Goal: Task Accomplishment & Management: Use online tool/utility

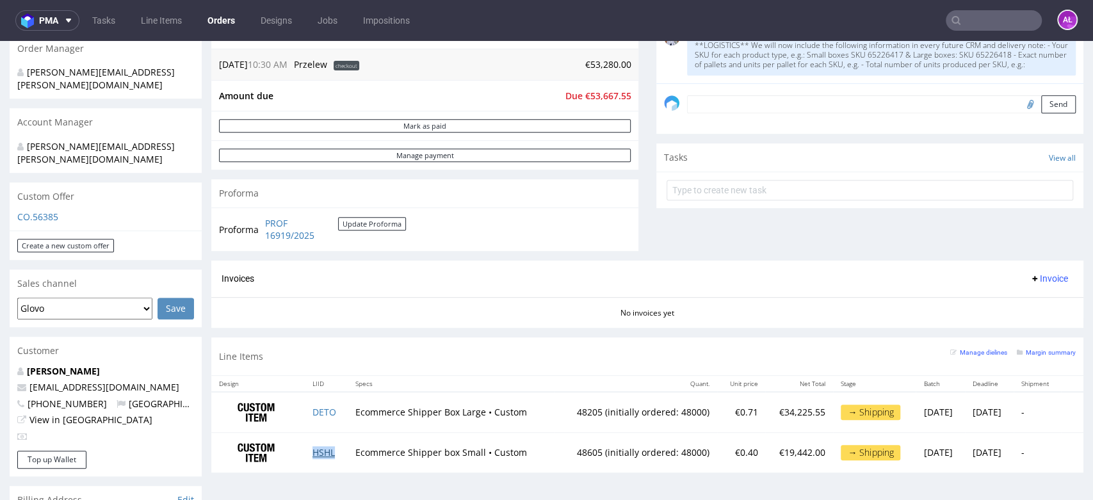
scroll to position [355, 0]
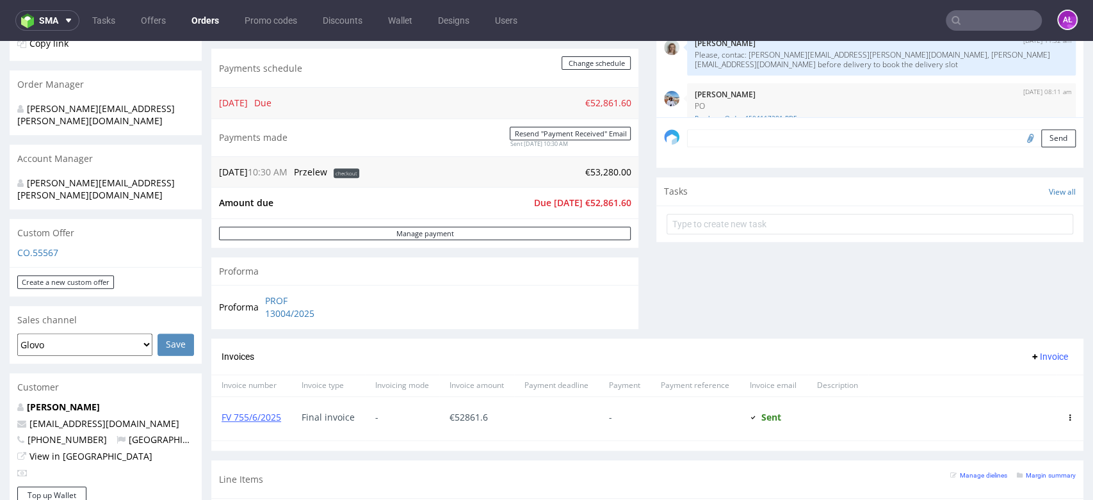
scroll to position [355, 0]
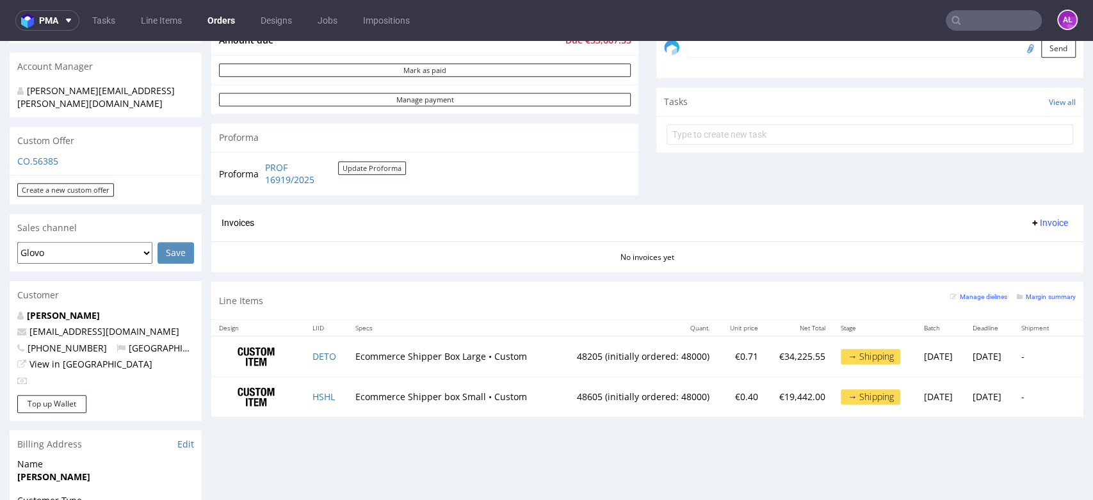
scroll to position [426, 0]
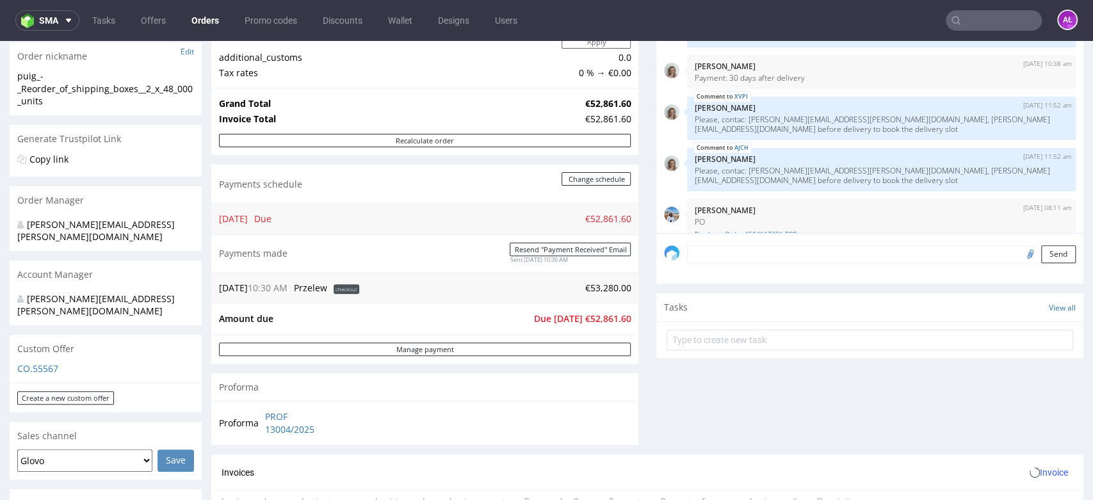
scroll to position [426, 0]
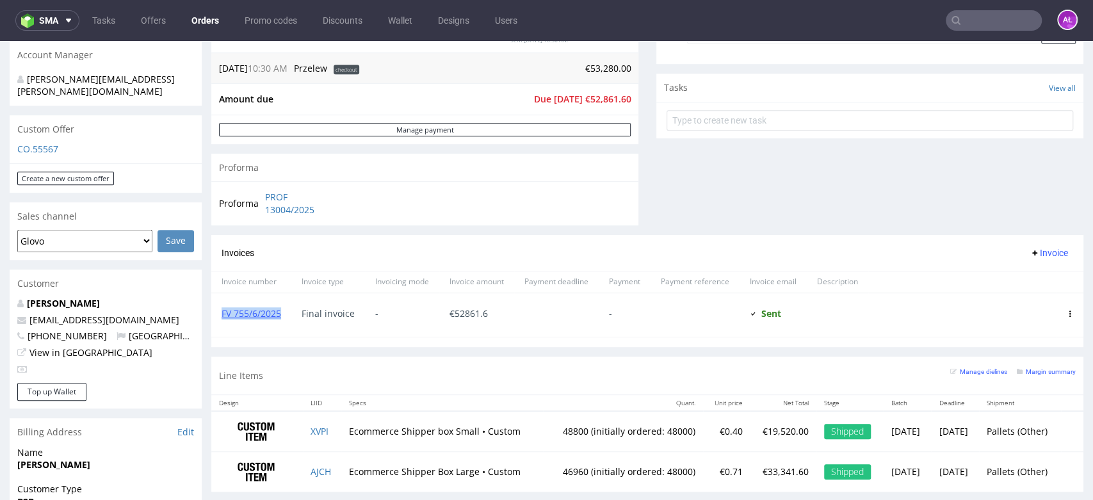
drag, startPoint x: 262, startPoint y: 325, endPoint x: 212, endPoint y: 331, distance: 51.0
click at [212, 331] on div "FV 755/6/2025" at bounding box center [251, 315] width 80 height 44
copy link "FV 755/6/2025"
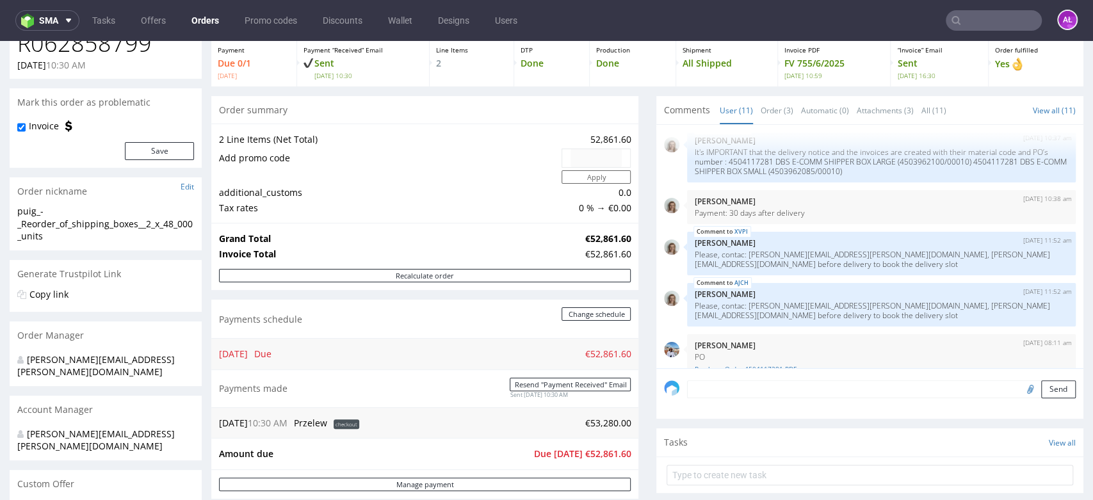
scroll to position [71, 0]
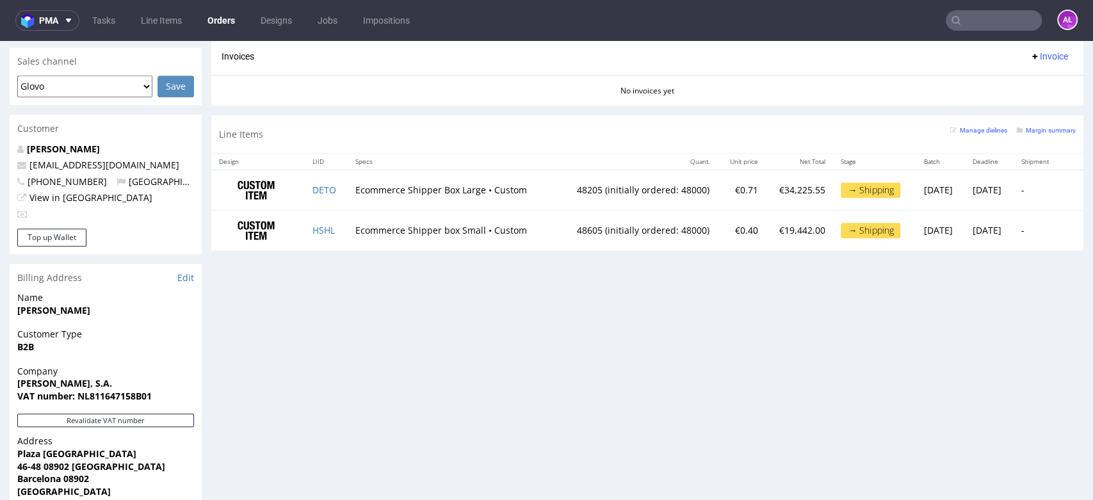
scroll to position [568, 0]
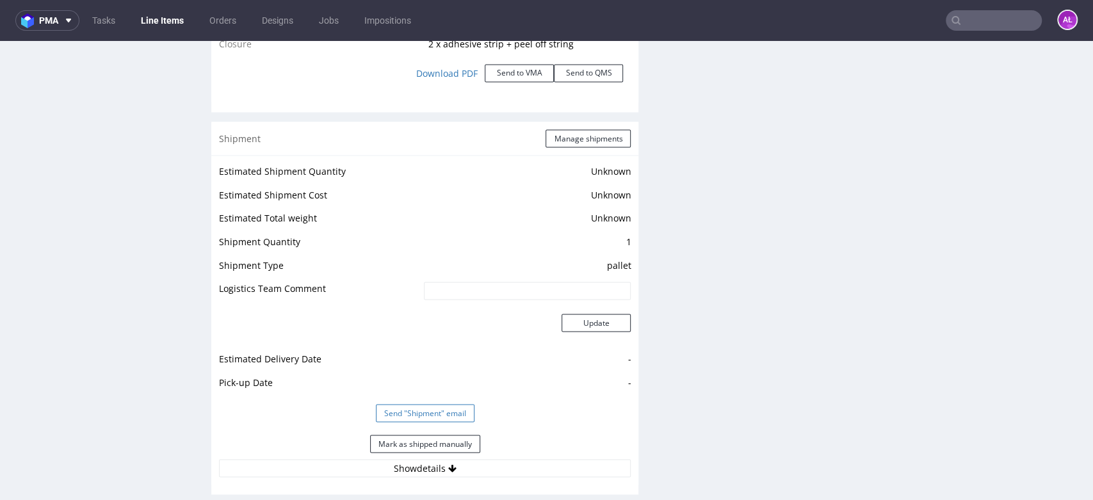
scroll to position [1733, 0]
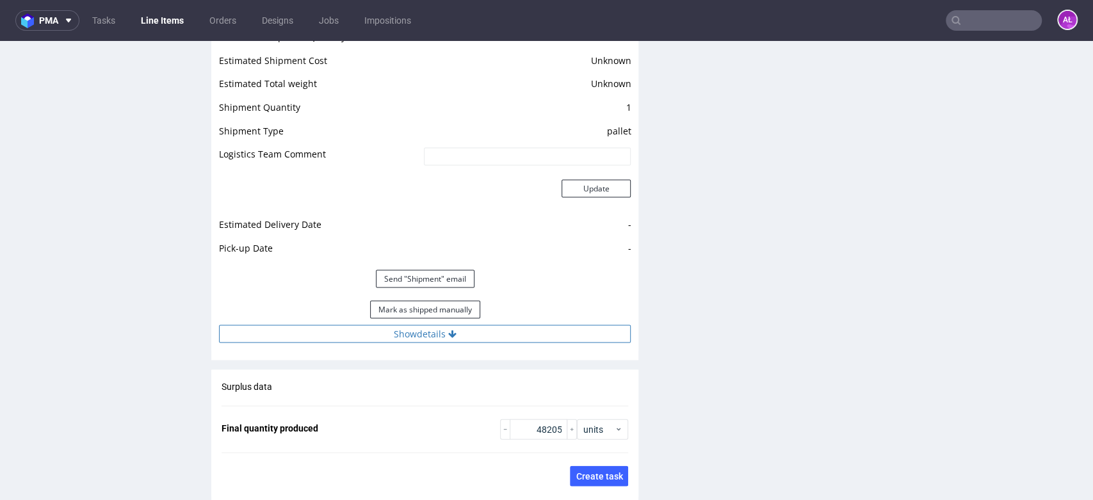
click at [472, 332] on button "Show details" at bounding box center [425, 334] width 412 height 18
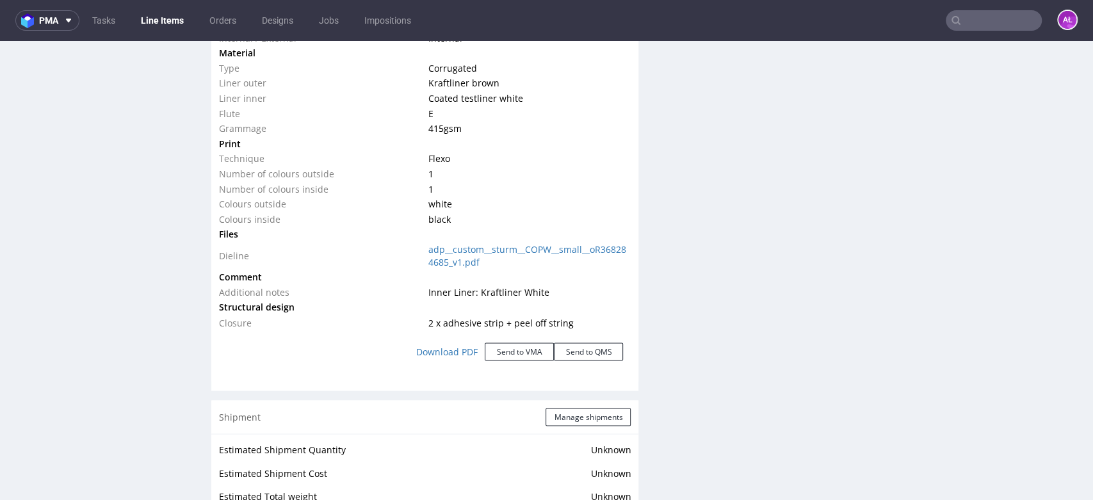
scroll to position [1777, 0]
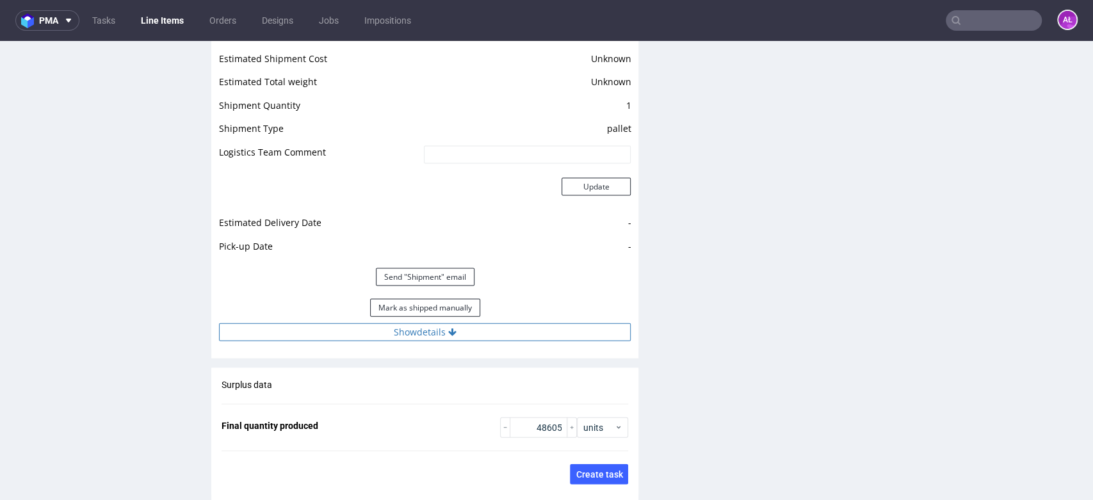
click at [474, 323] on button "Show details" at bounding box center [425, 332] width 412 height 18
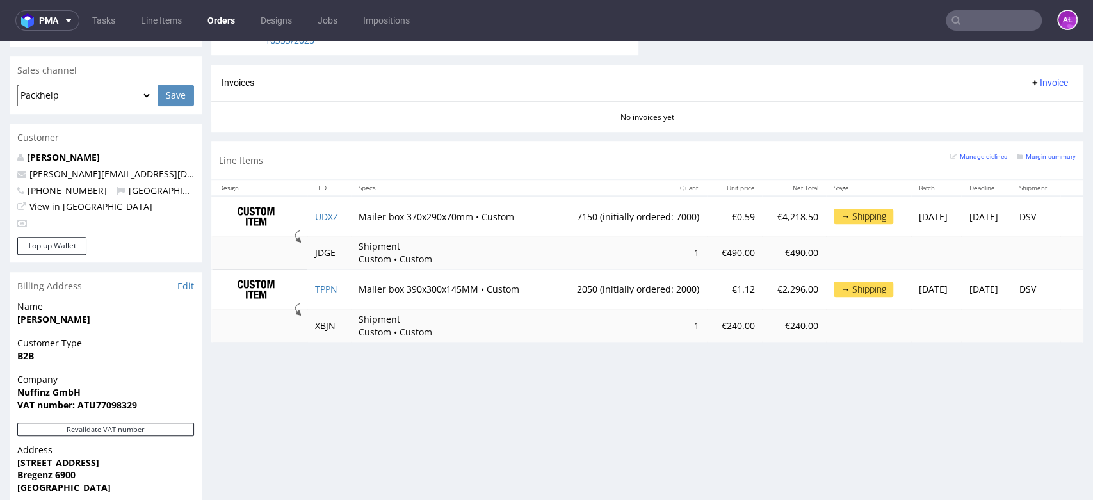
scroll to position [568, 0]
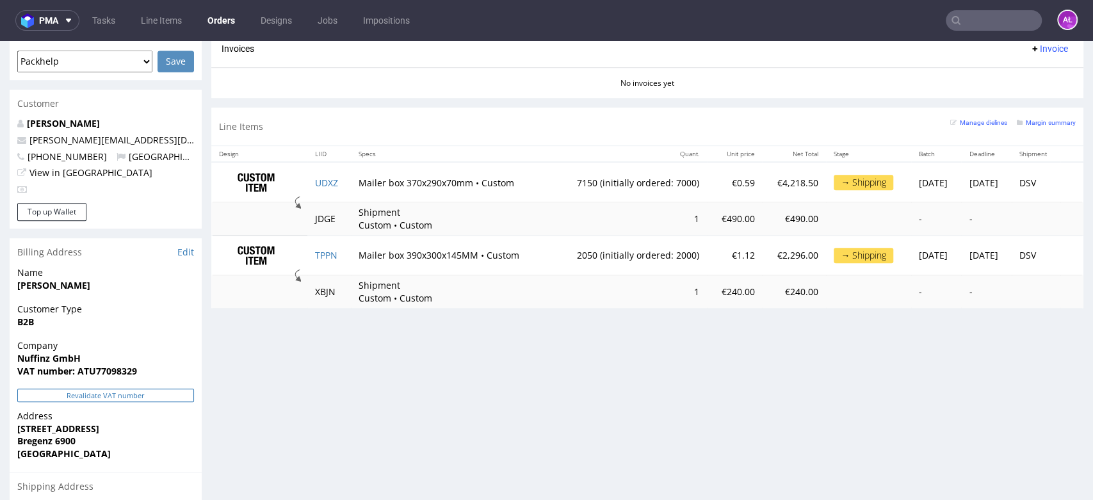
click at [155, 389] on button "Revalidate VAT number" at bounding box center [105, 395] width 177 height 13
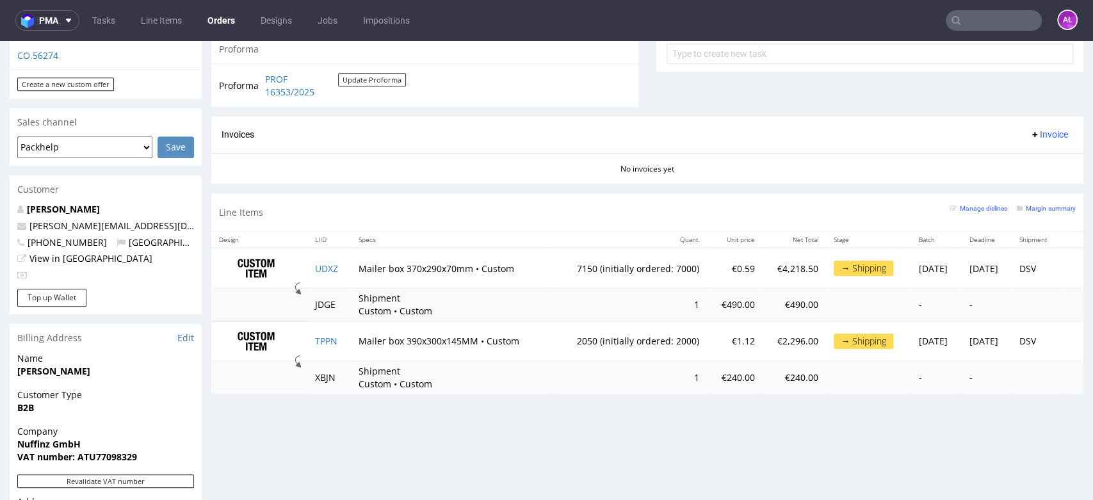
scroll to position [355, 0]
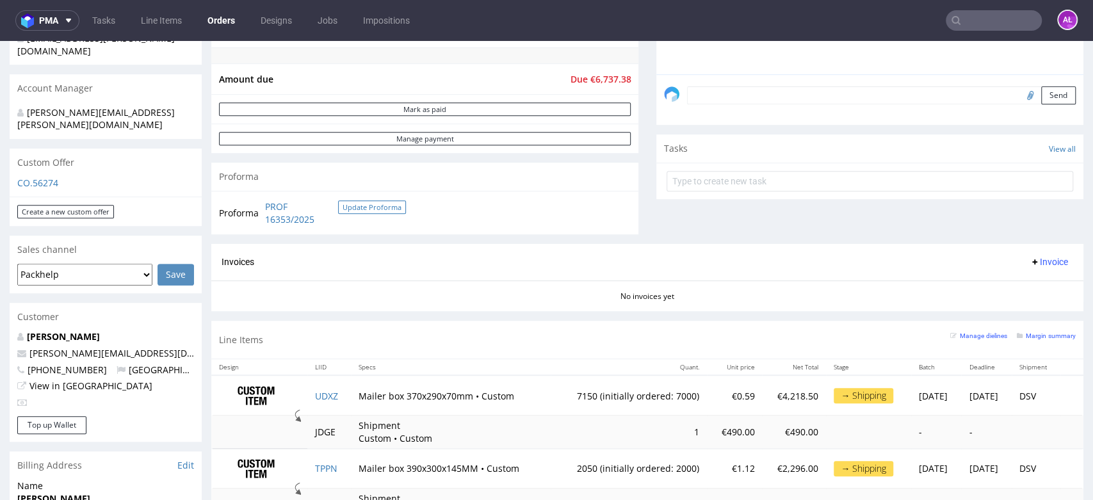
click at [369, 204] on button "Update Proforma" at bounding box center [372, 206] width 68 height 13
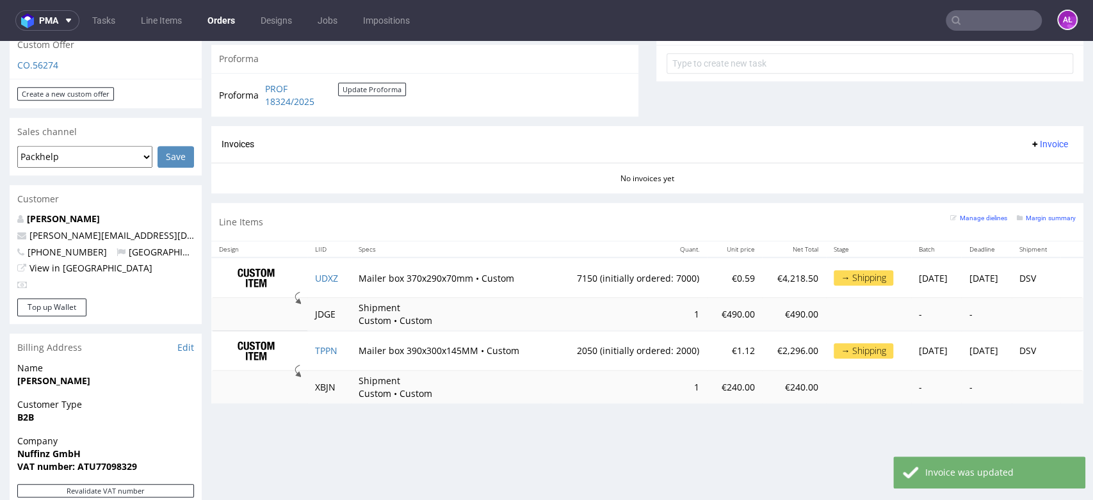
scroll to position [497, 0]
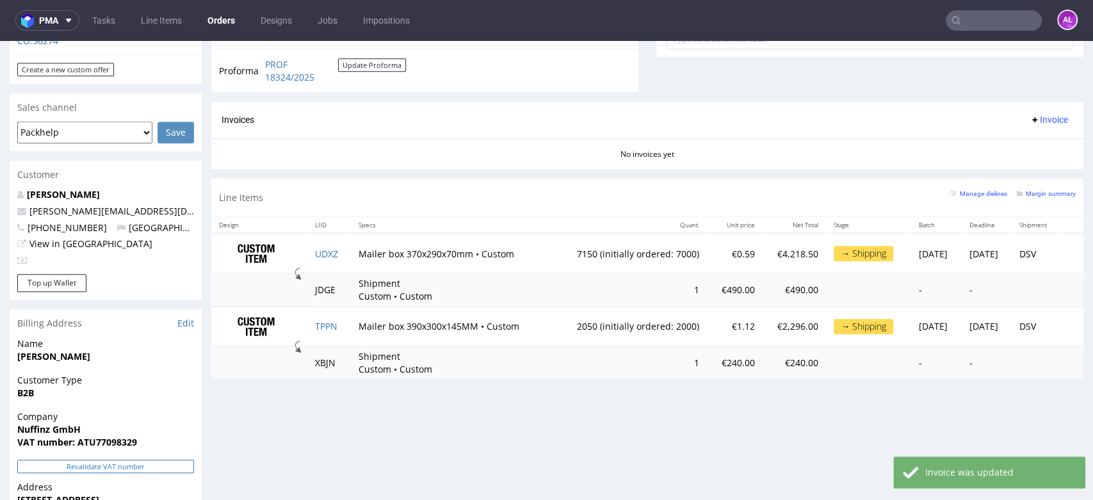
click at [173, 460] on button "Revalidate VAT number" at bounding box center [105, 466] width 177 height 13
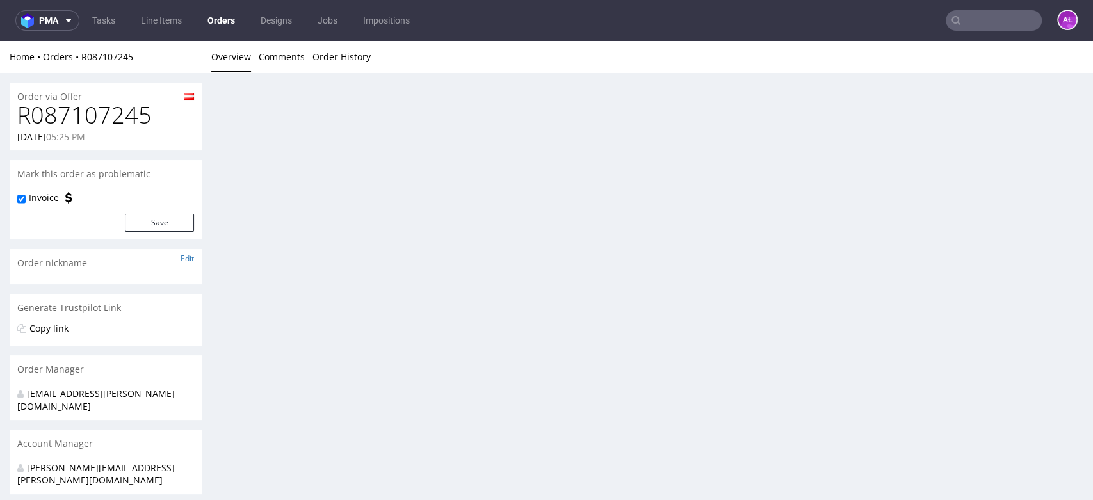
scroll to position [284, 0]
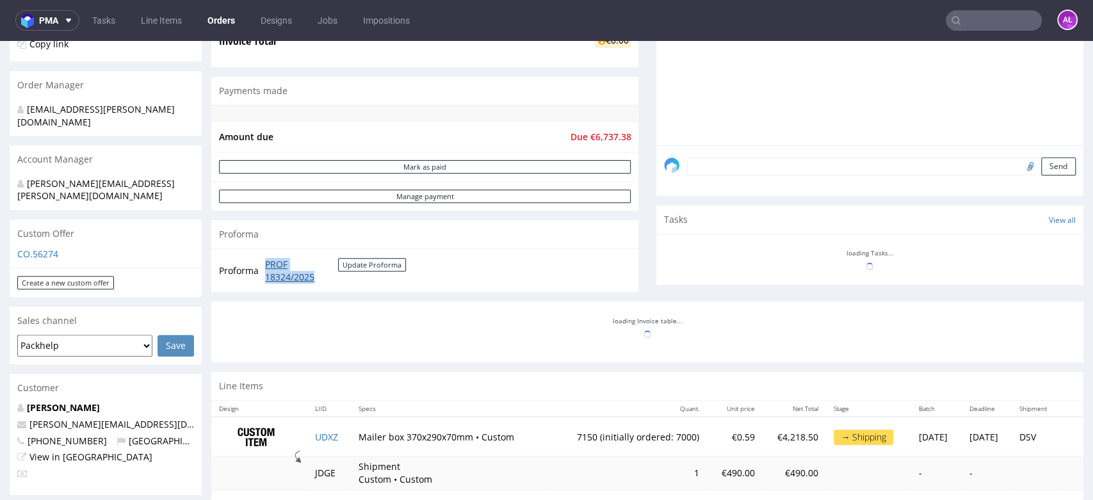
drag, startPoint x: 262, startPoint y: 261, endPoint x: 323, endPoint y: 275, distance: 61.8
click at [323, 275] on td "PROF 18324/2025 Update Proforma" at bounding box center [334, 271] width 144 height 28
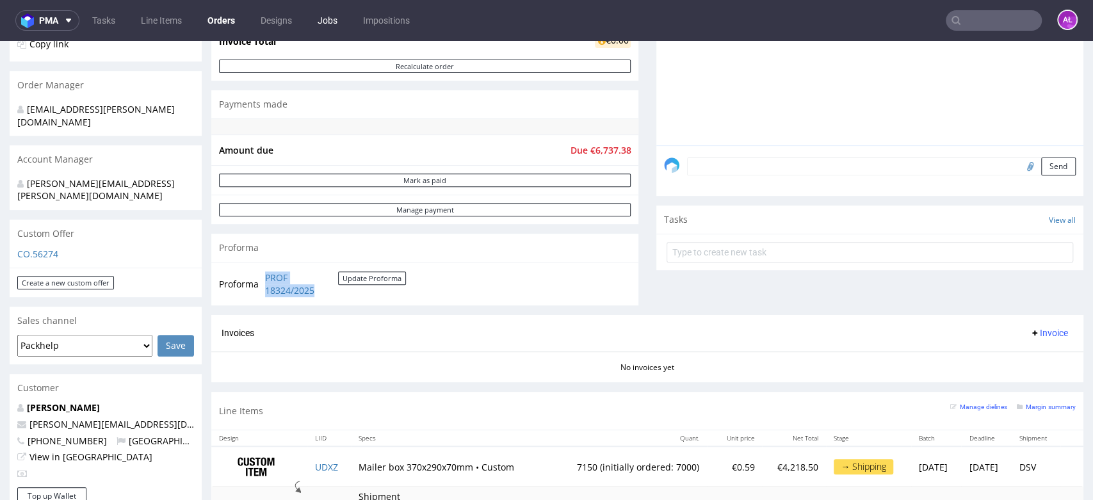
copy link "PROF 18324/2025"
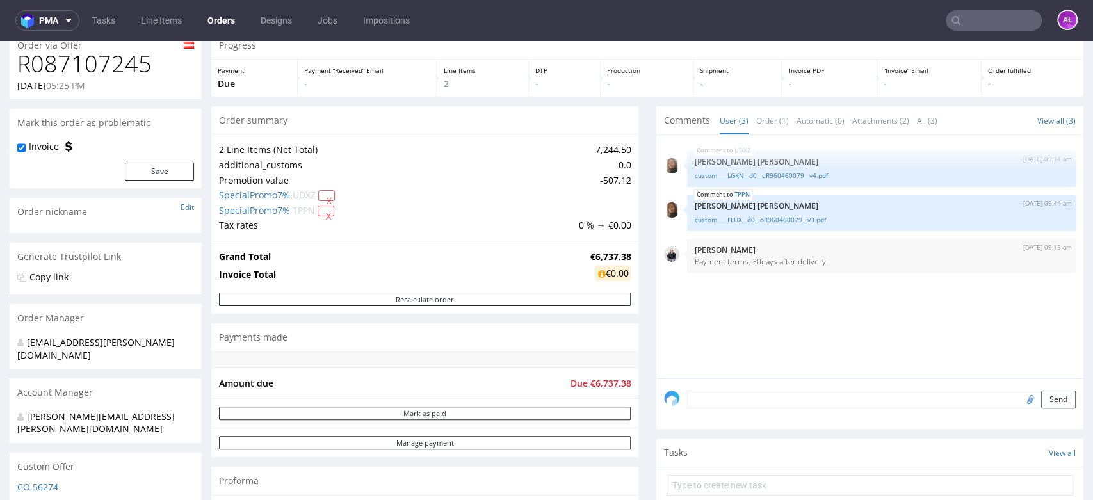
scroll to position [0, 0]
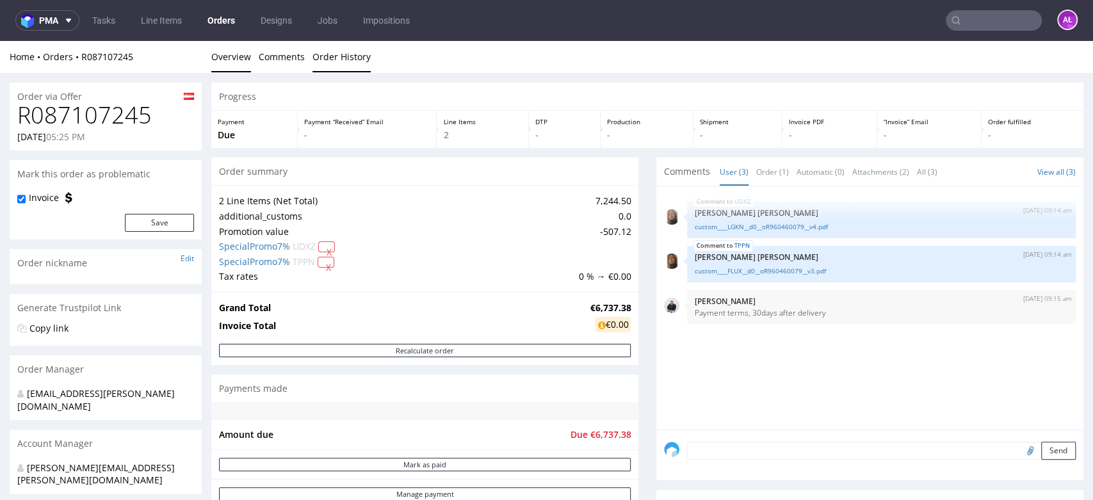
click at [339, 59] on link "Order History" at bounding box center [341, 56] width 58 height 31
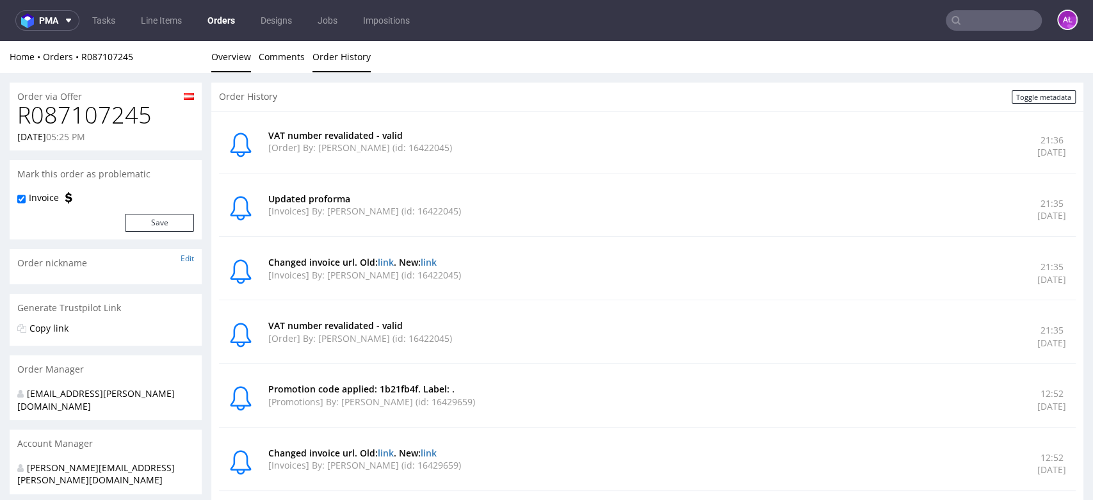
click at [239, 60] on link "Overview" at bounding box center [231, 56] width 40 height 31
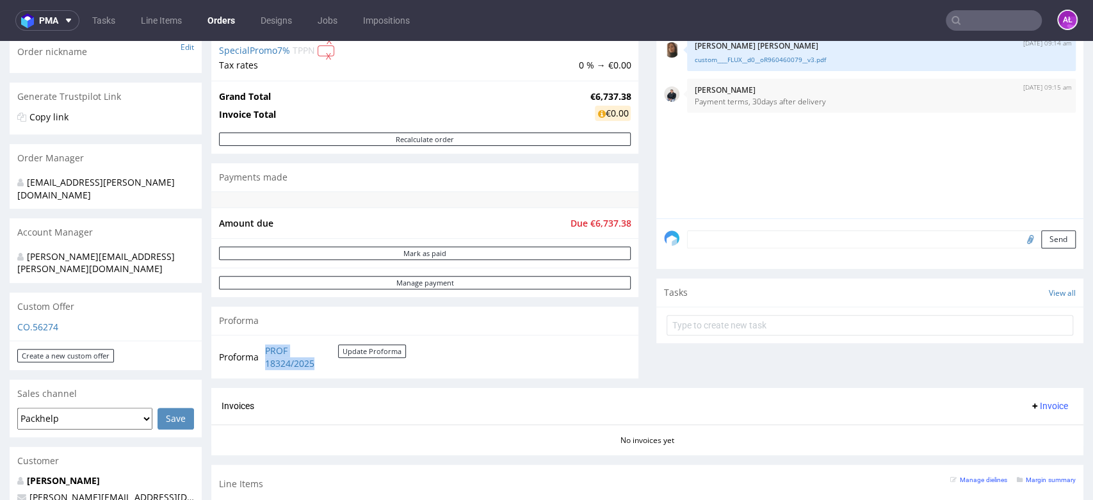
scroll to position [213, 0]
click at [460, 321] on div "Proforma" at bounding box center [424, 319] width 427 height 28
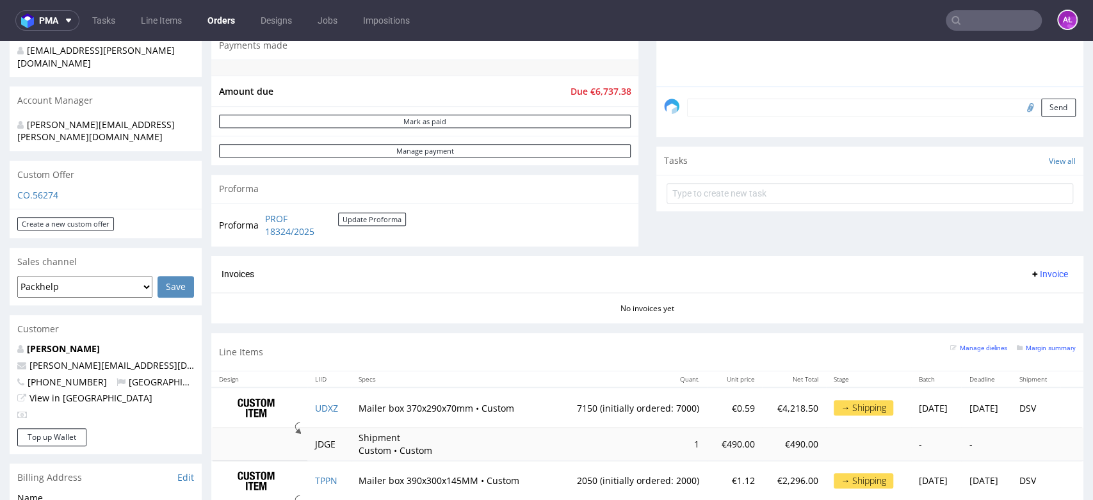
scroll to position [426, 0]
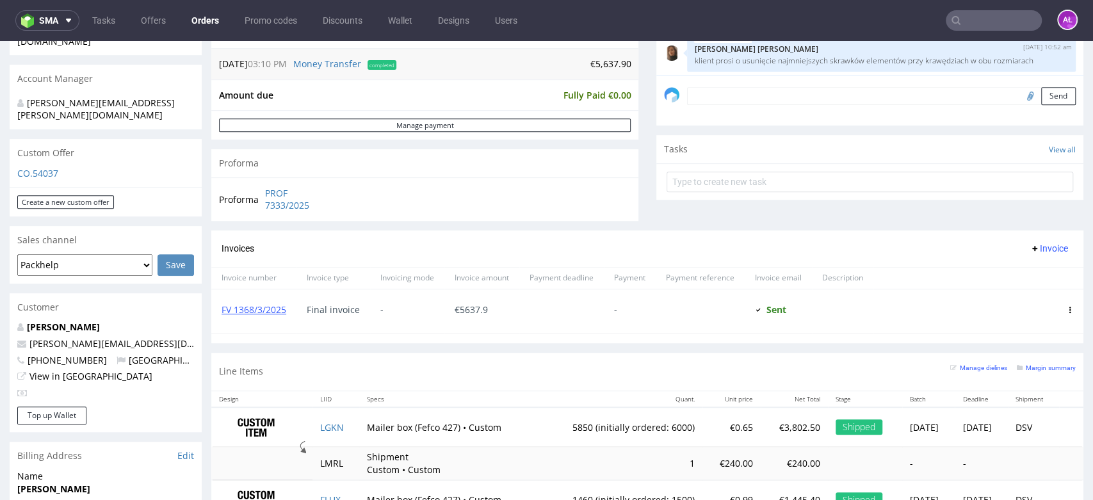
scroll to position [284, 0]
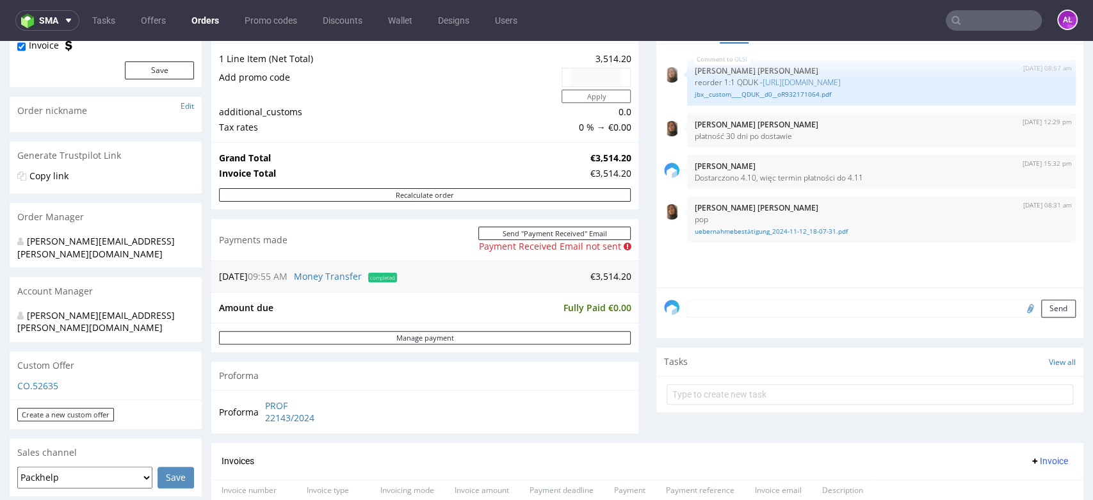
scroll to position [142, 0]
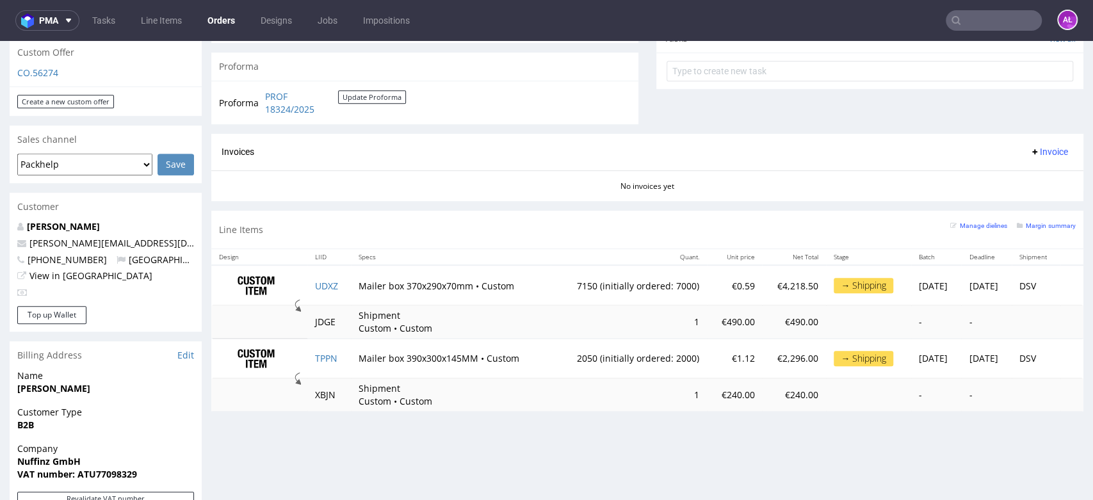
scroll to position [355, 0]
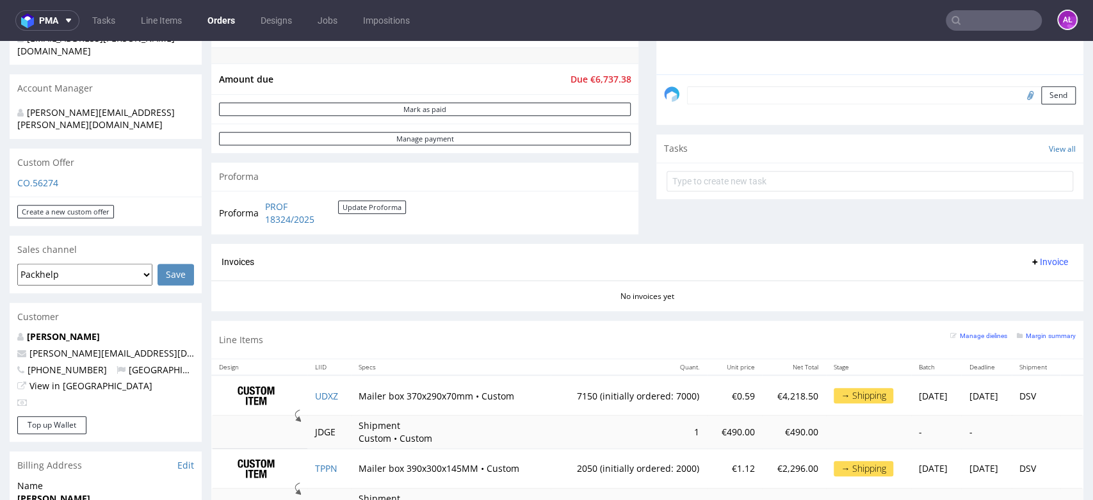
click at [1029, 262] on span "Invoice" at bounding box center [1048, 262] width 38 height 10
click at [1024, 306] on span "Upload" at bounding box center [1026, 311] width 62 height 13
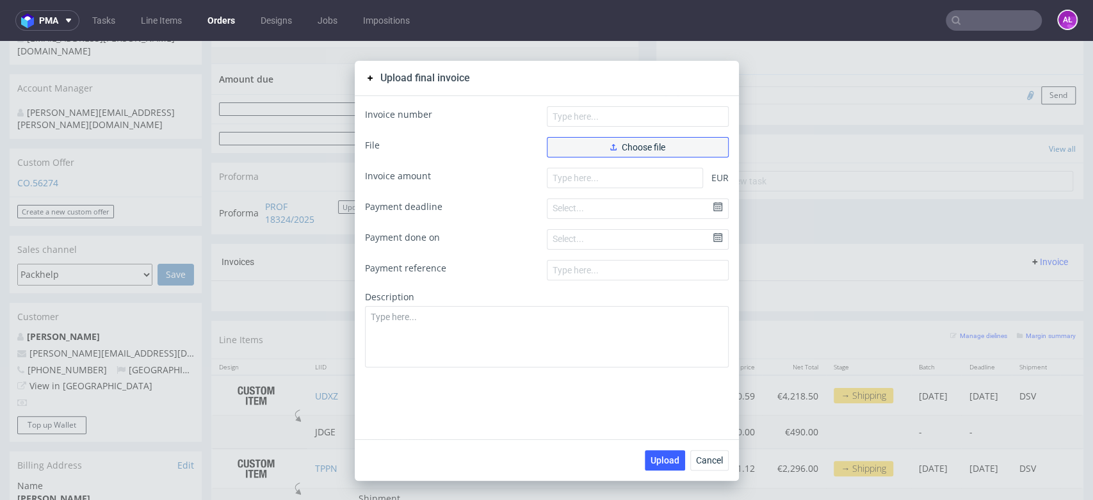
click at [675, 145] on button "Choose file" at bounding box center [638, 147] width 182 height 20
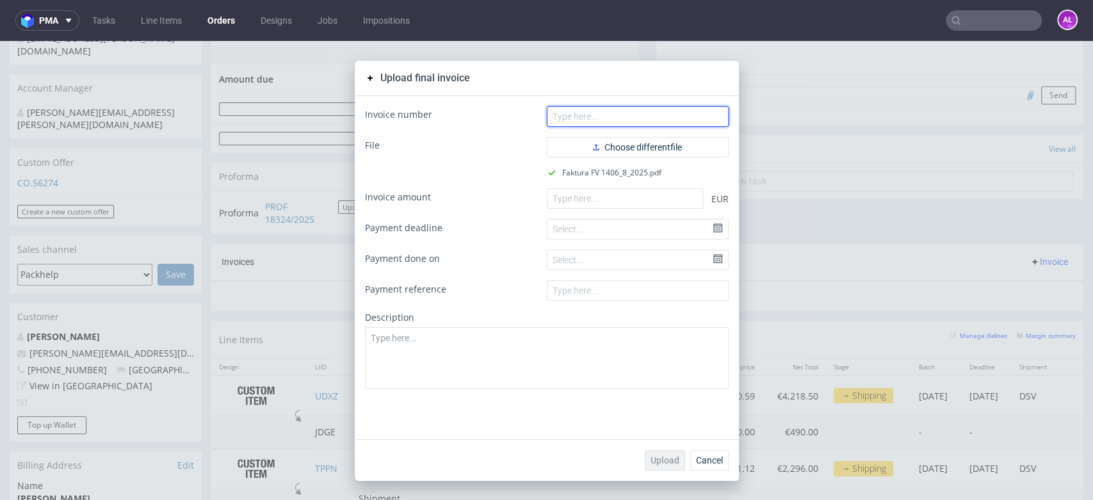
click at [661, 125] on input "text" at bounding box center [638, 116] width 182 height 20
paste input "FV 1406/8/2025"
type input "FV 1406/8/2025"
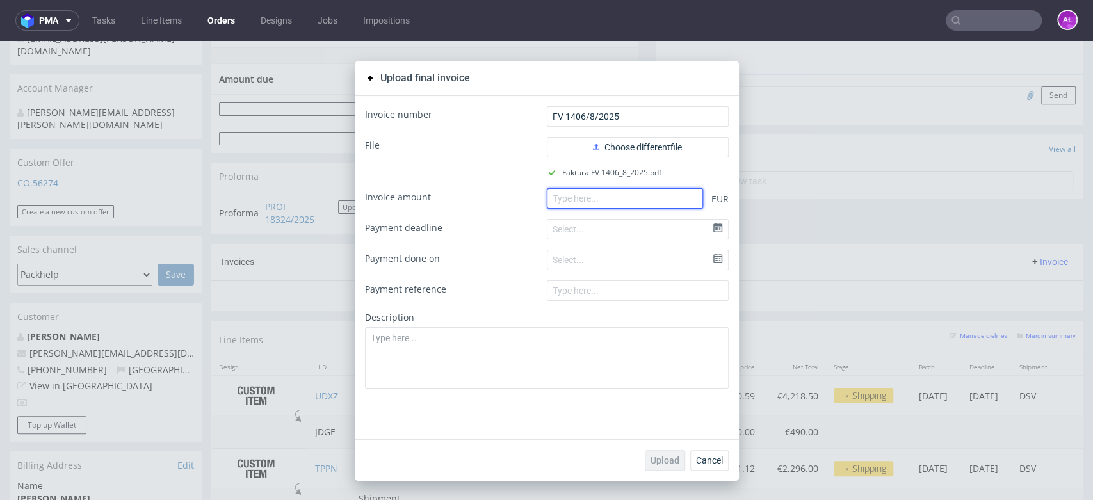
paste input "6592.88"
click at [606, 195] on input "6592.88" at bounding box center [625, 198] width 156 height 20
type input "6592.88"
drag, startPoint x: 675, startPoint y: 465, endPoint x: 666, endPoint y: 452, distance: 15.6
click at [674, 465] on button "Upload" at bounding box center [665, 460] width 40 height 20
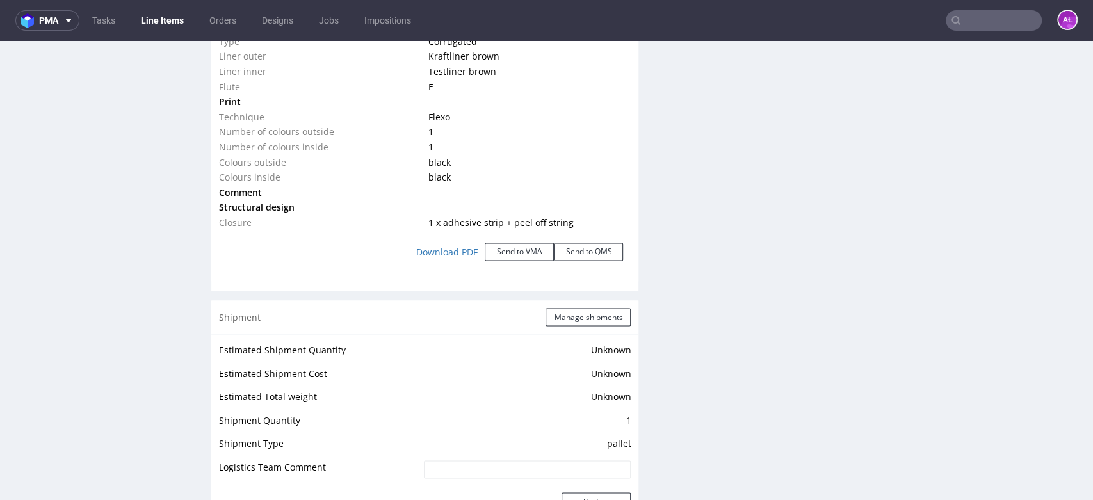
scroll to position [1698, 0]
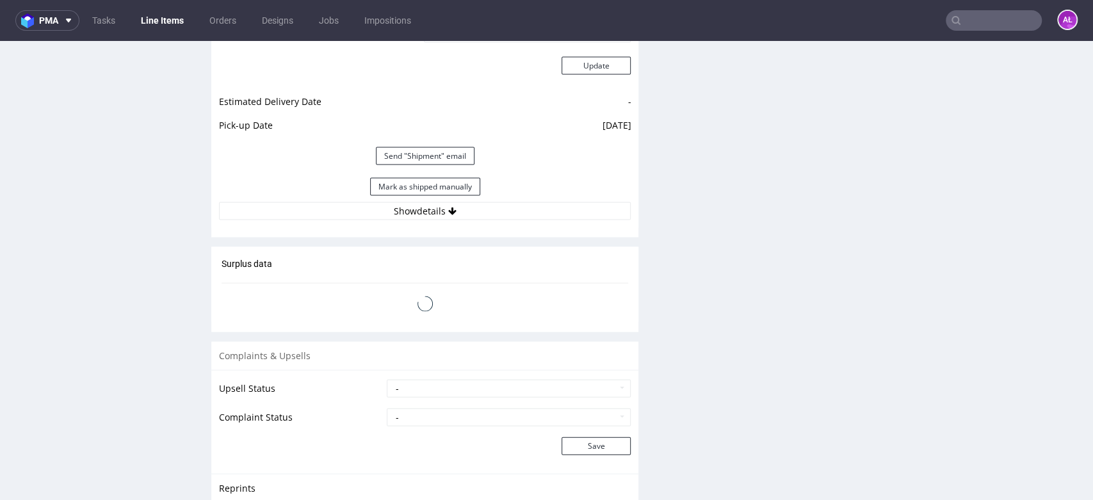
scroll to position [1777, 0]
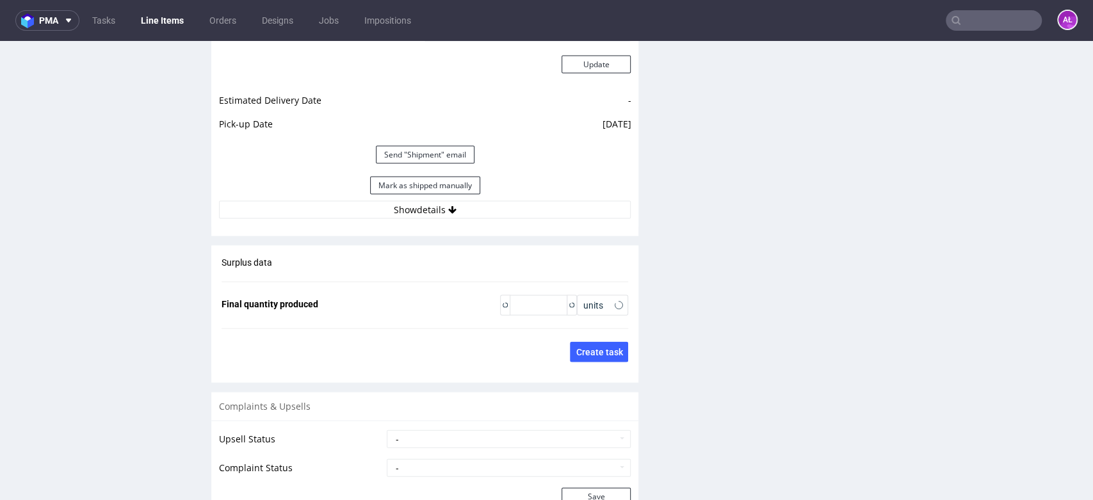
type input "2050"
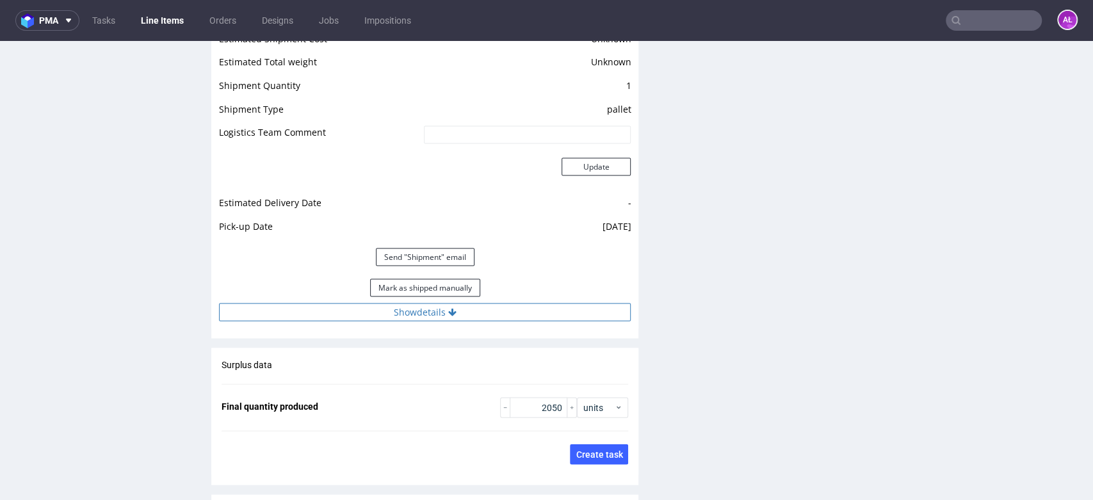
click at [497, 321] on button "Show details" at bounding box center [425, 312] width 412 height 18
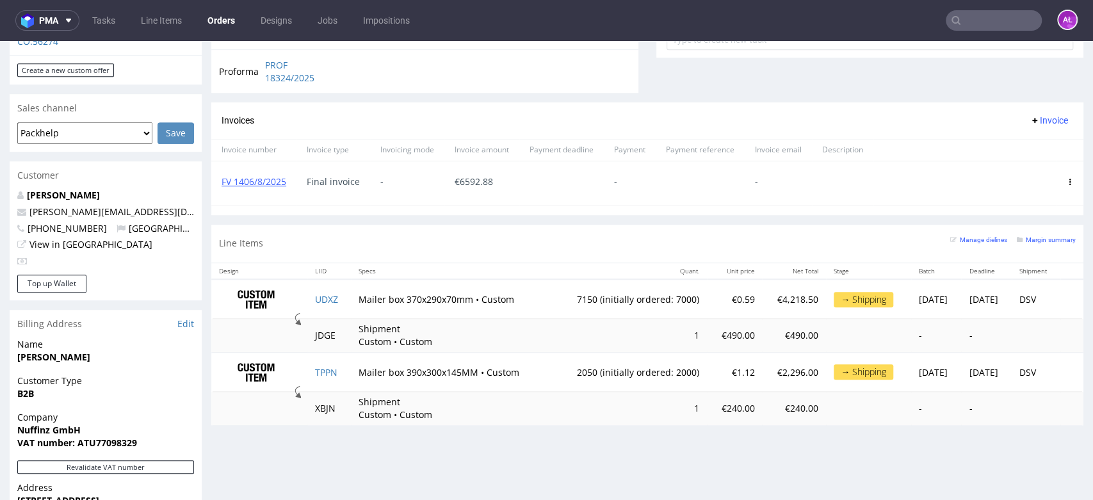
scroll to position [497, 0]
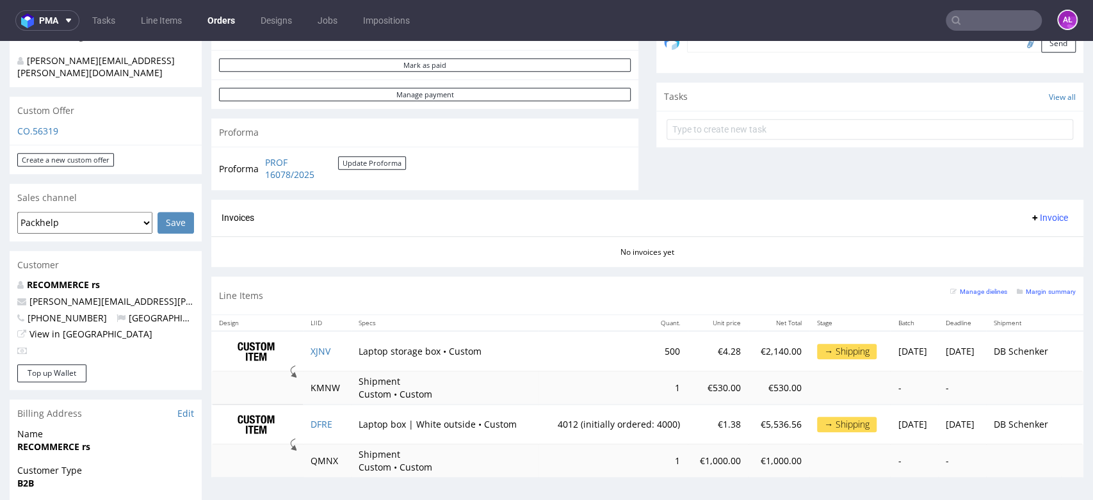
scroll to position [497, 0]
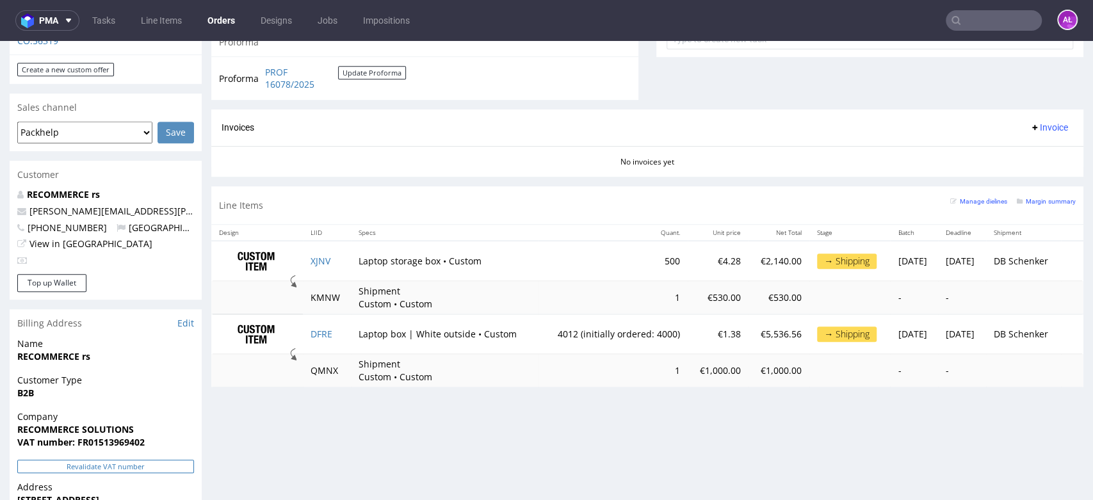
click at [174, 460] on button "Revalidate VAT number" at bounding box center [105, 466] width 177 height 13
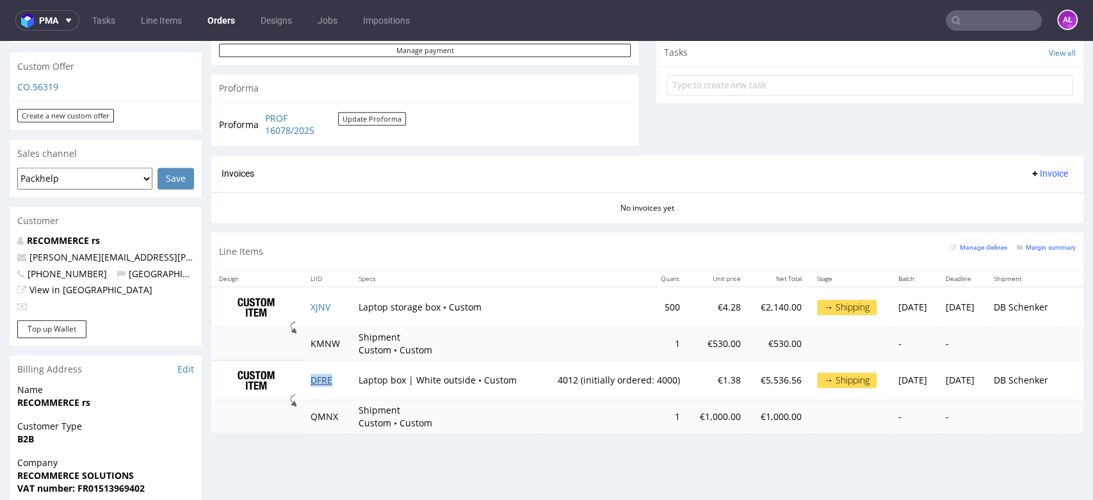
scroll to position [426, 0]
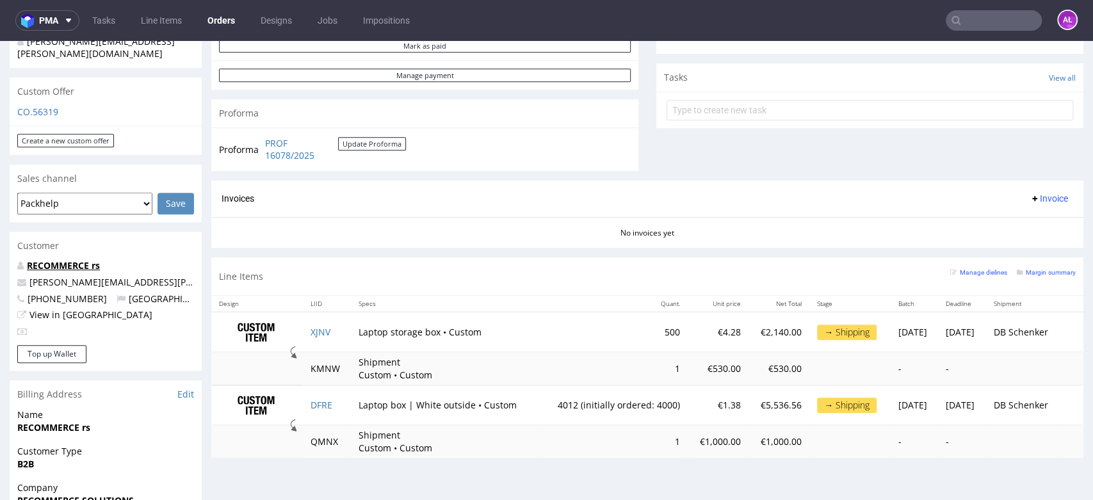
click at [99, 259] on p "RECOMMERCE rs" at bounding box center [105, 265] width 177 height 13
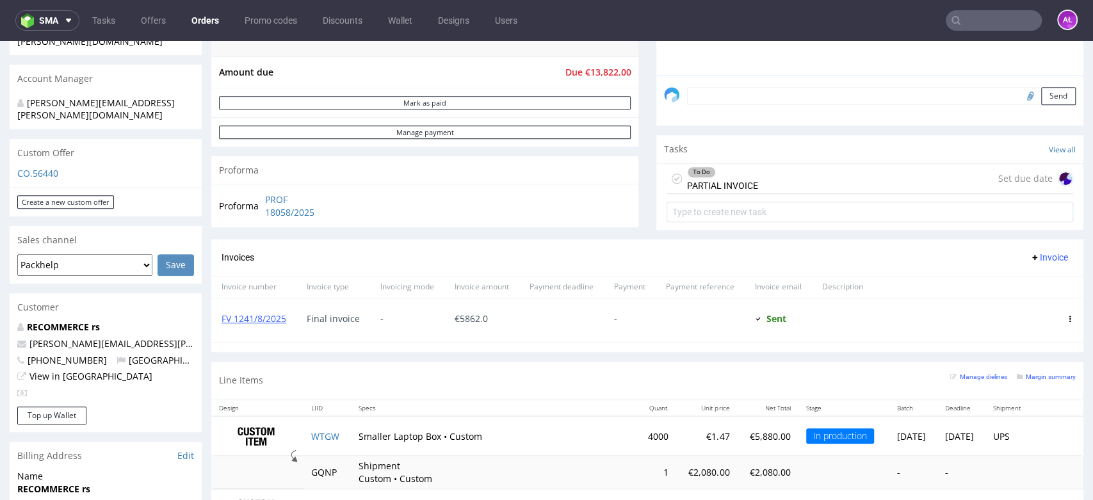
scroll to position [355, 0]
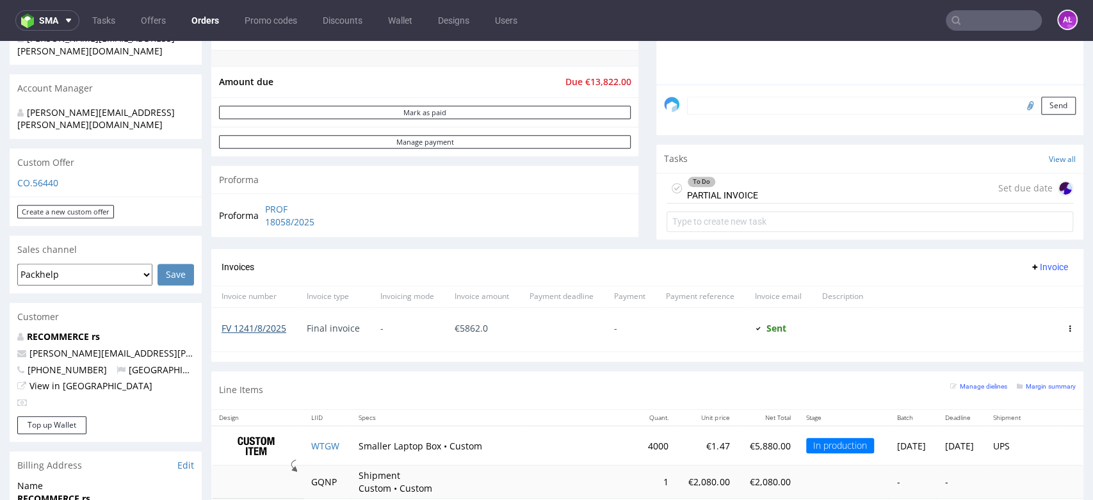
click at [264, 326] on link "FV 1241/8/2025" at bounding box center [253, 328] width 65 height 12
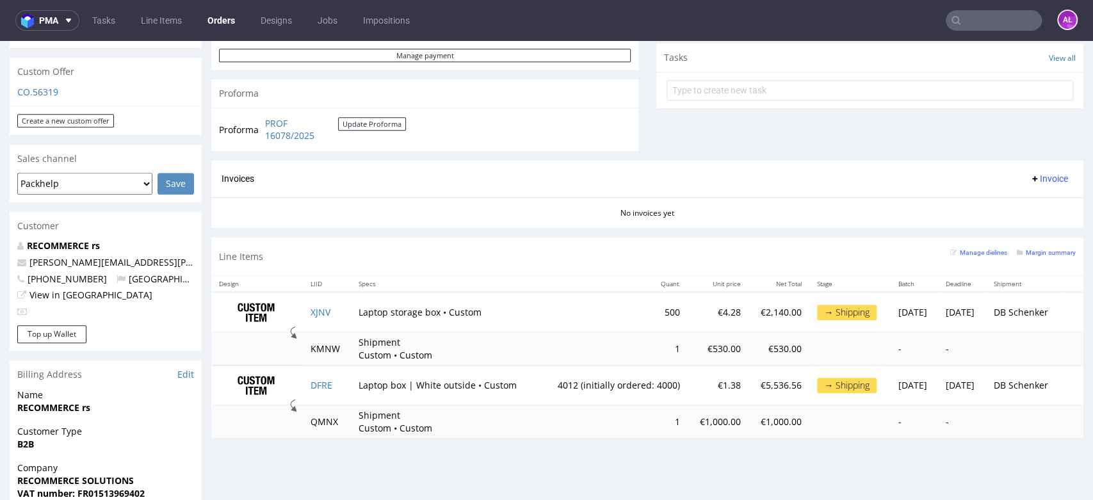
scroll to position [640, 0]
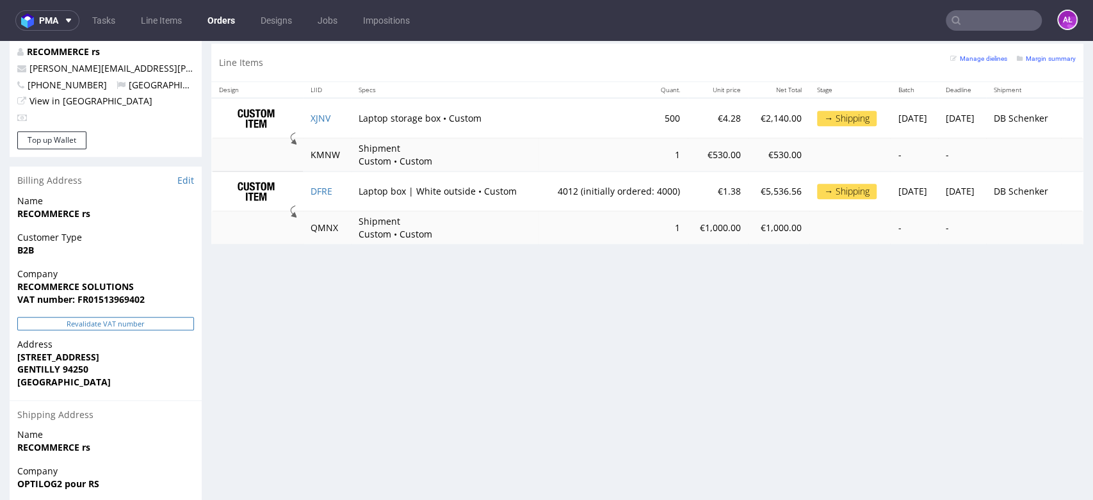
click at [127, 317] on button "Revalidate VAT number" at bounding box center [105, 323] width 177 height 13
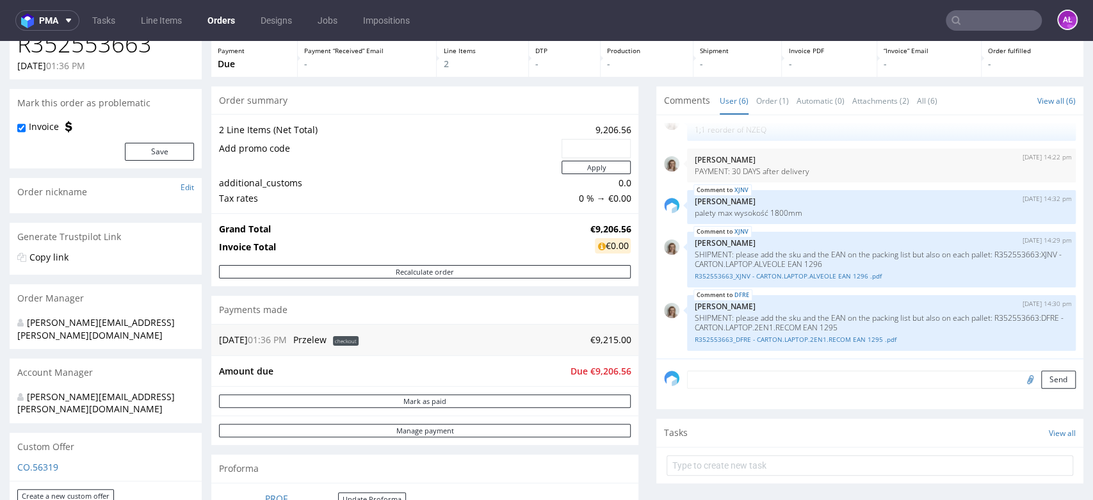
scroll to position [284, 0]
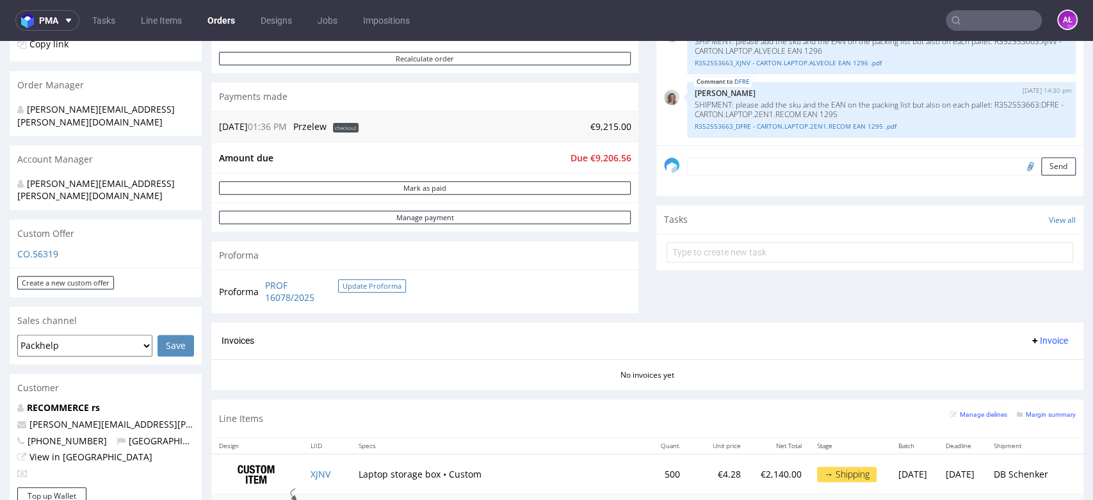
click at [366, 280] on button "Update Proforma" at bounding box center [372, 285] width 68 height 13
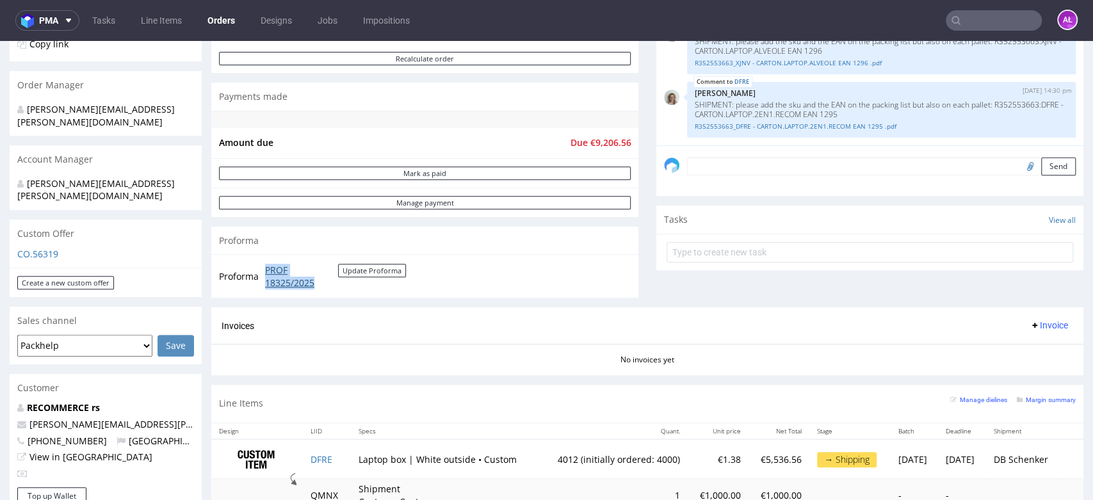
drag, startPoint x: 271, startPoint y: 268, endPoint x: 327, endPoint y: 279, distance: 56.9
click at [327, 279] on tr "Proforma PROF 18325/2025 Update Proforma" at bounding box center [313, 276] width 188 height 28
copy tr "PROF 18325/2025"
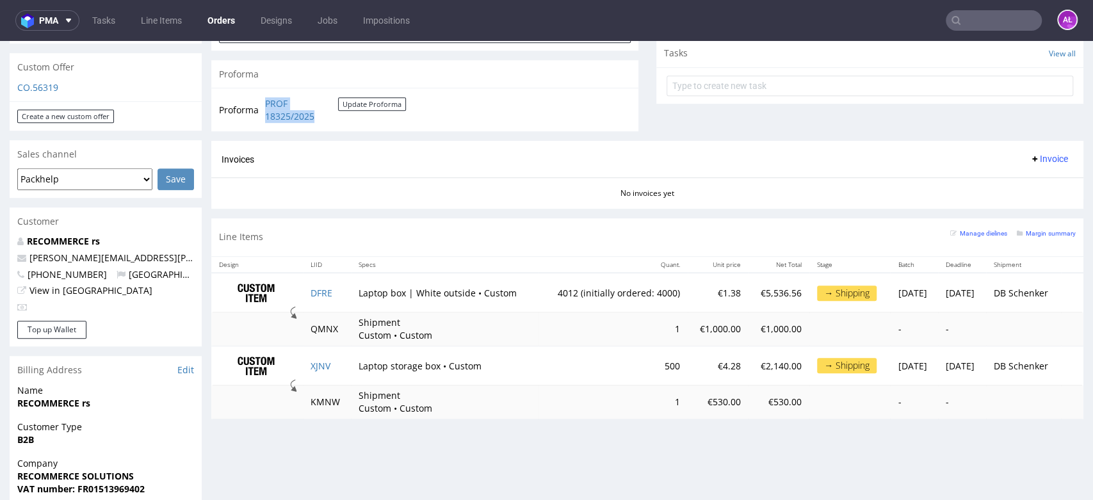
scroll to position [426, 0]
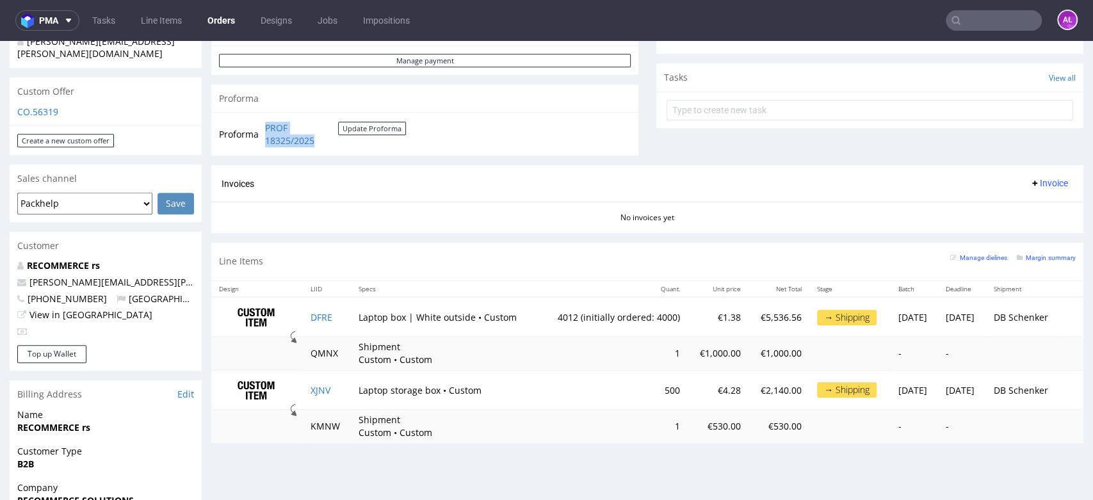
click at [1036, 185] on span "Invoice" at bounding box center [1048, 183] width 38 height 10
click at [1034, 235] on span "Upload" at bounding box center [1026, 233] width 62 height 13
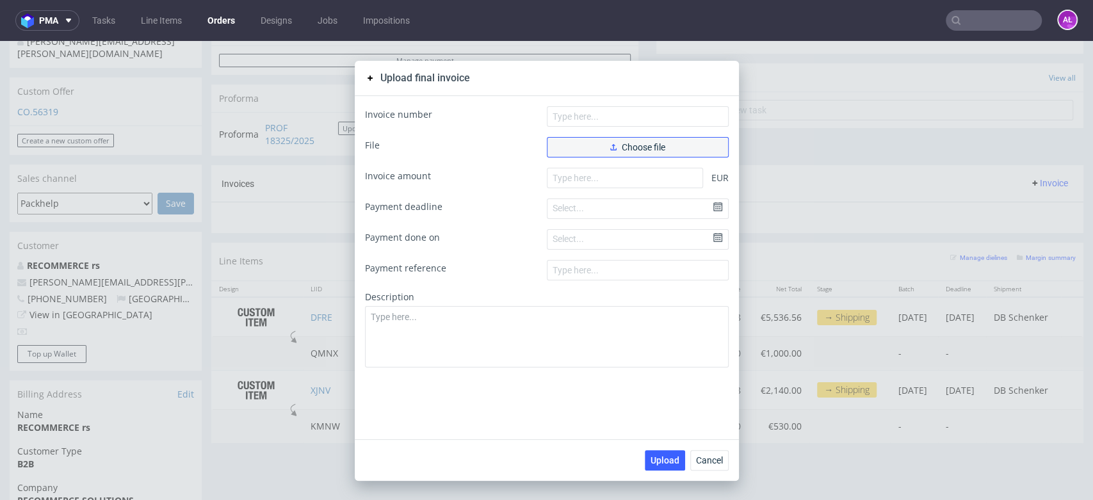
click at [626, 147] on span "Choose file" at bounding box center [637, 147] width 55 height 9
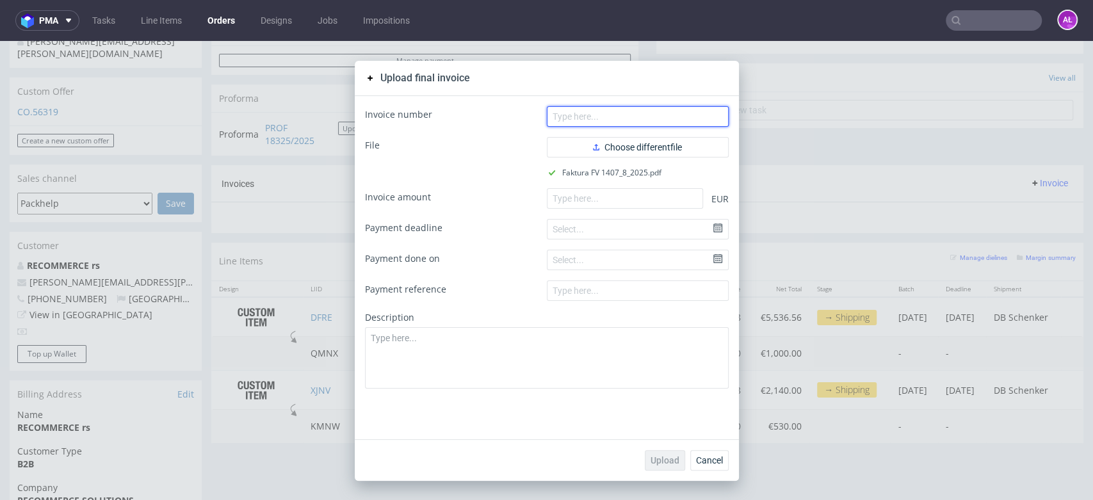
click at [655, 117] on input "text" at bounding box center [638, 116] width 182 height 20
paste input "FV 1407/8/2025"
type input "FV 1407/8/2025"
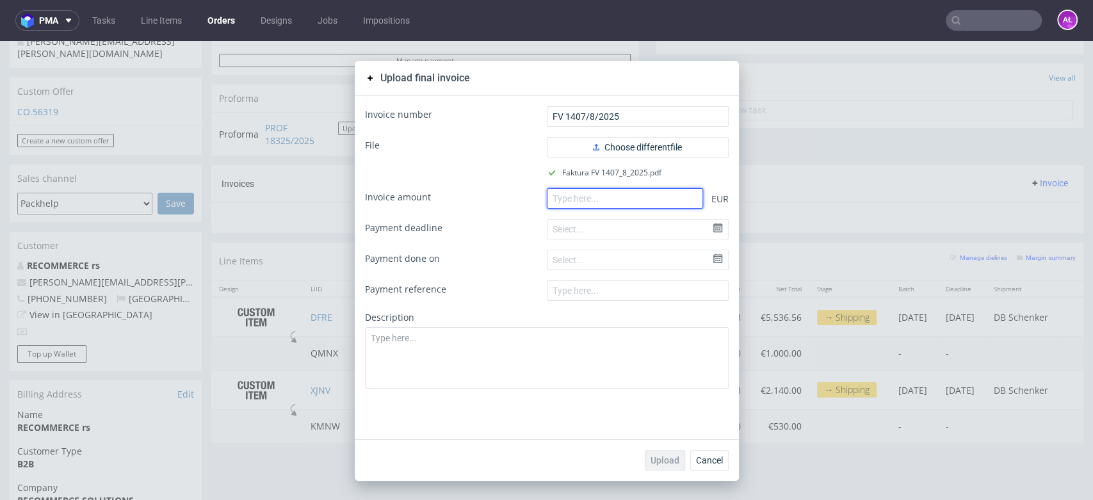
paste input "9206.56"
click at [635, 199] on input "number" at bounding box center [625, 198] width 156 height 20
type input "9206.56"
click at [670, 463] on span "Upload" at bounding box center [664, 460] width 29 height 9
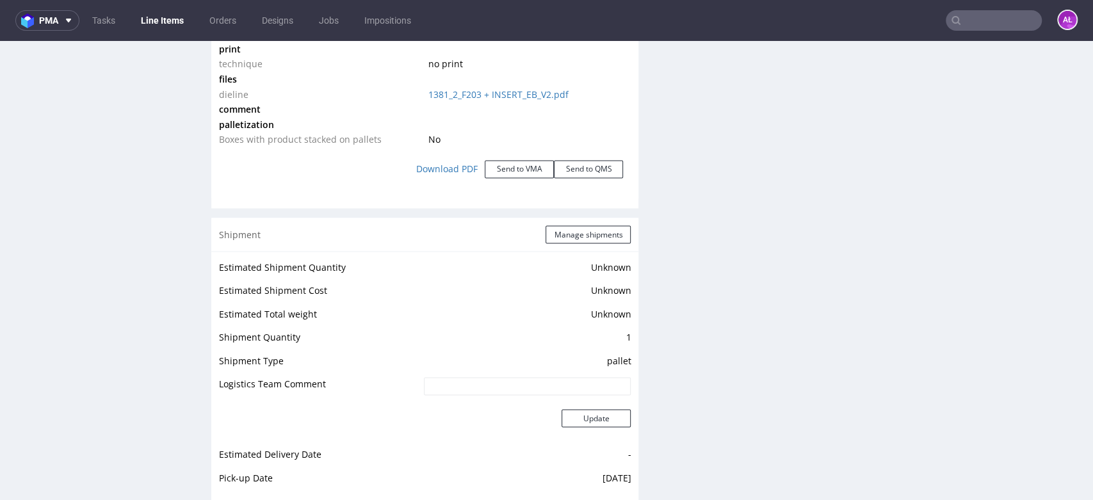
scroll to position [1706, 0]
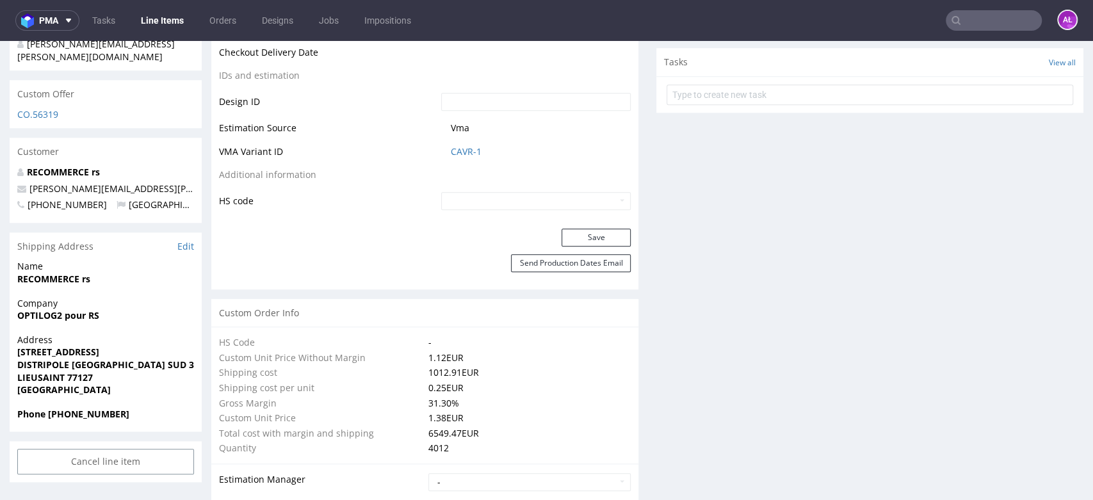
scroll to position [924, 0]
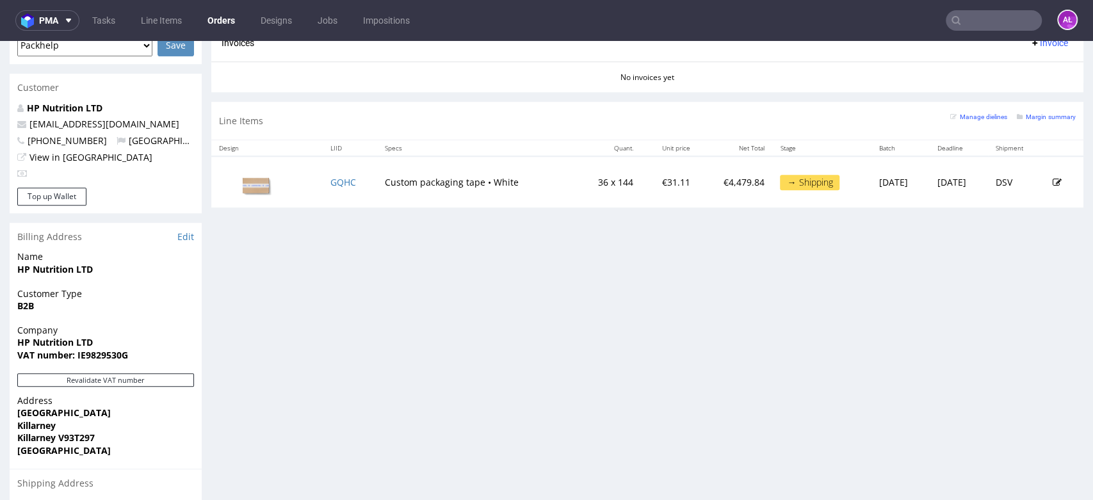
scroll to position [640, 0]
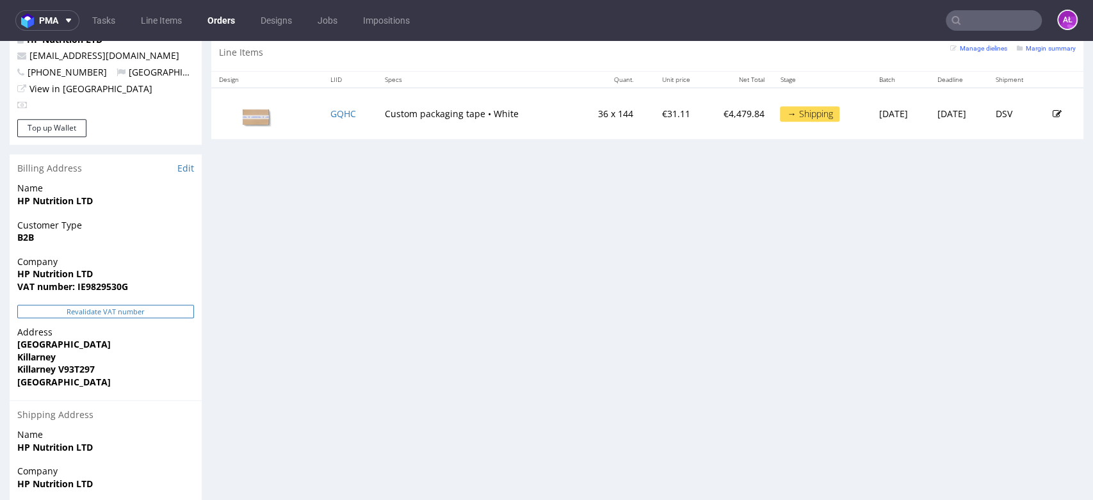
click at [185, 307] on button "Revalidate VAT number" at bounding box center [105, 311] width 177 height 13
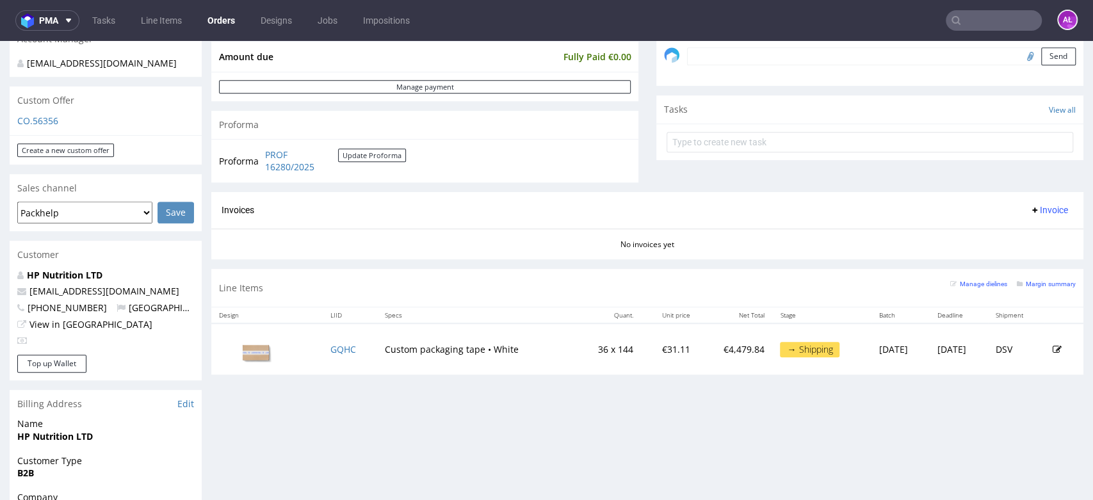
scroll to position [355, 0]
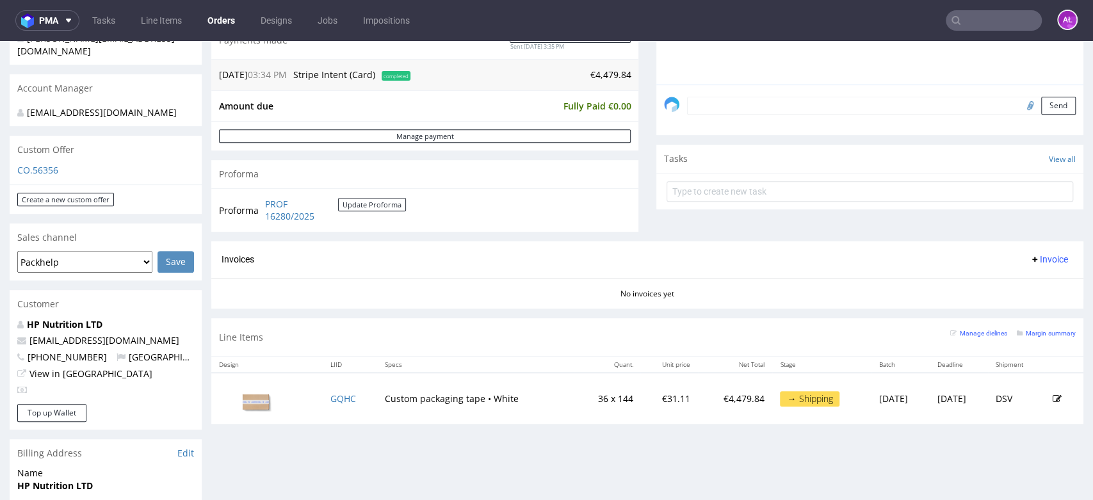
click at [1029, 254] on span "Invoice" at bounding box center [1048, 259] width 38 height 10
click at [1031, 281] on span "Generate" at bounding box center [1026, 286] width 62 height 13
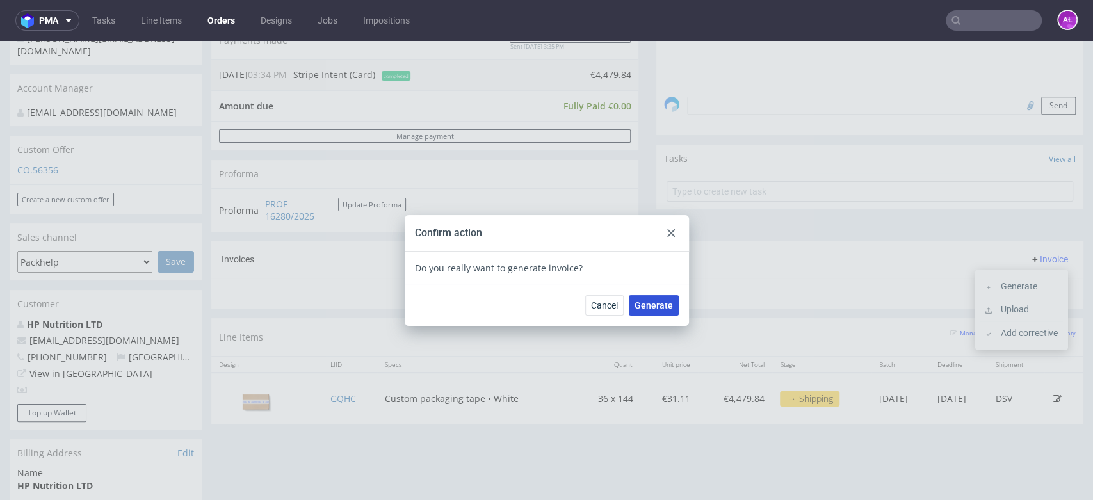
click at [646, 310] on span "Generate" at bounding box center [653, 305] width 38 height 9
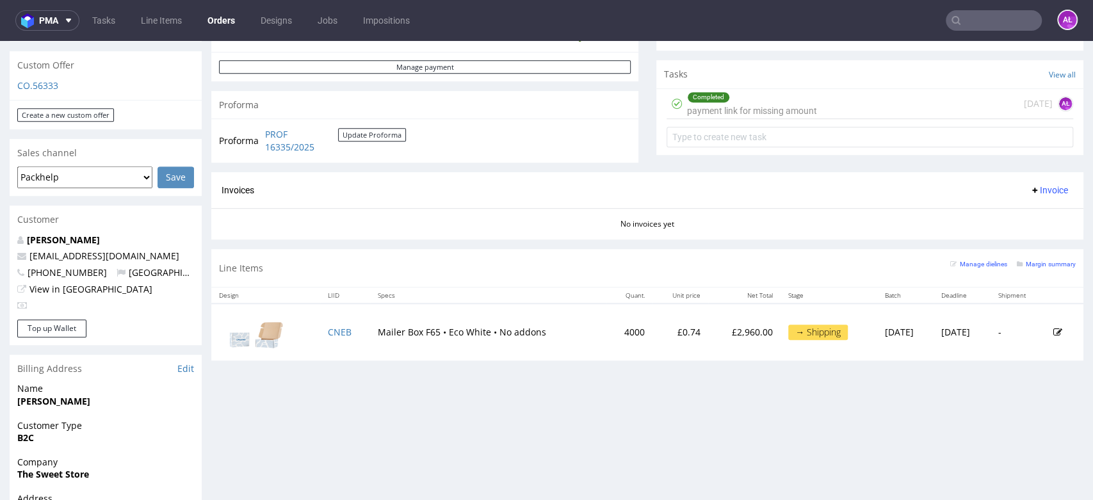
scroll to position [355, 0]
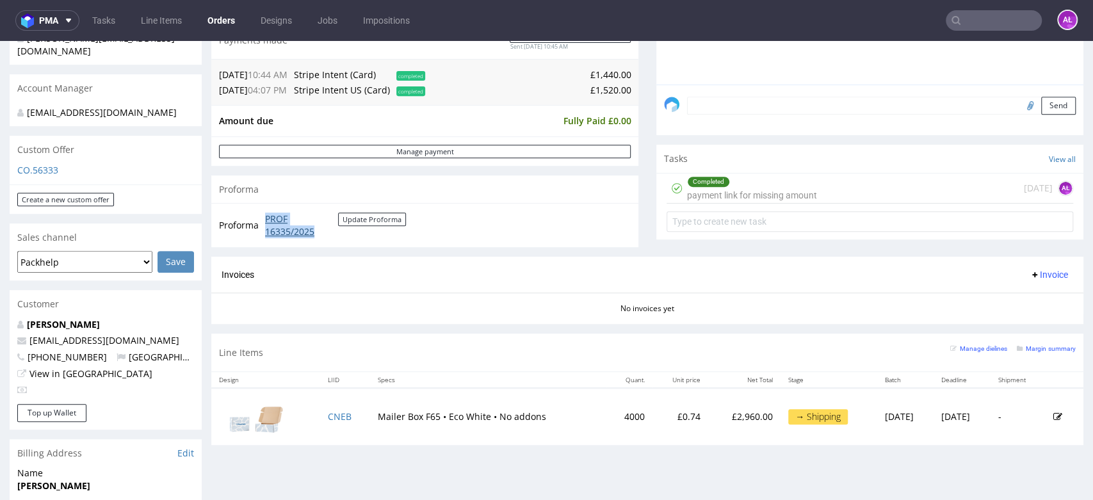
drag, startPoint x: 260, startPoint y: 216, endPoint x: 316, endPoint y: 234, distance: 58.9
click at [316, 234] on tr "Proforma PROF 16335/2025 Update Proforma" at bounding box center [313, 225] width 188 height 28
copy tr "PROF 16335/2025"
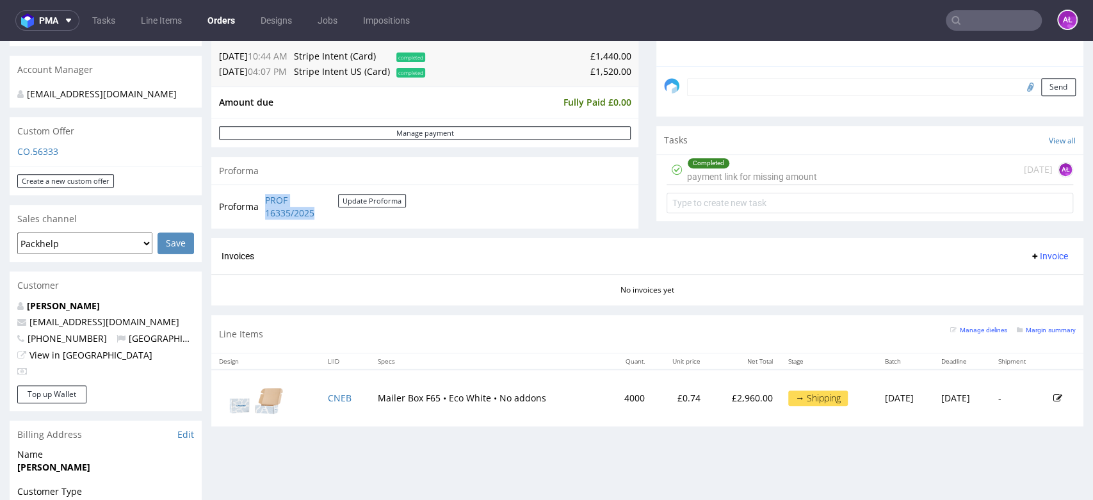
scroll to position [497, 0]
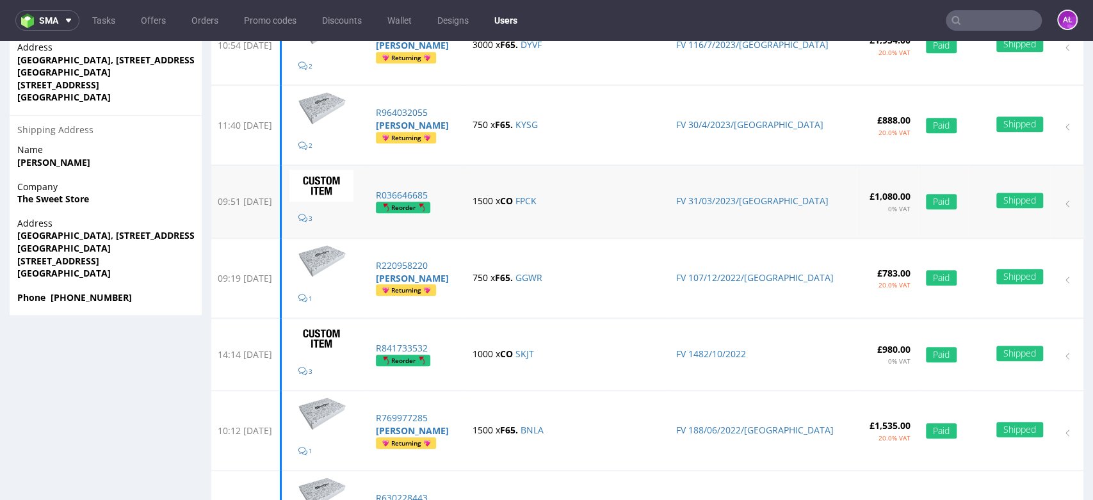
scroll to position [426, 0]
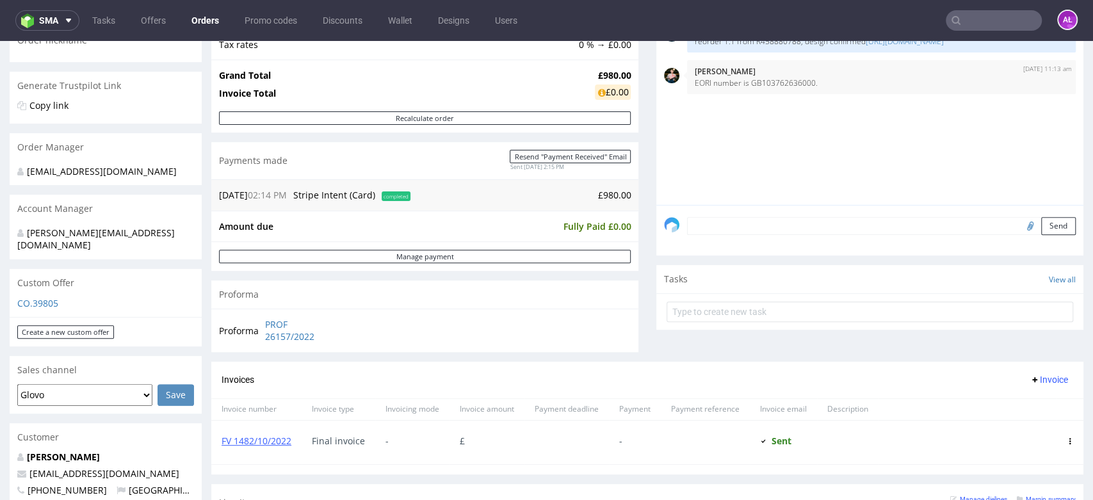
scroll to position [426, 0]
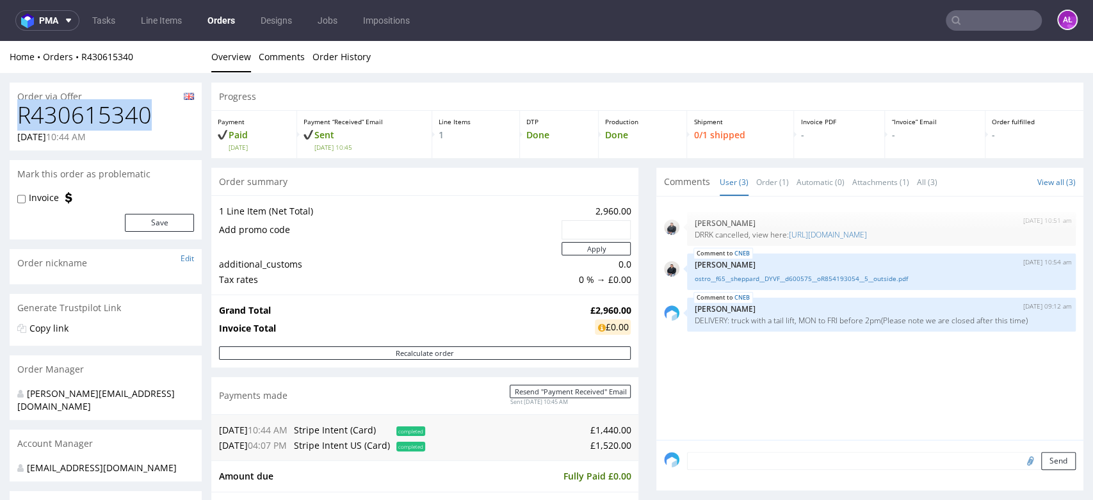
drag, startPoint x: 155, startPoint y: 115, endPoint x: 10, endPoint y: 117, distance: 144.7
click at [10, 117] on div "R430615340 30.07.2025 10:44 AM" at bounding box center [106, 126] width 192 height 48
copy h1 "R430615340"
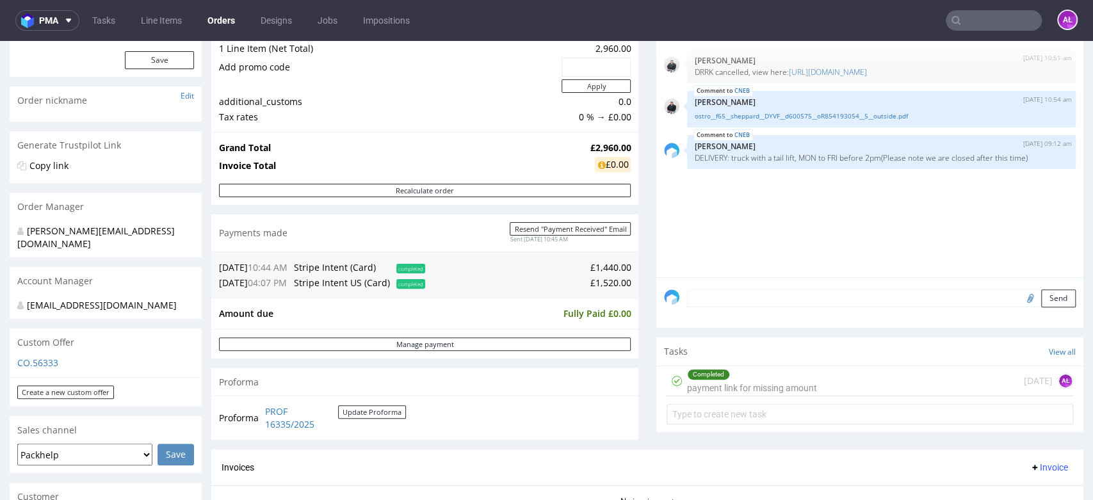
scroll to position [355, 0]
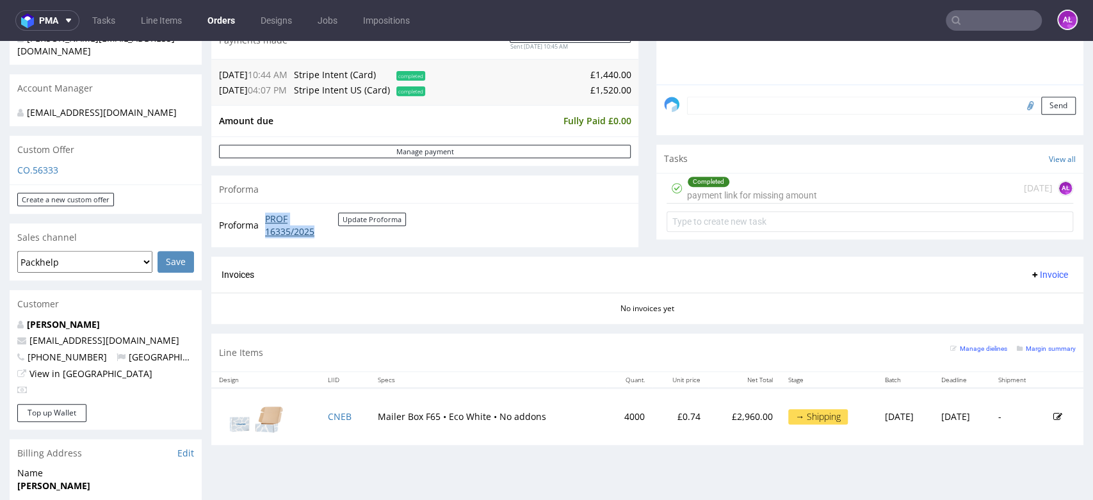
drag, startPoint x: 262, startPoint y: 222, endPoint x: 316, endPoint y: 237, distance: 56.5
click at [316, 237] on td "PROF 16335/2025 Update Proforma" at bounding box center [334, 225] width 144 height 28
copy link "PROF 16335/2025"
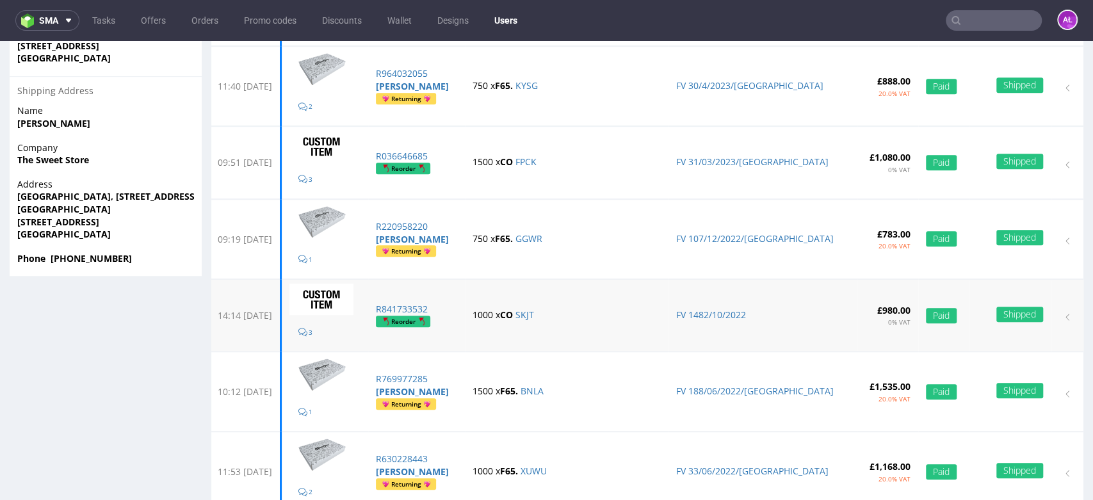
scroll to position [426, 0]
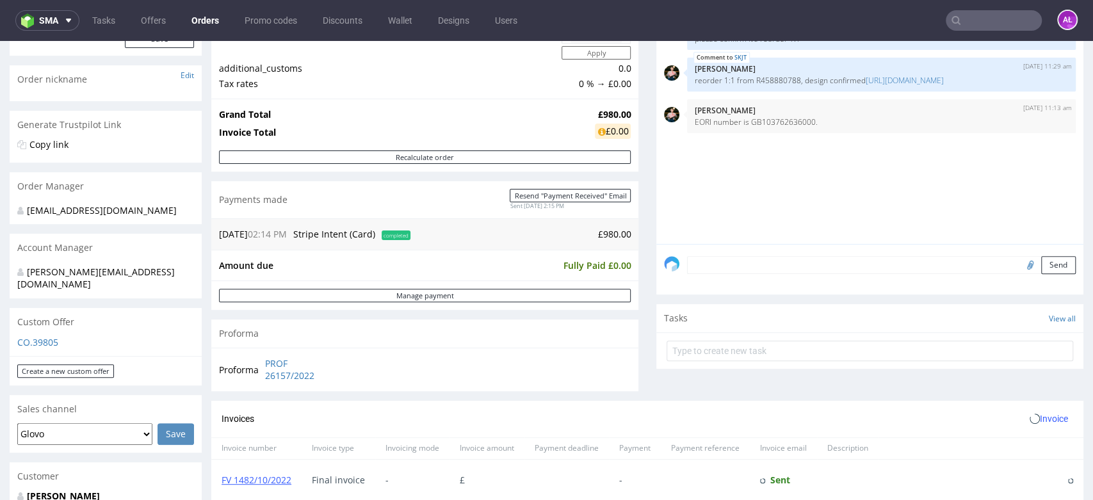
scroll to position [426, 0]
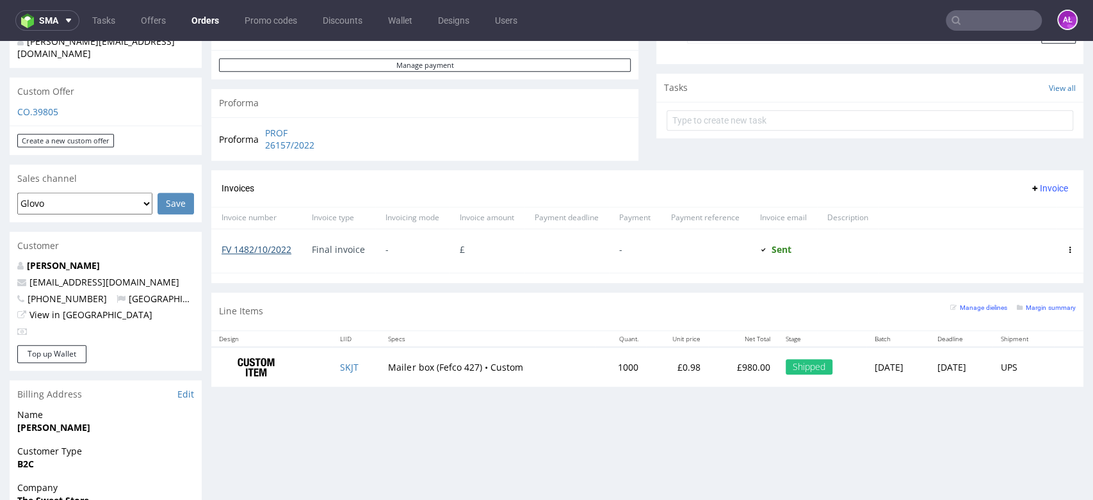
click at [269, 244] on link "FV 1482/10/2022" at bounding box center [256, 249] width 70 height 12
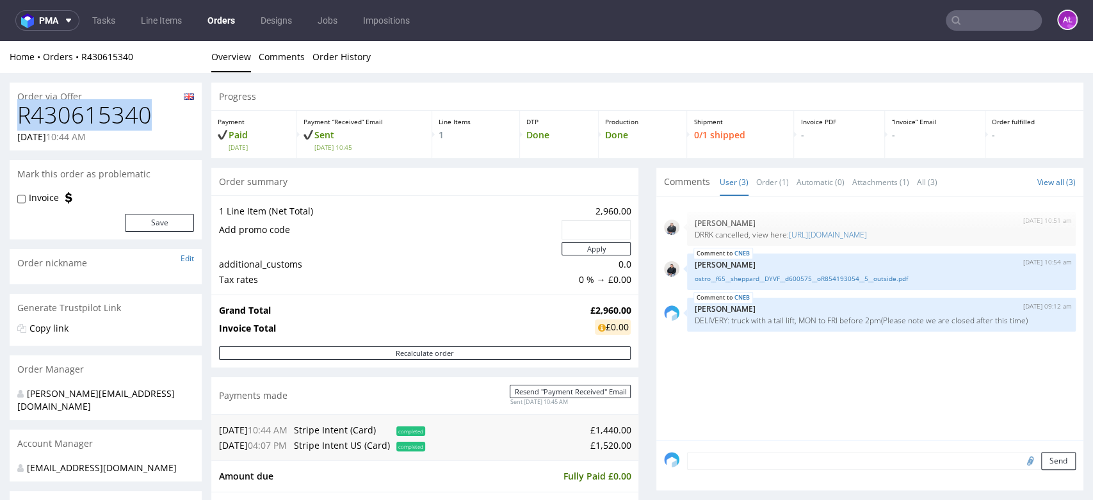
drag, startPoint x: 134, startPoint y: 118, endPoint x: 0, endPoint y: 115, distance: 133.8
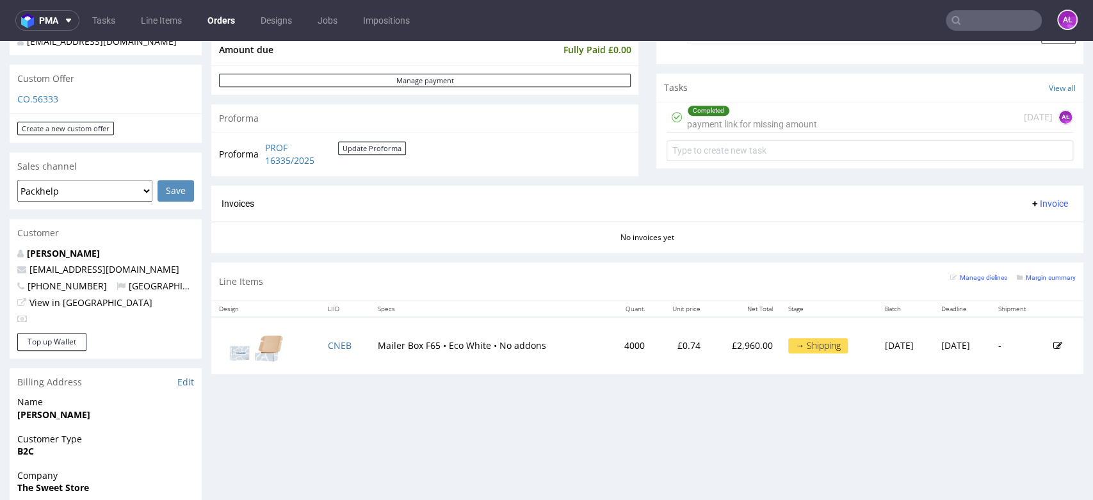
scroll to position [711, 0]
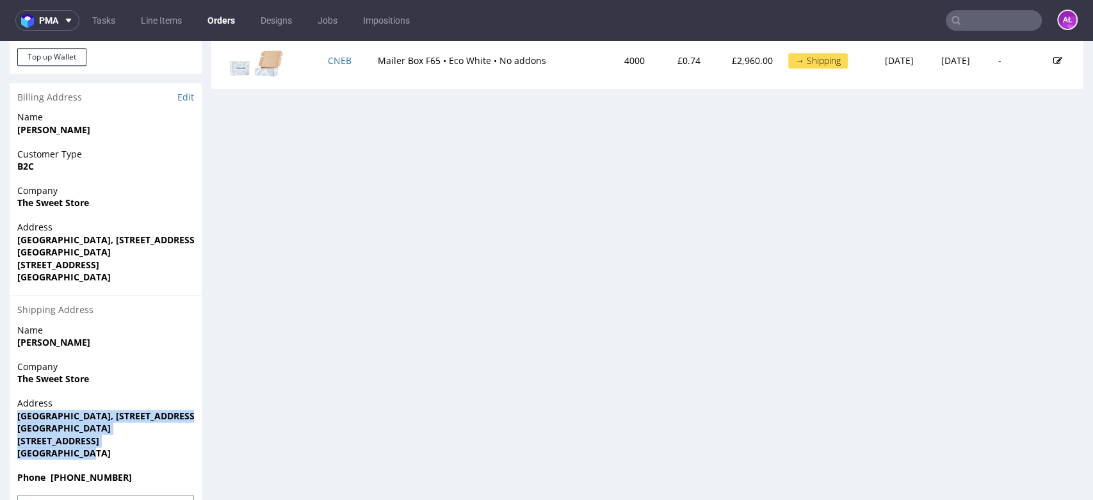
drag, startPoint x: 92, startPoint y: 457, endPoint x: 16, endPoint y: 415, distance: 86.8
click at [16, 415] on div "Address Viking Business Centre, 5 Turnpike Close Sweet Briar Park Norwich NR6 5…" at bounding box center [106, 434] width 192 height 74
copy p "Viking Business Centre, 5 Turnpike Close Sweet Briar Park Norwich NR6 5BD Unite…"
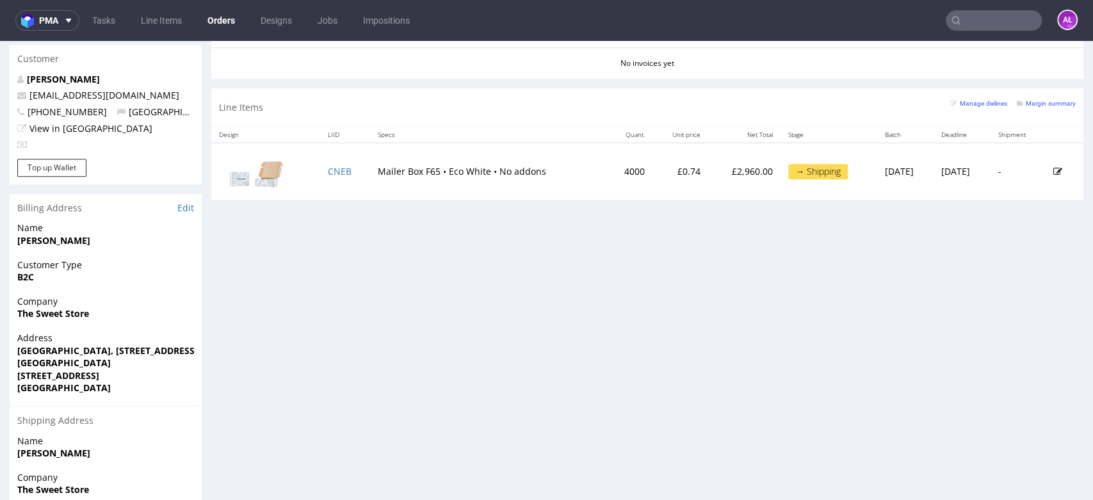
scroll to position [426, 0]
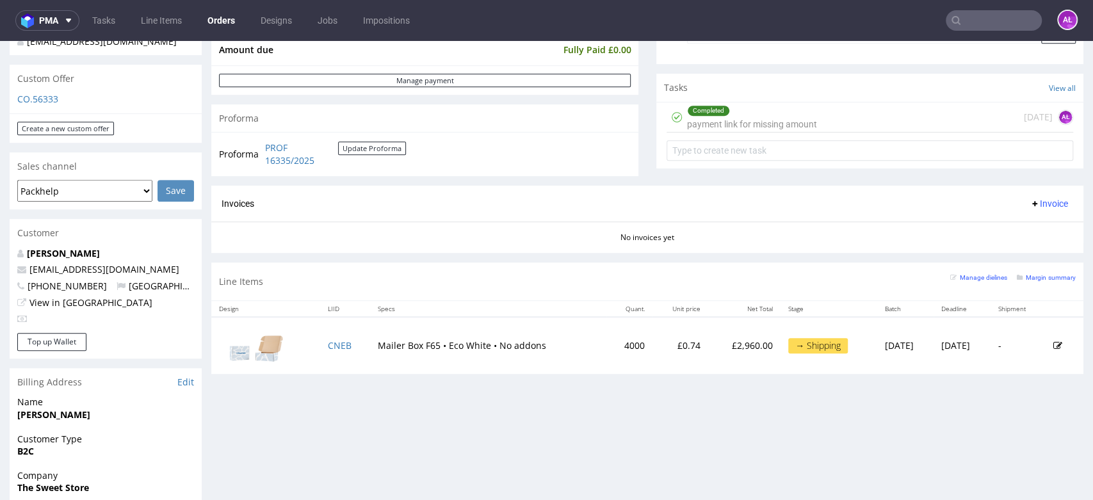
click at [991, 186] on div "Invoices Invoice" at bounding box center [647, 204] width 872 height 36
click at [1029, 200] on span "Invoice" at bounding box center [1048, 203] width 38 height 10
click at [1021, 251] on span "Upload" at bounding box center [1026, 254] width 62 height 13
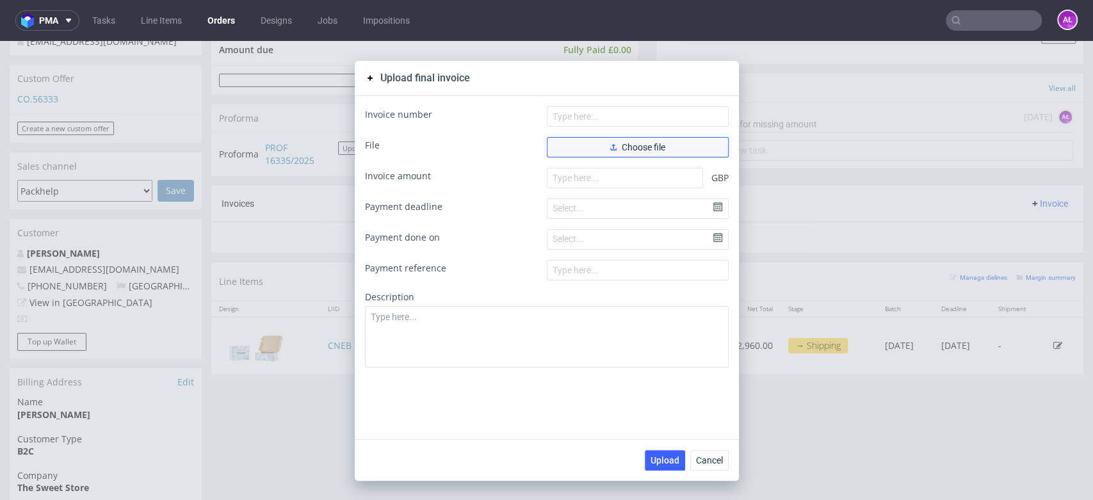
click at [648, 147] on span "Choose file" at bounding box center [637, 147] width 55 height 9
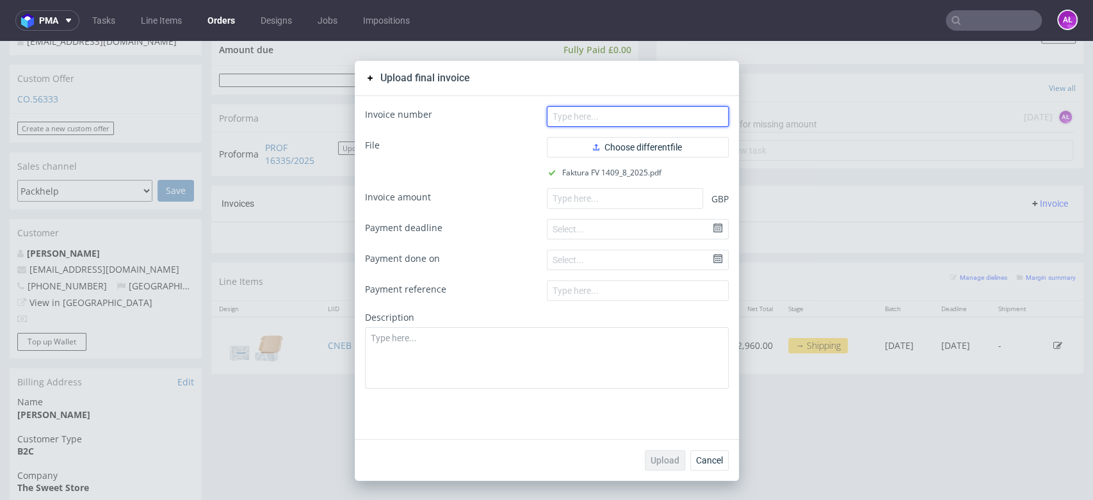
click at [620, 116] on input "text" at bounding box center [638, 116] width 182 height 20
paste input "FV 1409/8/2025"
type input "FV 1409/8/2025"
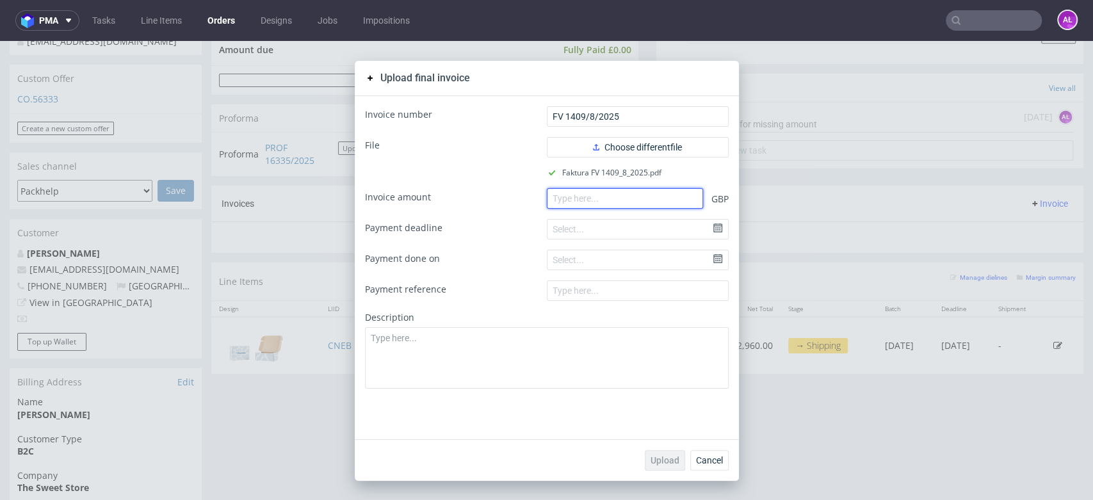
paste input "2960.00"
click at [629, 202] on input "2960.00" at bounding box center [625, 198] width 156 height 20
type input "2960.00"
click at [671, 456] on span "Upload" at bounding box center [664, 460] width 29 height 9
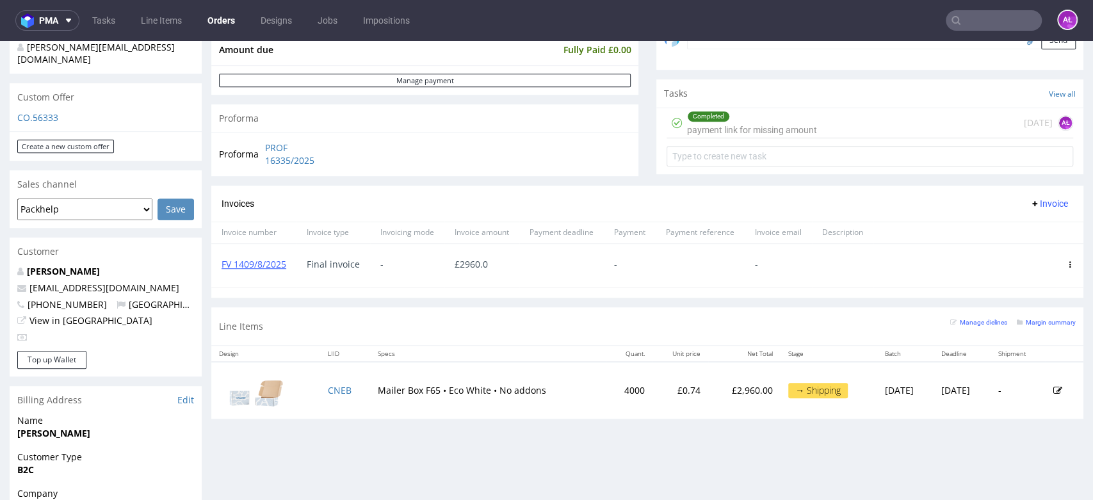
scroll to position [426, 0]
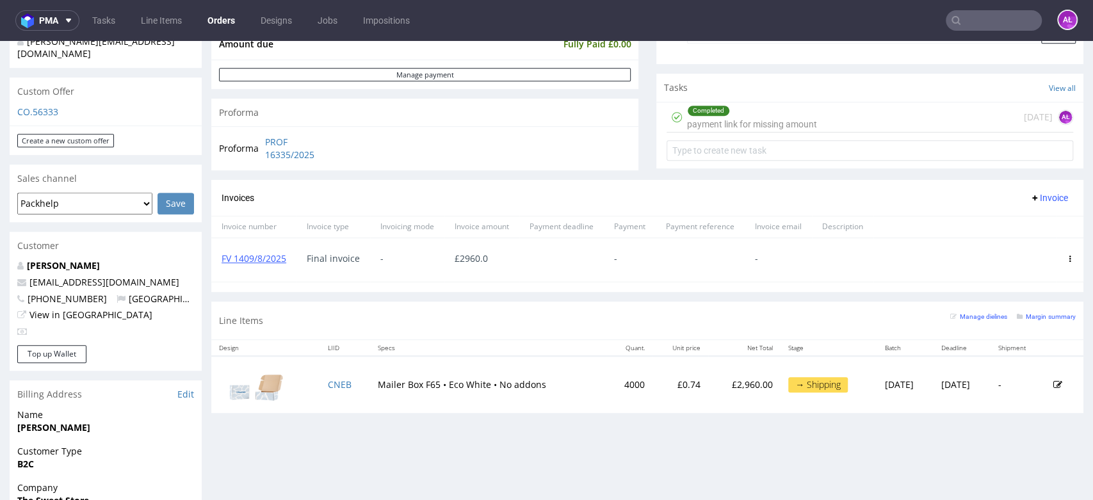
click at [1001, 28] on input "text" at bounding box center [993, 20] width 96 height 20
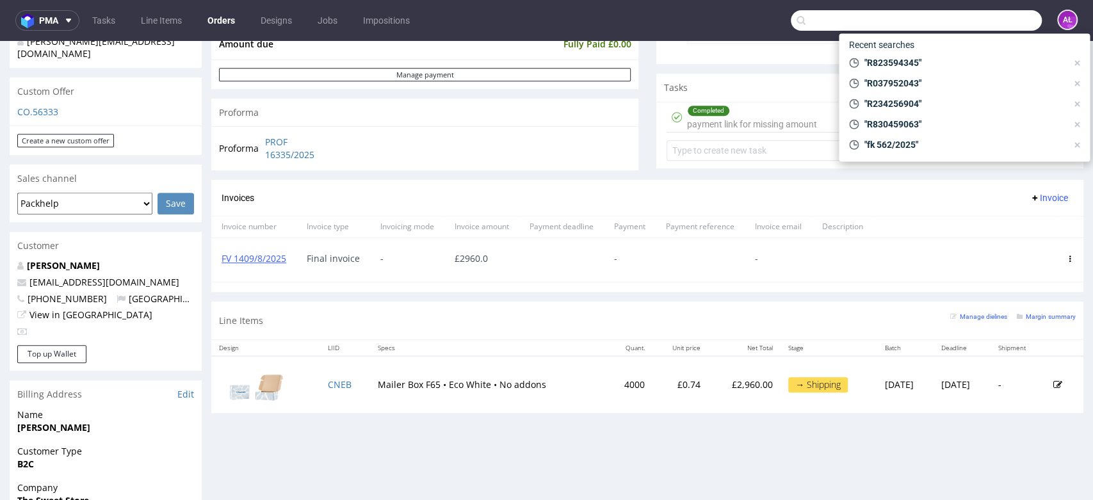
paste input "R737942717"
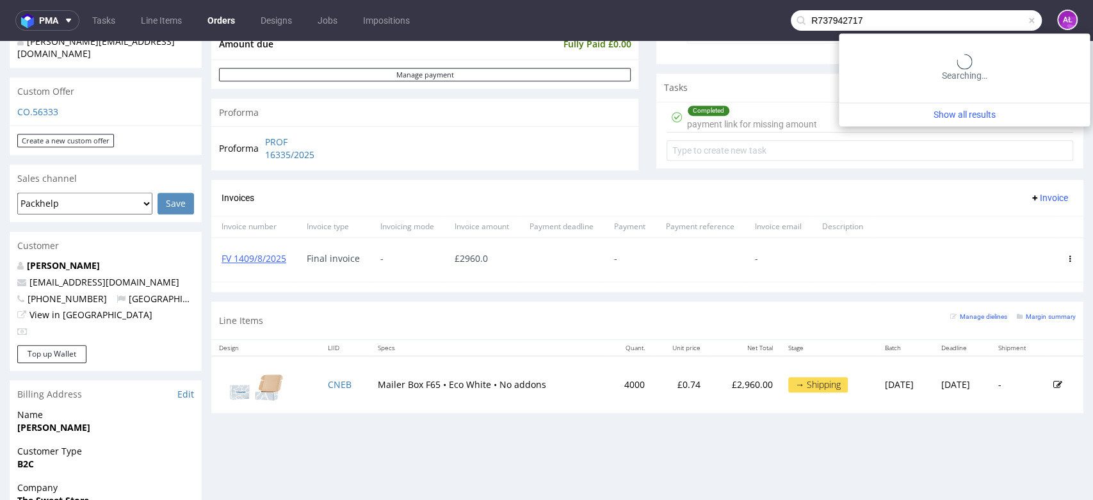
type input "R737942717"
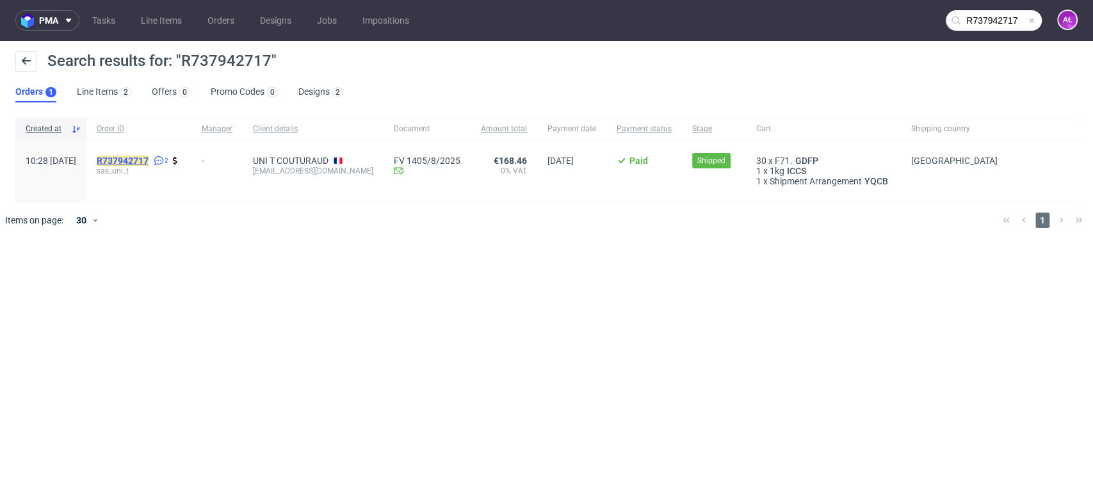
click at [148, 159] on mark "R737942717" at bounding box center [123, 161] width 52 height 10
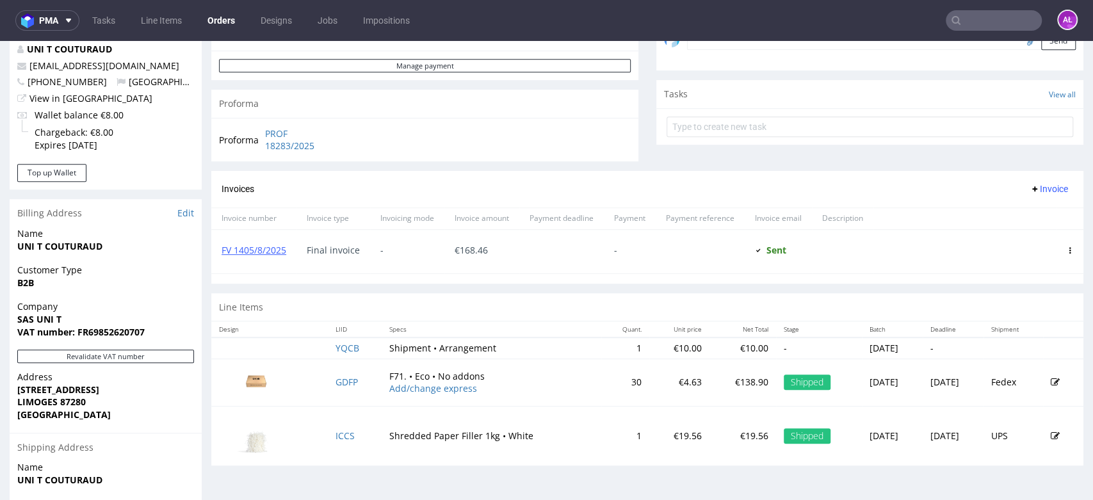
scroll to position [426, 0]
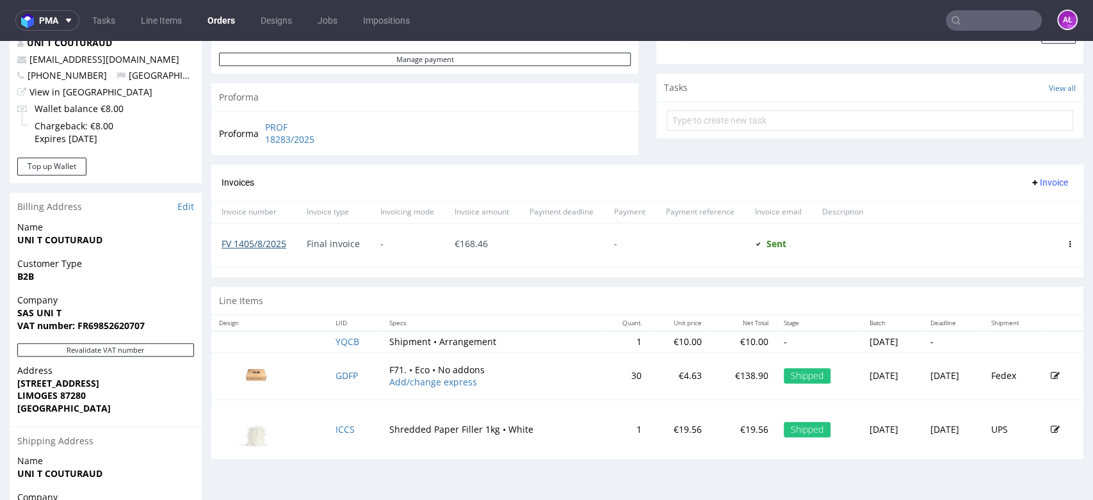
click at [282, 244] on link "FV 1405/8/2025" at bounding box center [253, 243] width 65 height 12
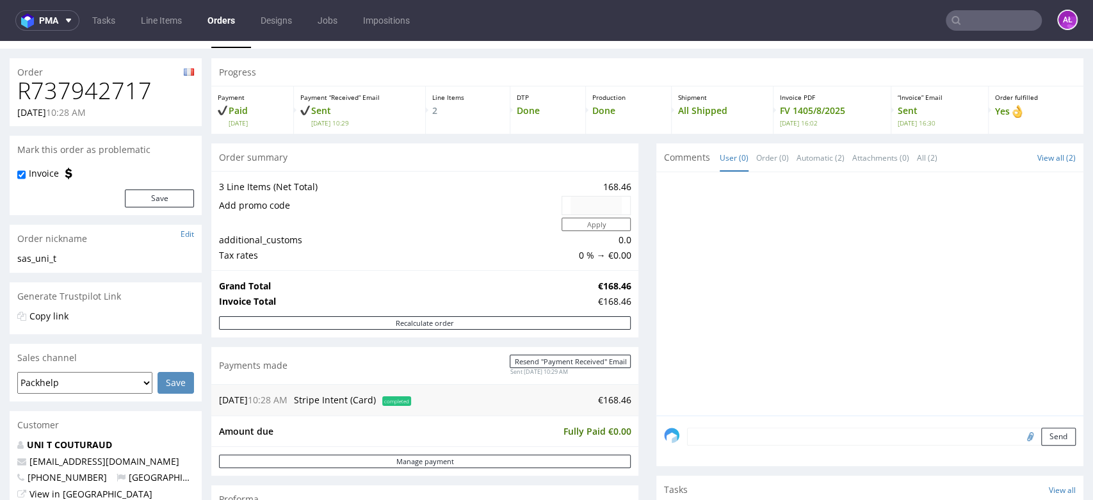
scroll to position [0, 0]
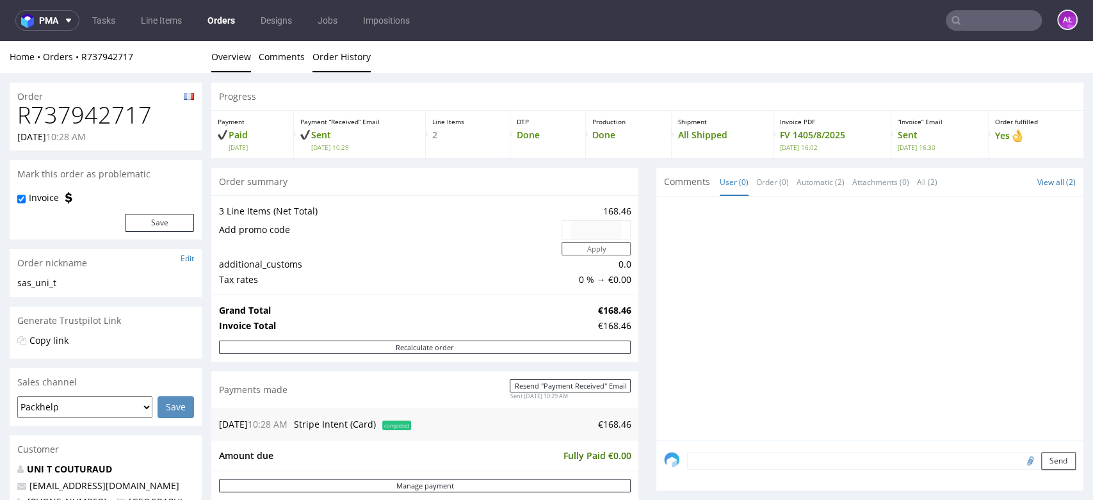
click at [332, 67] on link "Order History" at bounding box center [341, 56] width 58 height 31
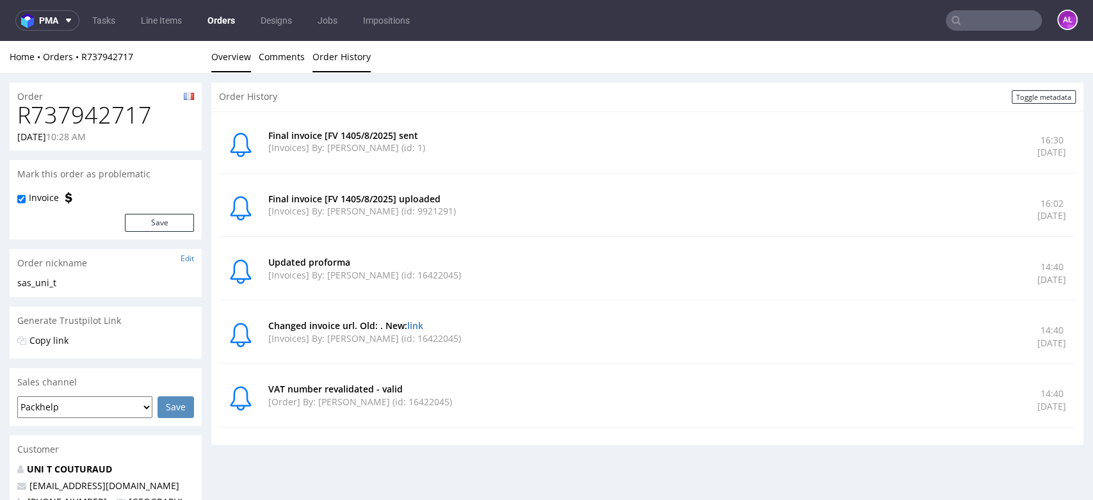
click at [236, 61] on link "Overview" at bounding box center [231, 56] width 40 height 31
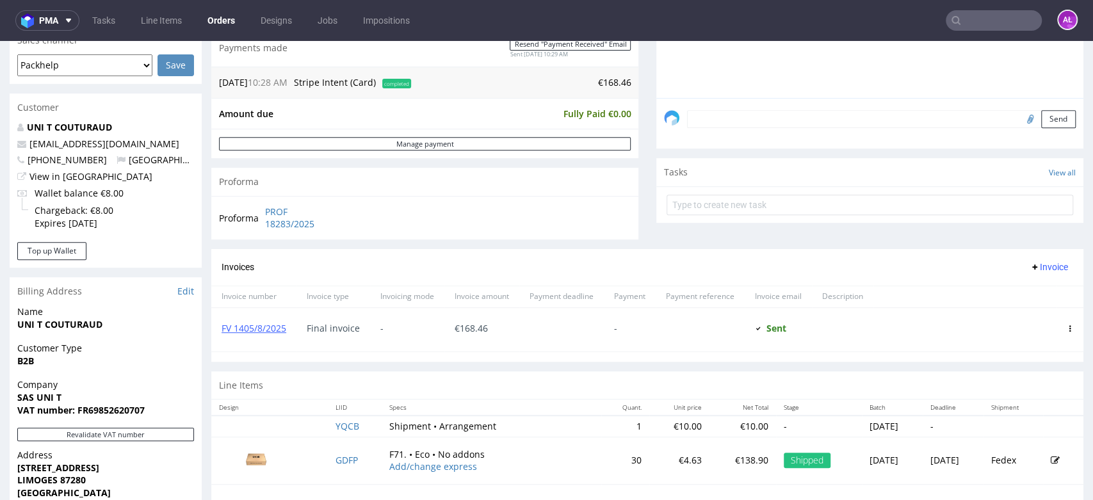
scroll to position [426, 0]
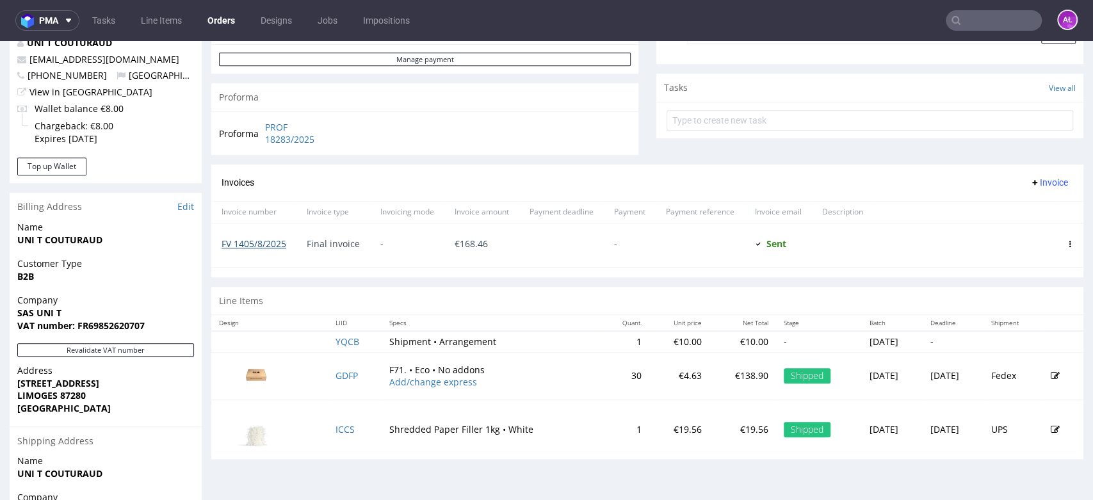
click at [268, 246] on link "FV 1405/8/2025" at bounding box center [253, 243] width 65 height 12
click at [258, 246] on link "FV 1405/8/2025" at bounding box center [253, 243] width 65 height 12
click at [952, 15] on input "text" at bounding box center [993, 20] width 96 height 20
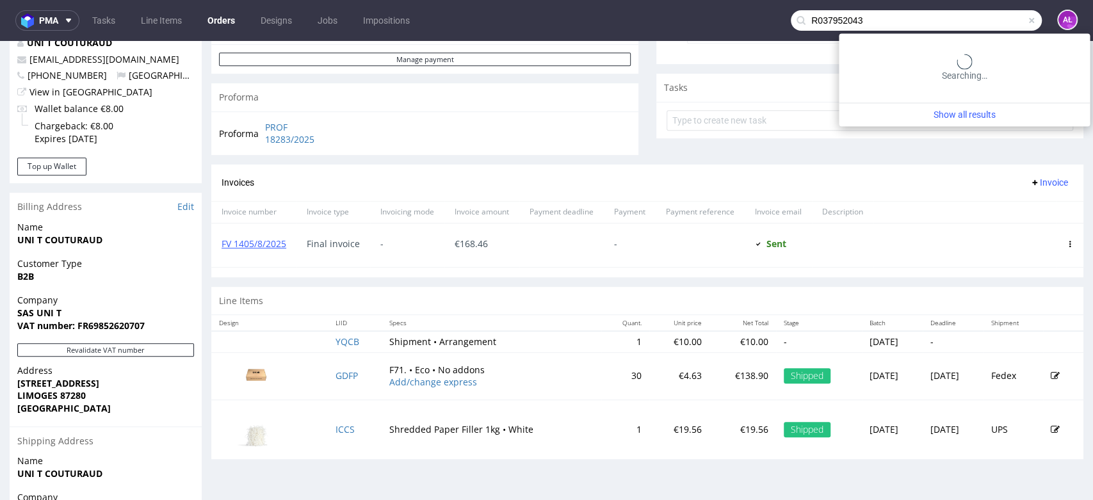
type input "R037952043"
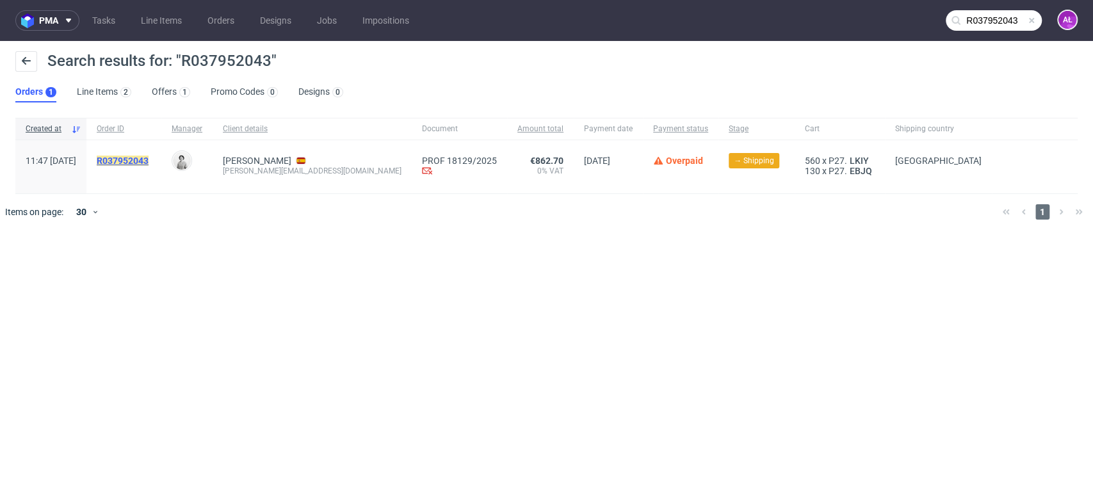
click at [148, 159] on mark "R037952043" at bounding box center [123, 161] width 52 height 10
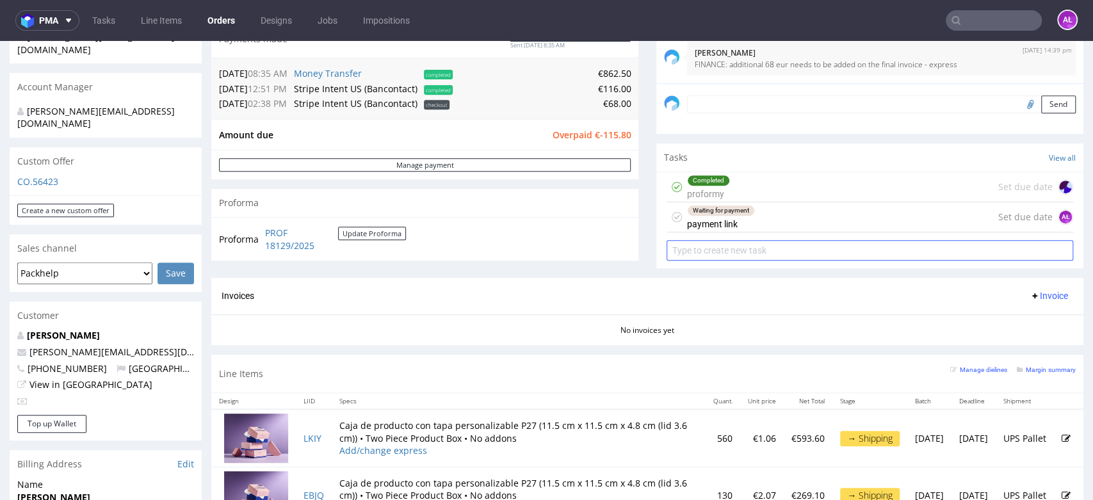
scroll to position [284, 0]
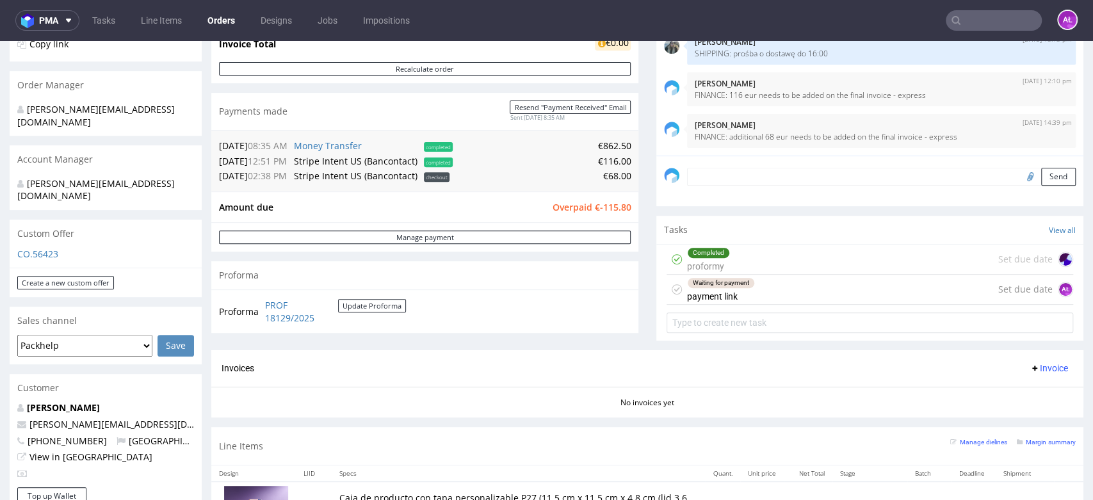
click at [687, 293] on div "Waiting for payment payment link" at bounding box center [721, 289] width 68 height 29
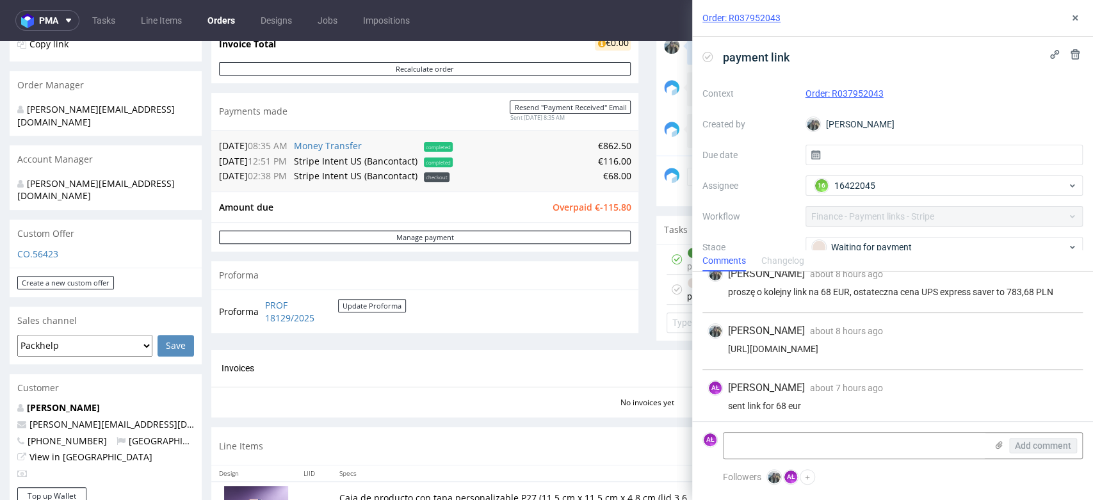
scroll to position [76, 0]
click at [1075, 19] on icon at bounding box center [1075, 18] width 10 height 10
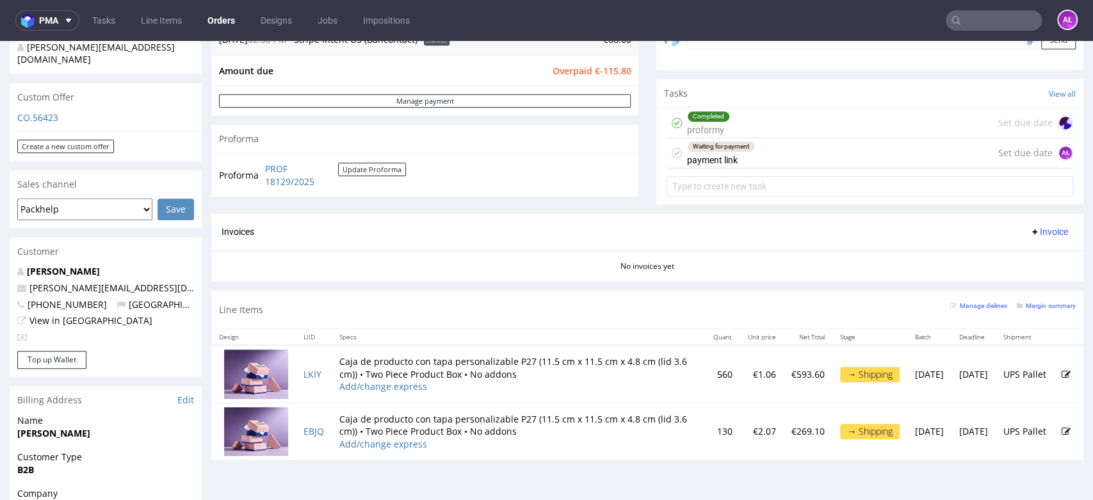
scroll to position [497, 0]
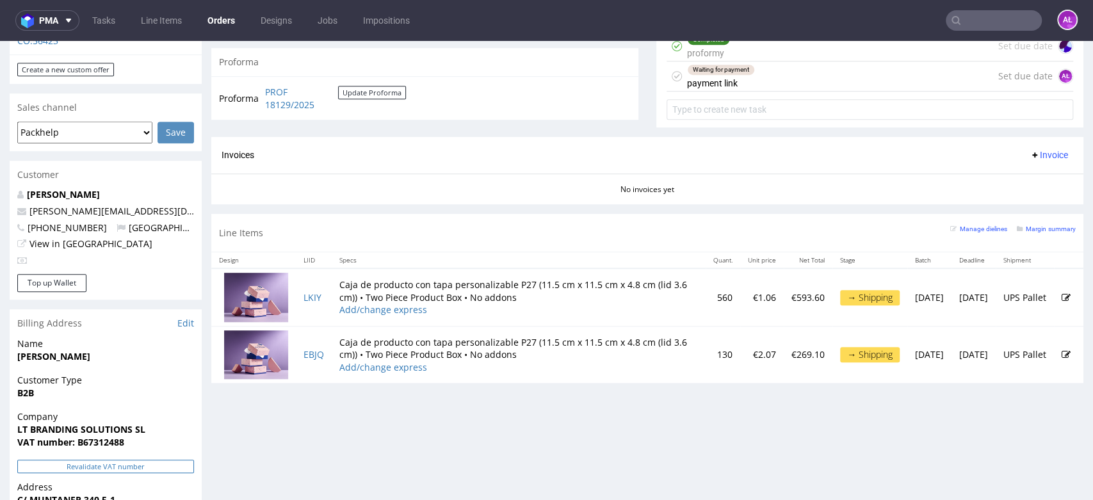
click at [186, 460] on button "Revalidate VAT number" at bounding box center [105, 466] width 177 height 13
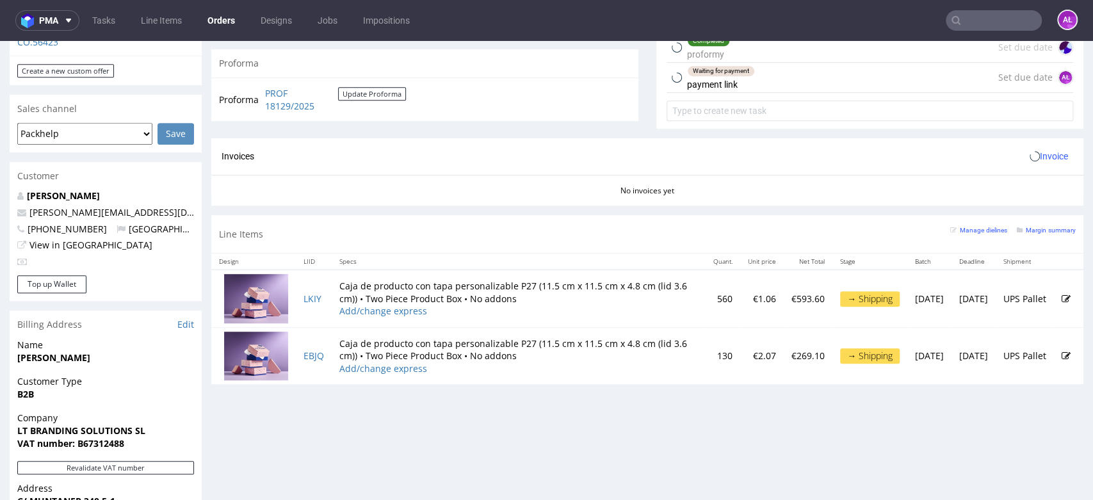
scroll to position [425, 0]
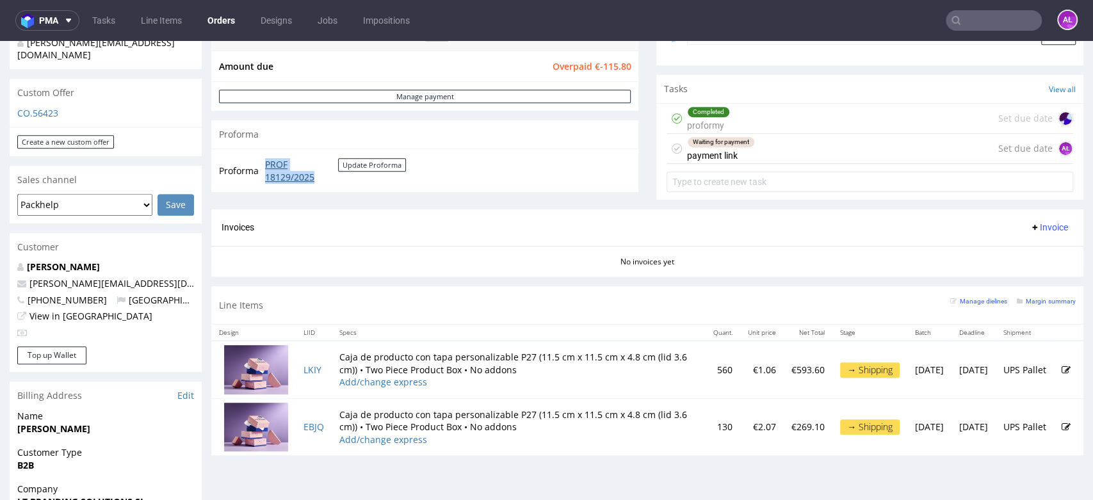
drag, startPoint x: 262, startPoint y: 161, endPoint x: 323, endPoint y: 179, distance: 62.8
click at [323, 179] on td "PROF 18129/2025 Update Proforma" at bounding box center [334, 171] width 144 height 28
copy link "PROF 18129/2025"
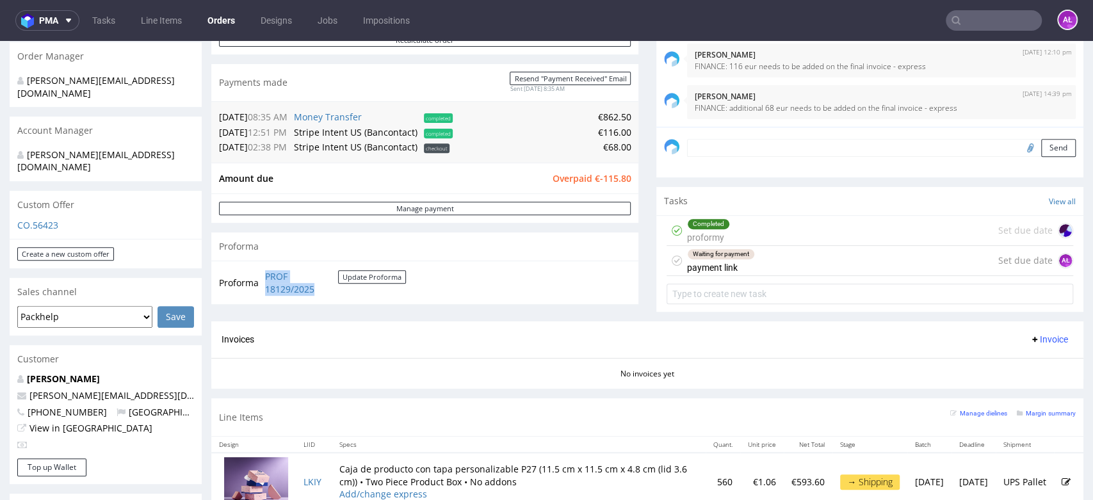
scroll to position [211, 0]
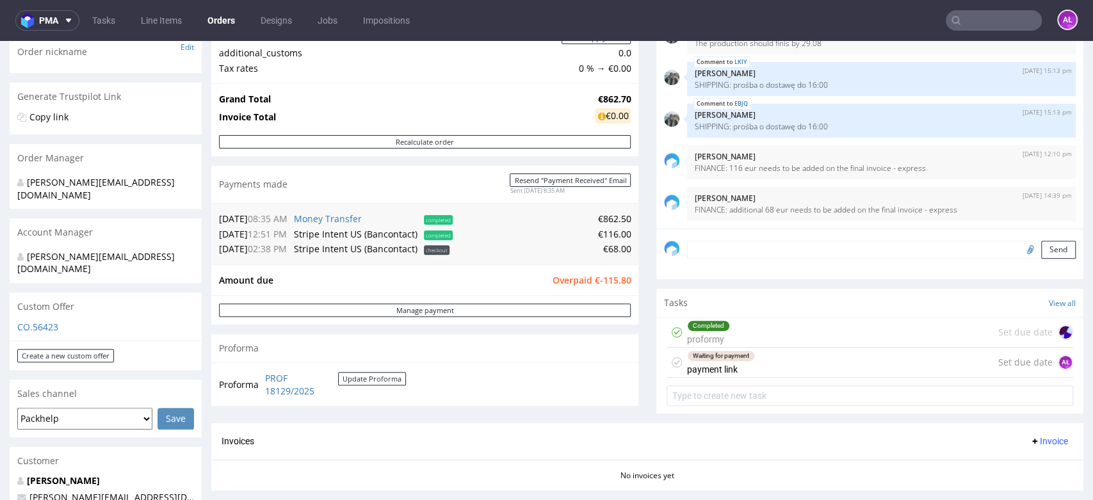
click at [768, 367] on div "Waiting for payment payment link Set due date AŁ" at bounding box center [869, 363] width 406 height 30
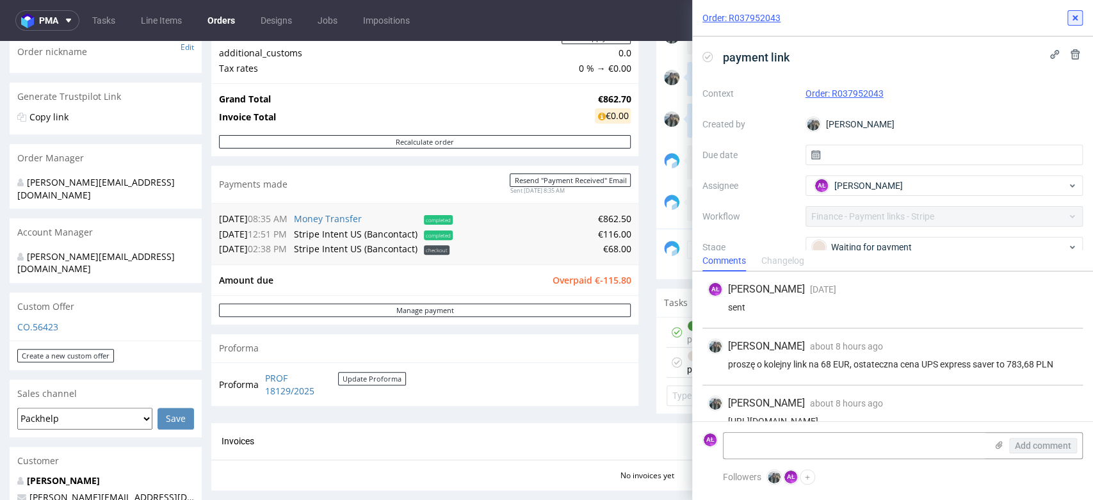
click at [1074, 23] on button at bounding box center [1074, 17] width 15 height 15
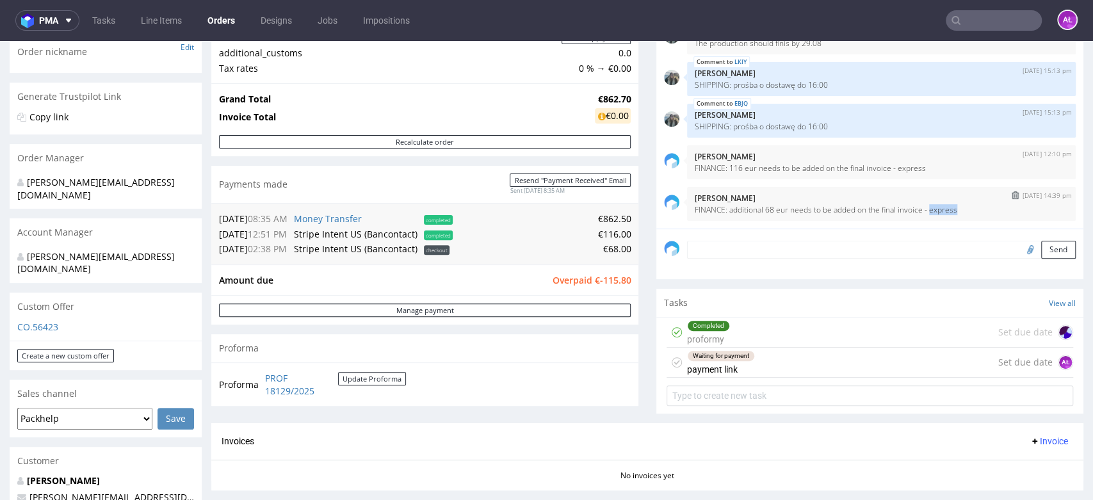
drag, startPoint x: 950, startPoint y: 210, endPoint x: 917, endPoint y: 215, distance: 33.7
click at [917, 215] on div "28th Aug 25 | 14:39 pm Aleksandra Łętowska FINANCE: additional 68 eur needs to …" at bounding box center [881, 204] width 389 height 34
copy p "express"
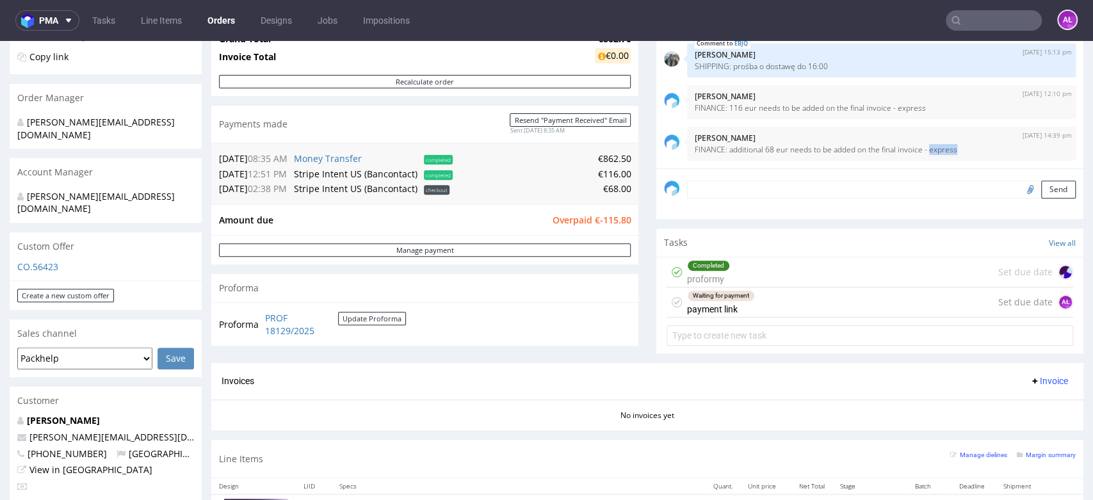
scroll to position [353, 0]
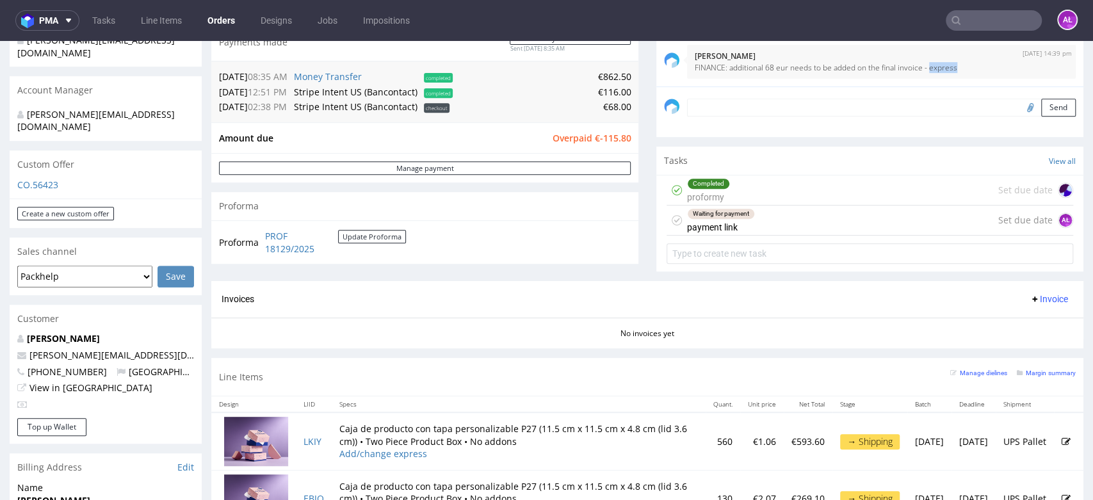
click at [1029, 296] on span "Invoice" at bounding box center [1048, 299] width 38 height 10
click at [1034, 342] on span "Upload" at bounding box center [1026, 348] width 62 height 13
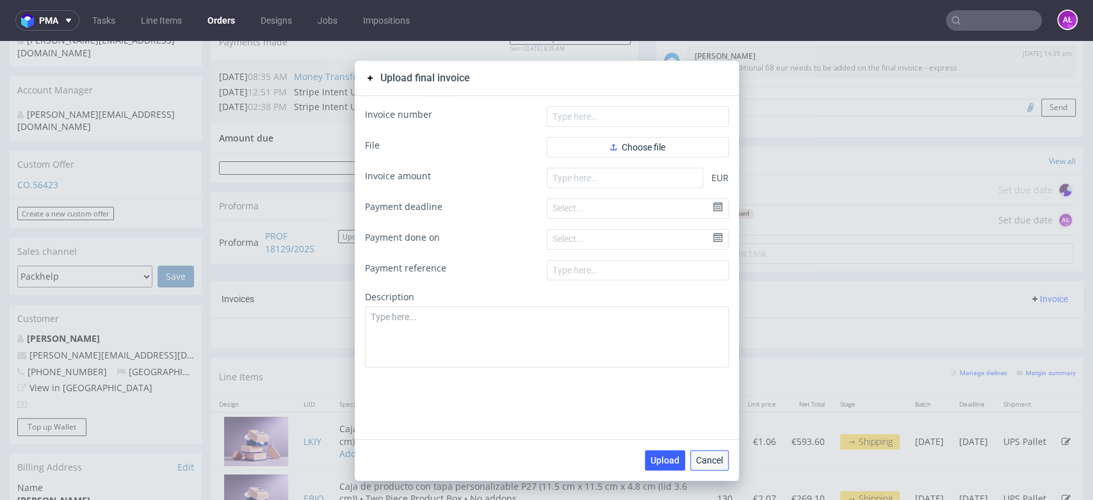
click at [705, 461] on span "Cancel" at bounding box center [709, 460] width 27 height 9
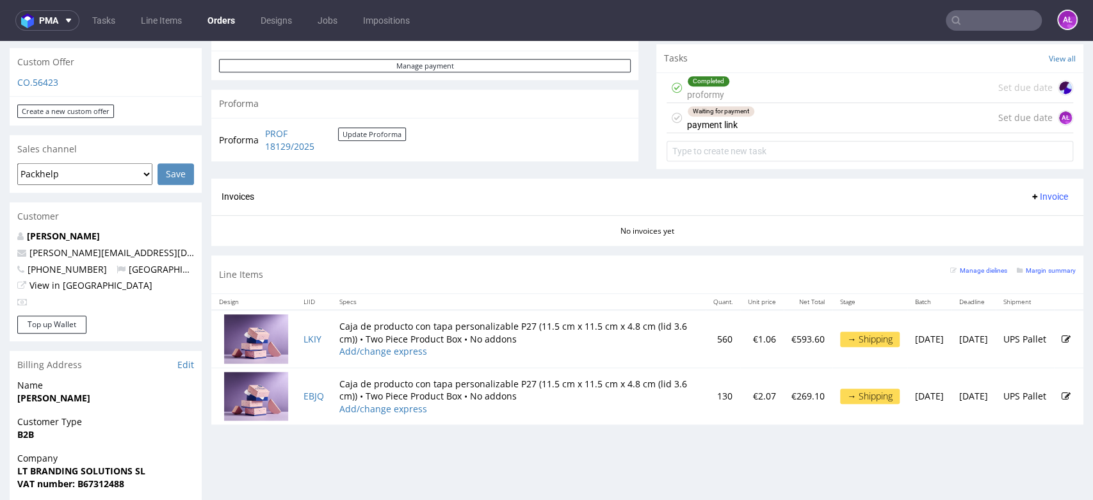
scroll to position [497, 0]
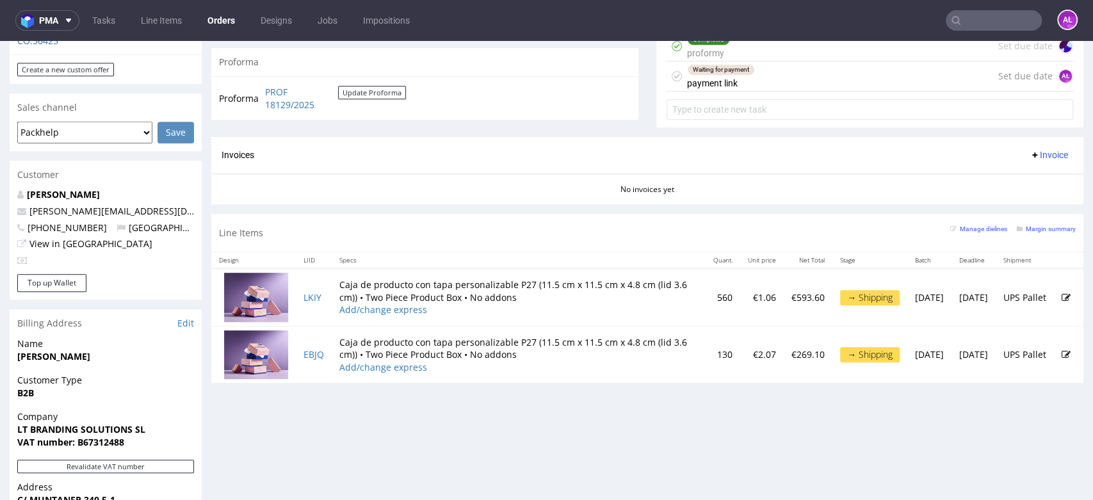
click at [1032, 147] on button "Invoice" at bounding box center [1048, 154] width 49 height 15
click at [1032, 196] on li "Upload" at bounding box center [1021, 204] width 83 height 23
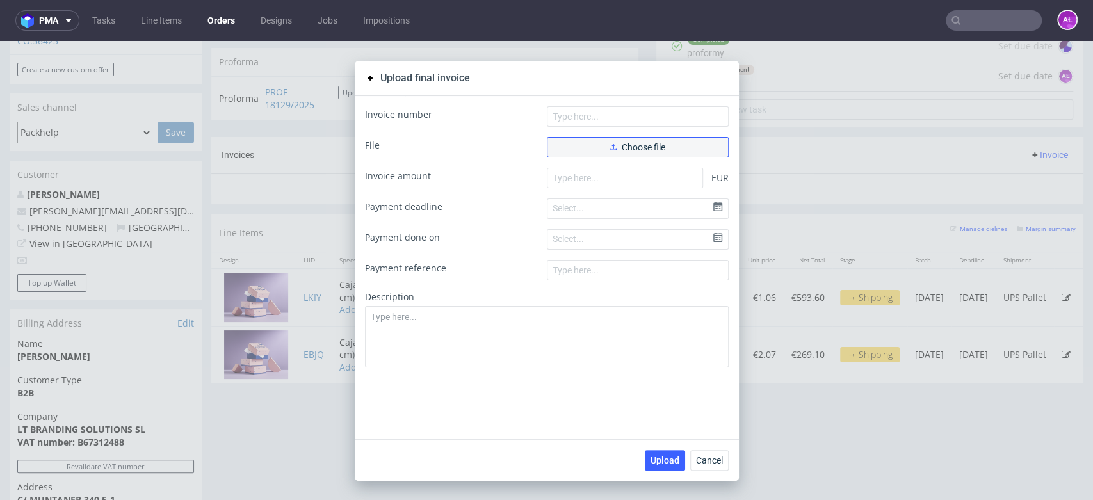
click at [646, 154] on button "Choose file" at bounding box center [638, 147] width 182 height 20
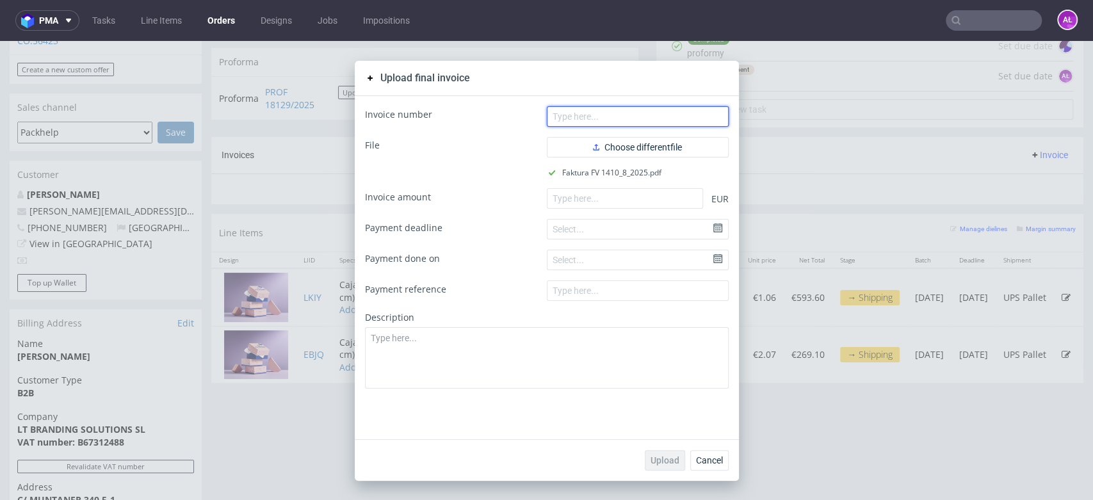
drag, startPoint x: 640, startPoint y: 125, endPoint x: 649, endPoint y: 102, distance: 24.7
click at [640, 124] on input "text" at bounding box center [638, 116] width 182 height 20
paste input "FV 1410/8/2025"
type input "FV 1410/8/2025"
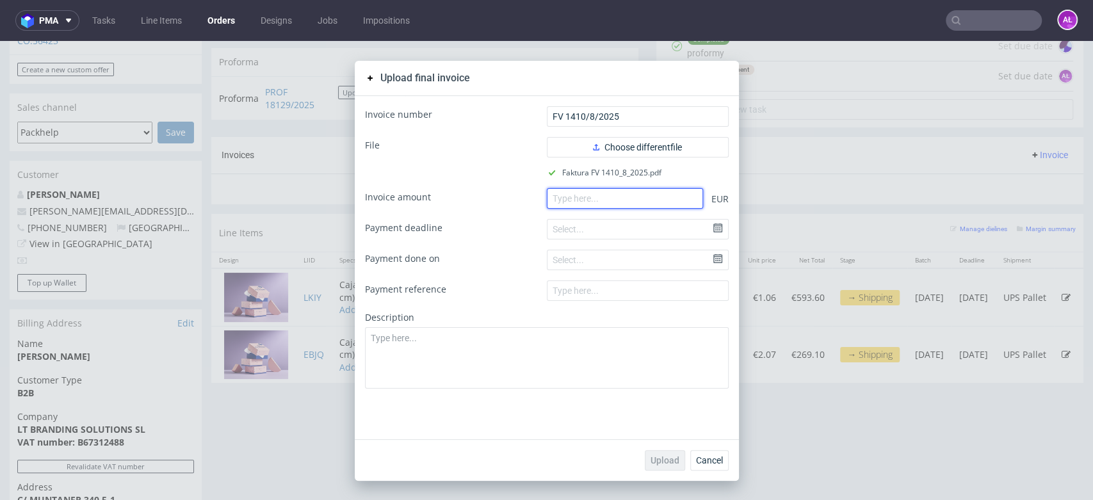
click at [657, 198] on input "number" at bounding box center [625, 198] width 156 height 20
paste input "1046.70"
type input "1046.70"
click at [659, 465] on button "Upload" at bounding box center [665, 460] width 40 height 20
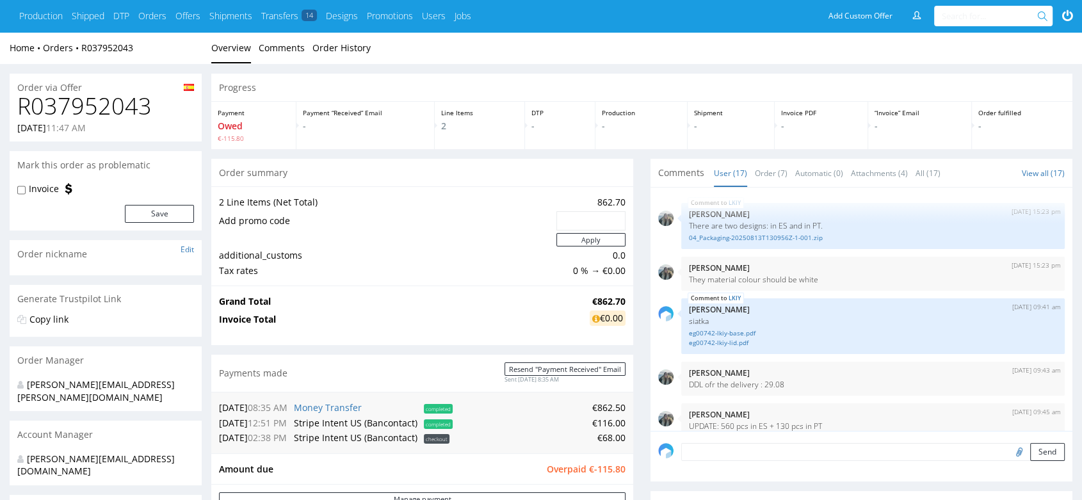
scroll to position [538, 0]
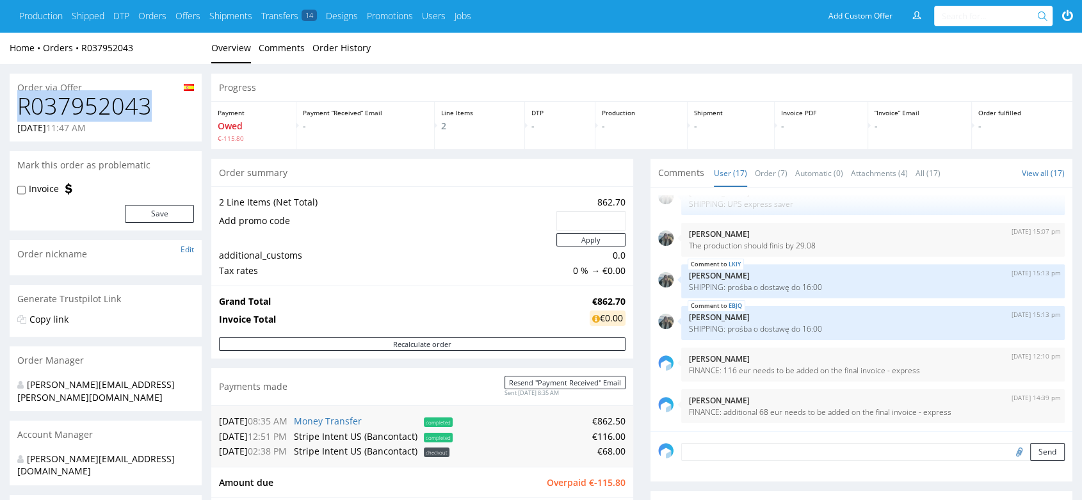
drag, startPoint x: 159, startPoint y: 109, endPoint x: 15, endPoint y: 104, distance: 144.7
click at [15, 104] on div "R037952043 [DATE] 11:47 AM" at bounding box center [106, 117] width 192 height 48
copy h1 "R037952043"
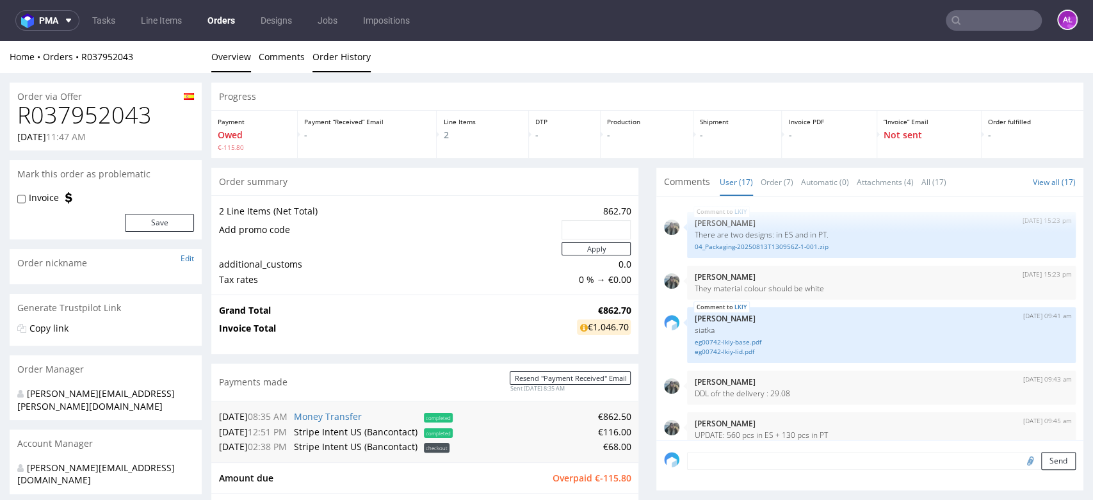
click at [321, 56] on link "Order History" at bounding box center [341, 56] width 58 height 31
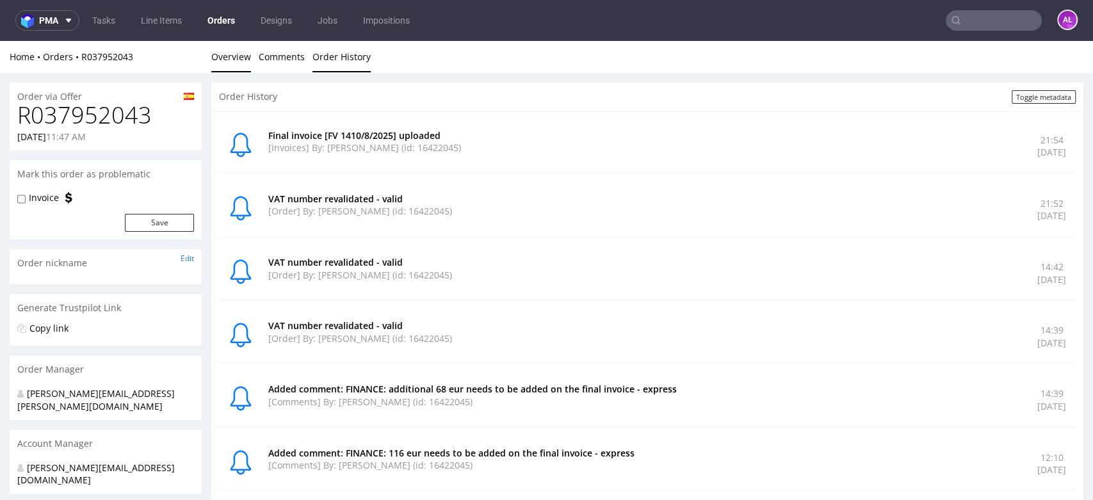
click at [239, 62] on link "Overview" at bounding box center [231, 56] width 40 height 31
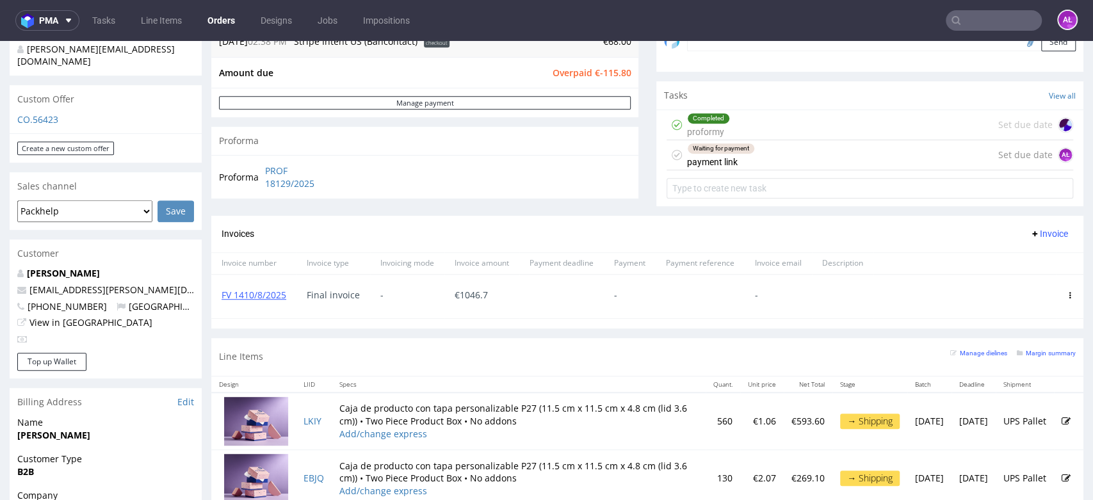
scroll to position [426, 0]
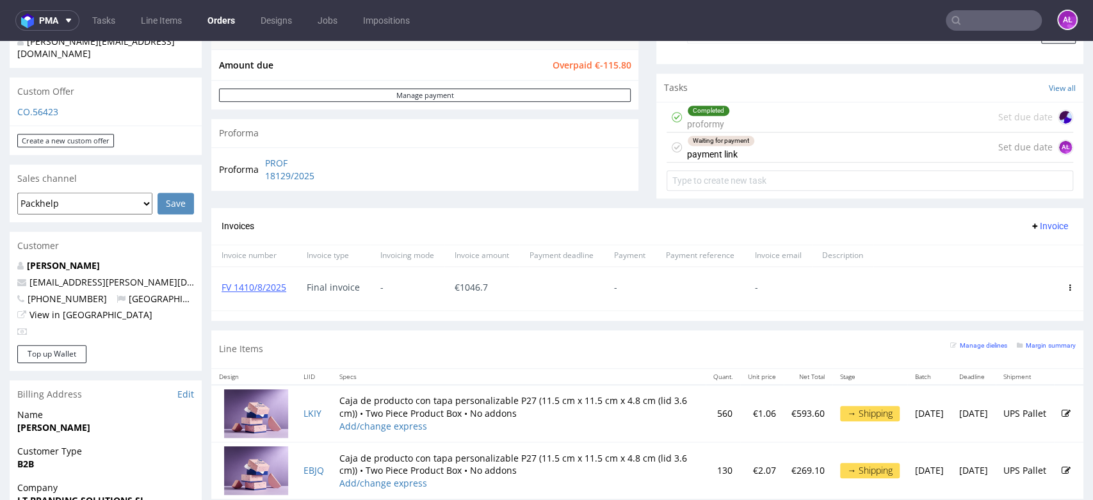
click at [983, 15] on input "text" at bounding box center [993, 20] width 96 height 20
paste input "Inter Druk Studio"
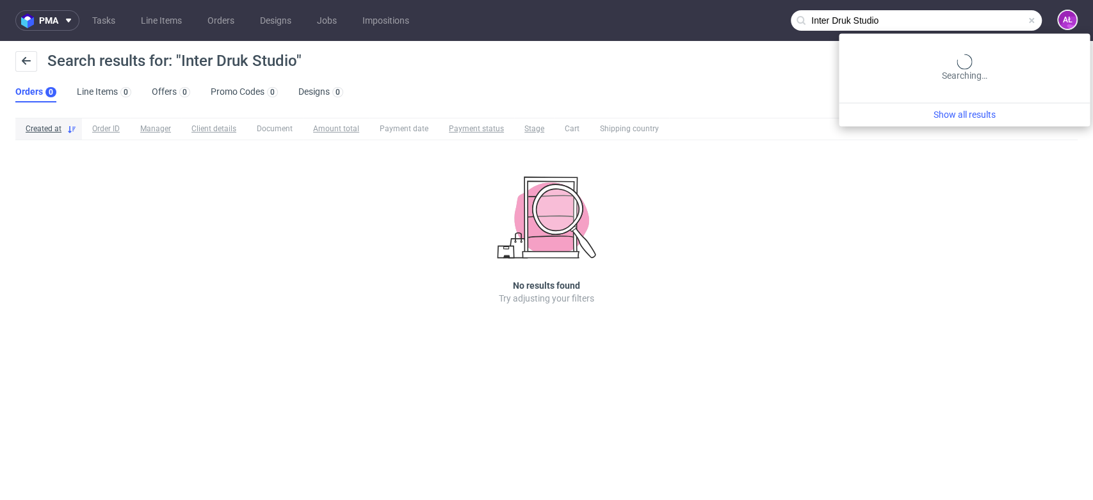
click at [1004, 19] on input "Inter Druk Studio" at bounding box center [915, 20] width 251 height 20
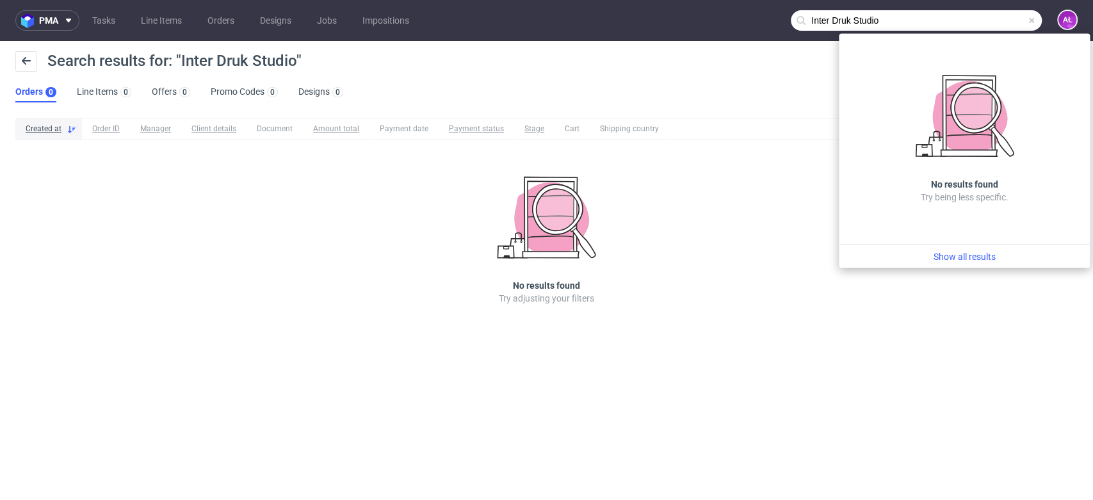
drag, startPoint x: 927, startPoint y: 17, endPoint x: 696, endPoint y: 18, distance: 231.7
click at [701, 17] on nav "pma Tasks Line Items Orders Designs Jobs Impositions Inter Druk Studio AŁ" at bounding box center [546, 20] width 1093 height 41
paste input "Druk"
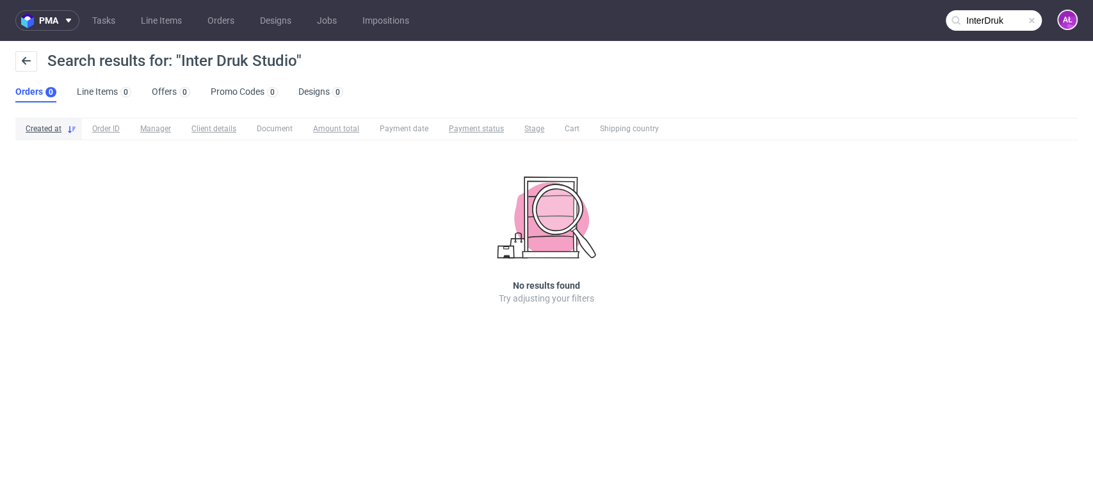
type input "InterDruk"
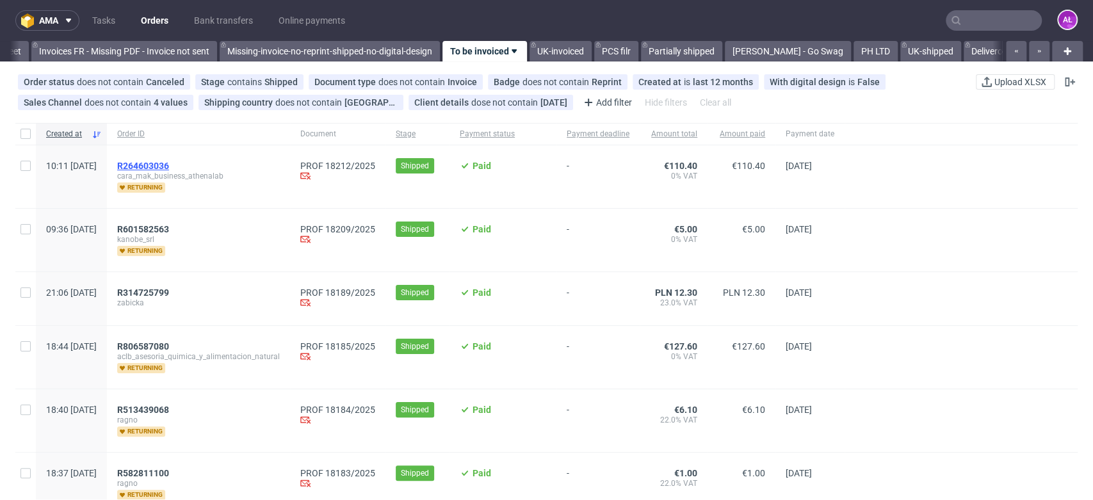
click at [169, 163] on span "R264603036" at bounding box center [143, 166] width 52 height 10
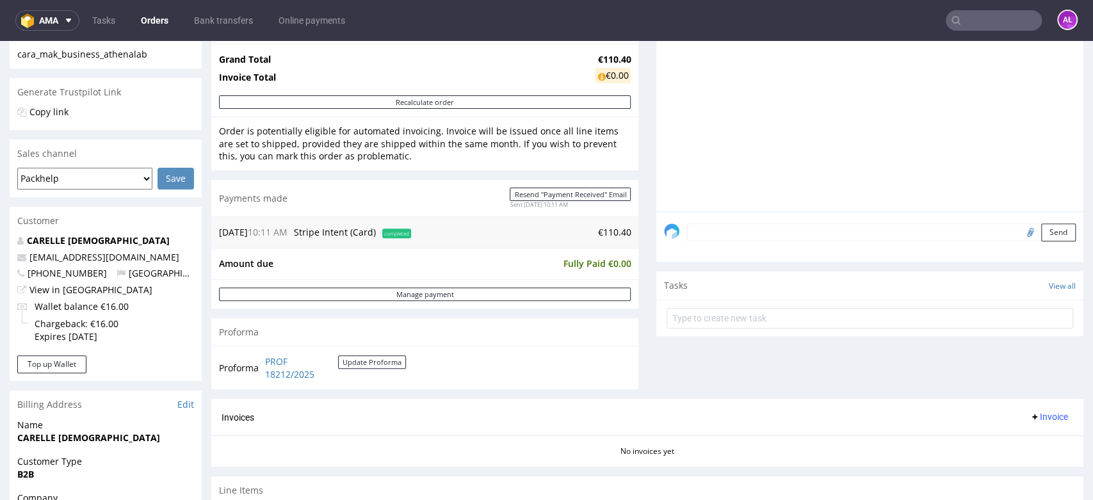
scroll to position [497, 0]
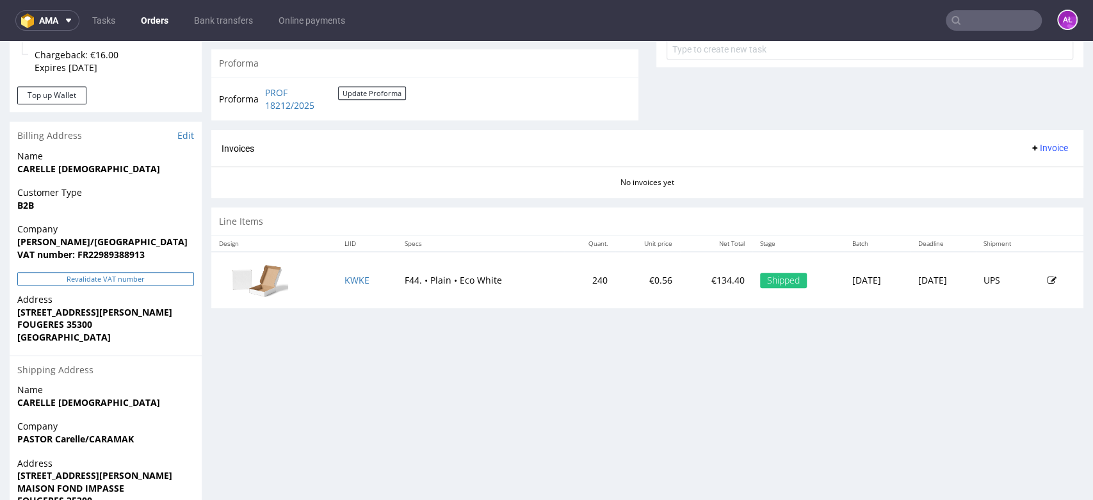
click at [166, 279] on button "Revalidate VAT number" at bounding box center [105, 278] width 177 height 13
click at [1035, 147] on span "Invoice" at bounding box center [1048, 148] width 38 height 10
click at [1034, 177] on span "Generate" at bounding box center [1026, 174] width 62 height 13
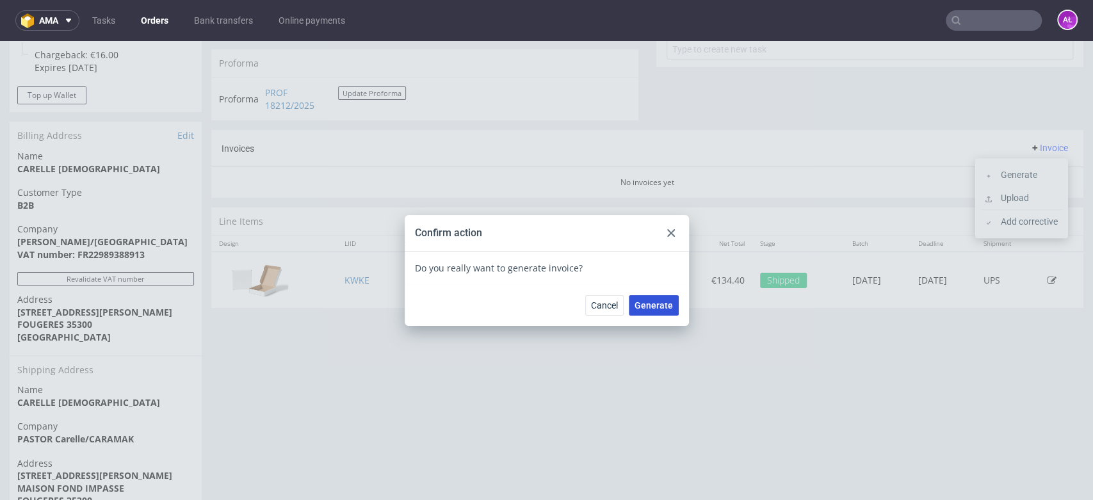
click at [659, 306] on span "Generate" at bounding box center [653, 305] width 38 height 9
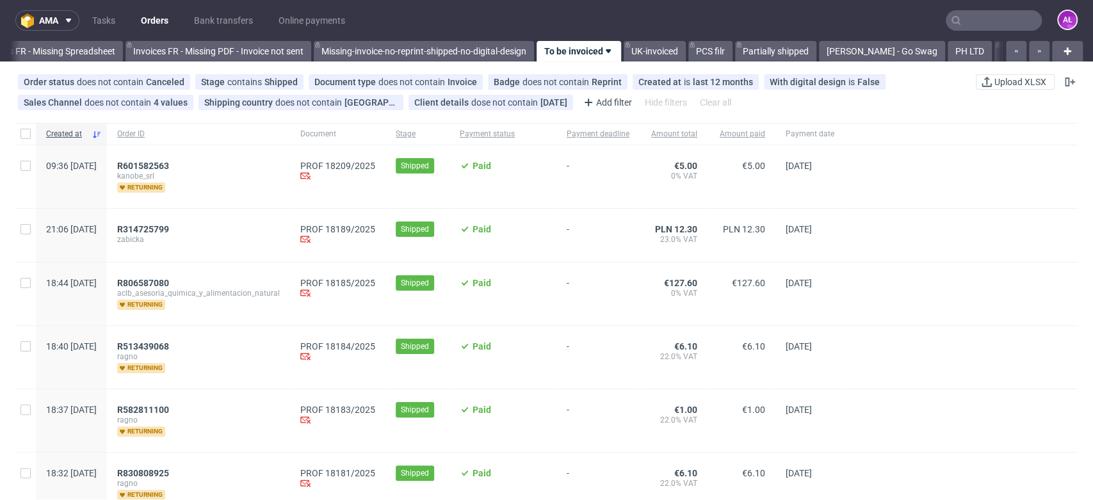
scroll to position [0, 2145]
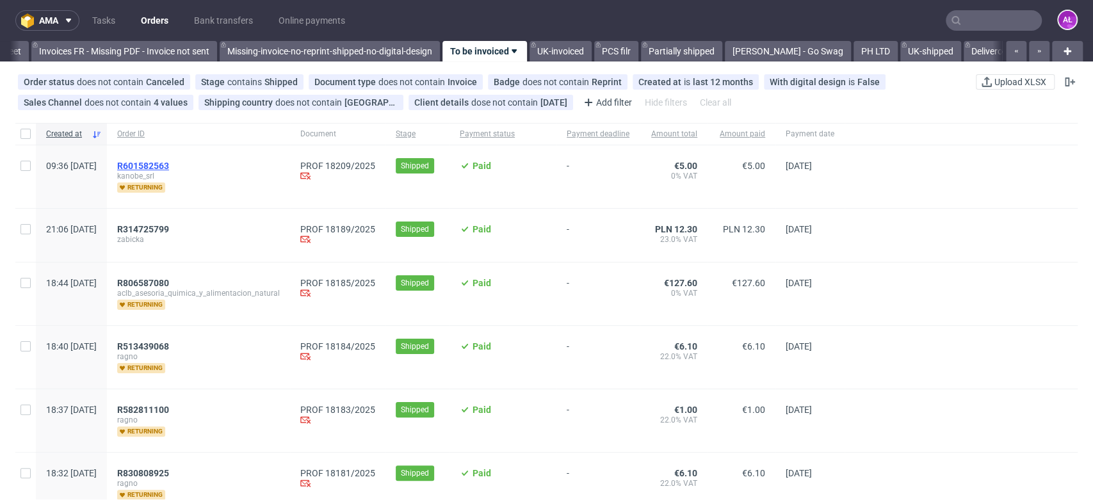
click at [169, 166] on span "R601582563" at bounding box center [143, 166] width 52 height 10
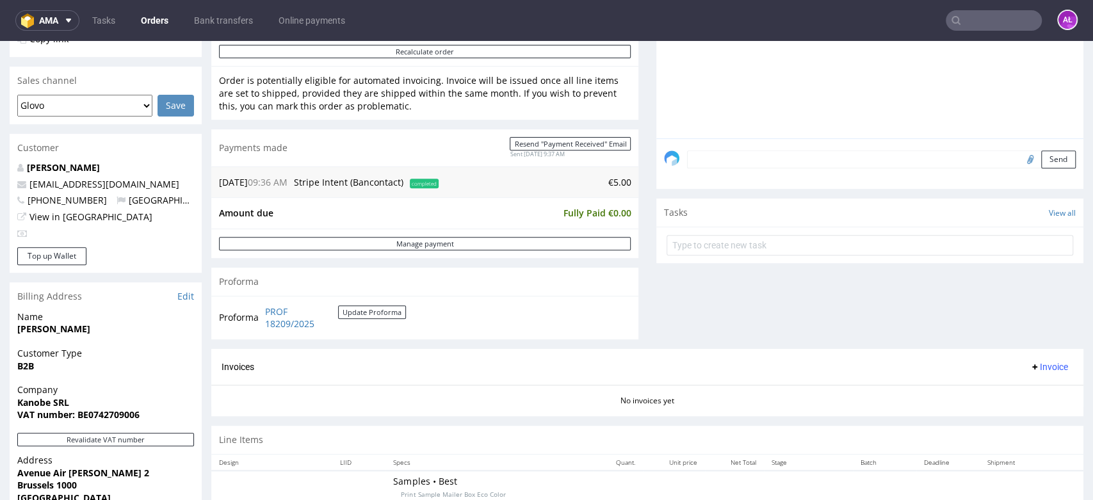
scroll to position [426, 0]
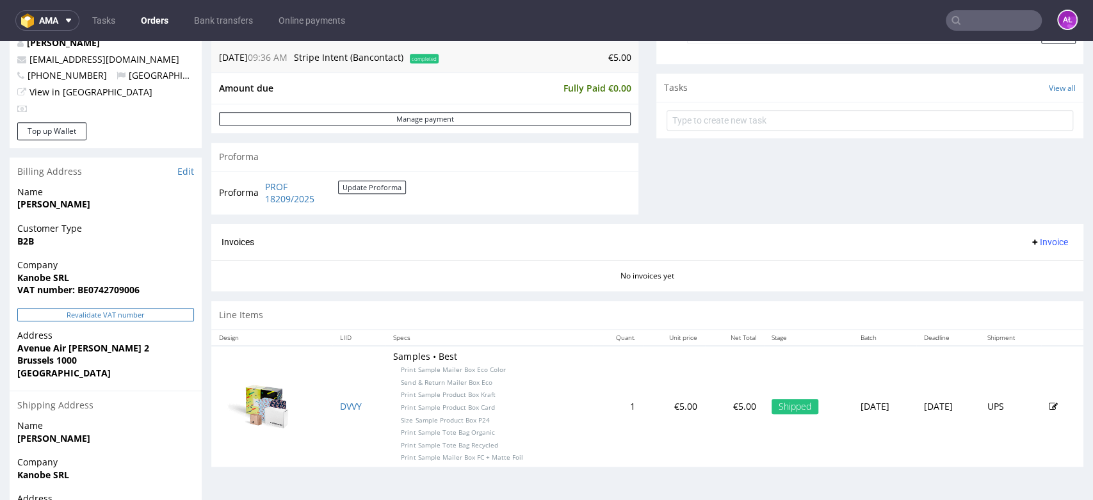
click at [177, 315] on button "Revalidate VAT number" at bounding box center [105, 314] width 177 height 13
click at [1029, 234] on button "Invoice" at bounding box center [1048, 241] width 49 height 15
click at [1029, 273] on span "Generate" at bounding box center [1026, 268] width 62 height 13
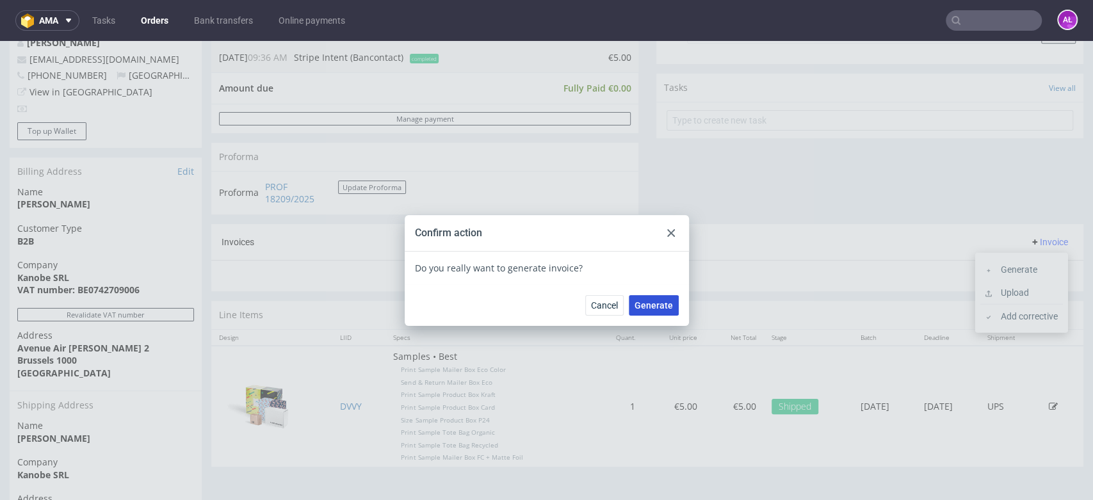
click at [663, 298] on button "Generate" at bounding box center [654, 305] width 50 height 20
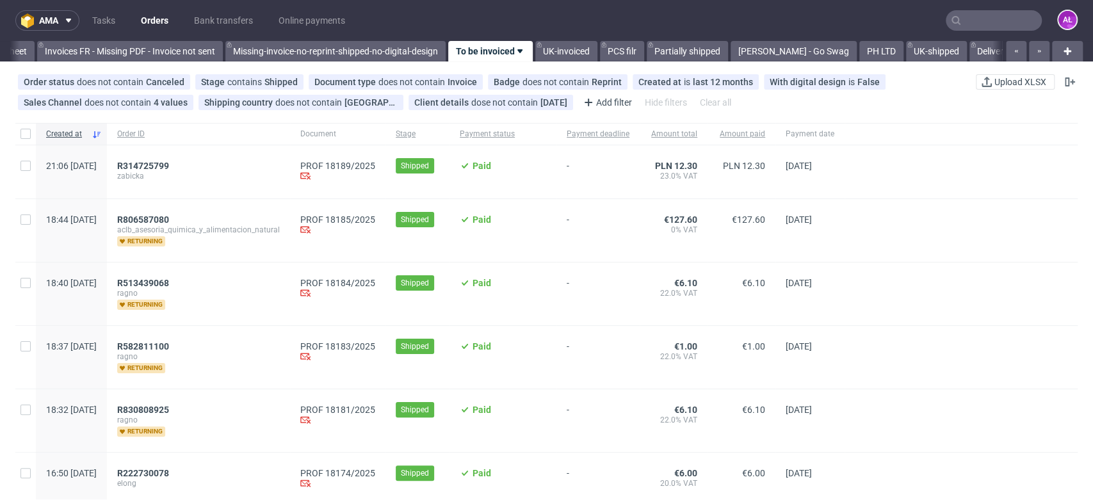
scroll to position [0, 2145]
click at [169, 165] on span "R314725799" at bounding box center [143, 166] width 52 height 10
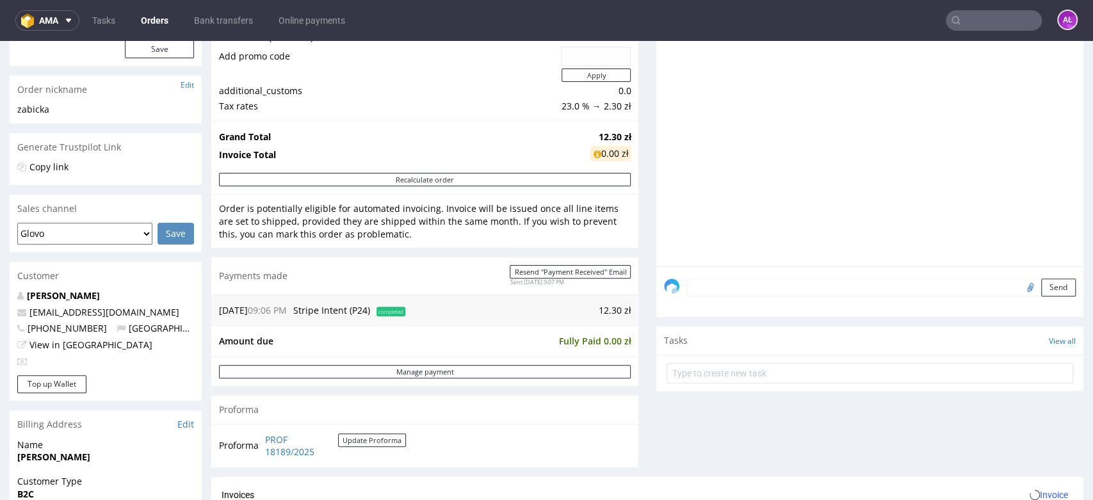
scroll to position [355, 0]
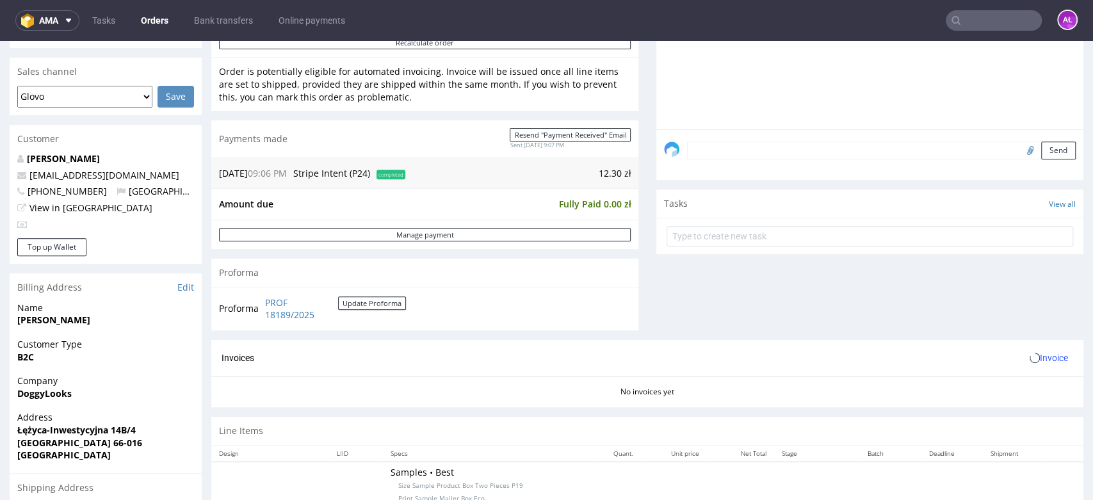
scroll to position [426, 0]
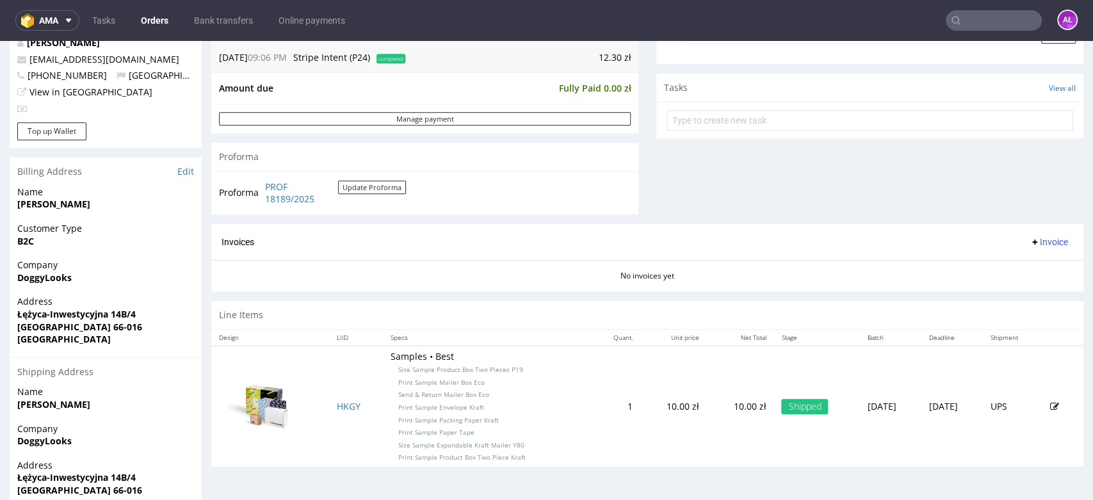
click at [1034, 246] on button "Invoice" at bounding box center [1048, 241] width 49 height 15
click at [1034, 264] on span "Generate" at bounding box center [1026, 268] width 62 height 13
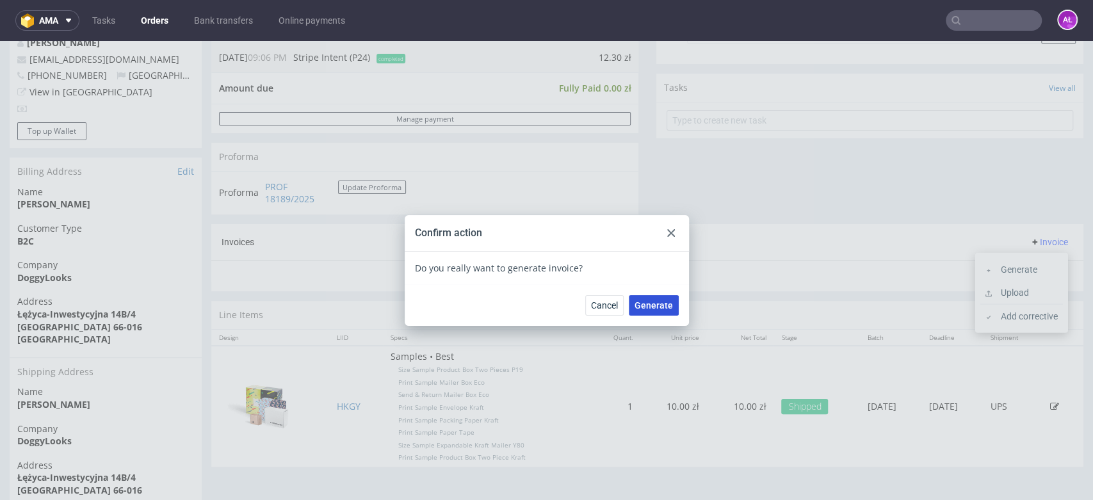
click at [653, 306] on span "Generate" at bounding box center [653, 305] width 38 height 9
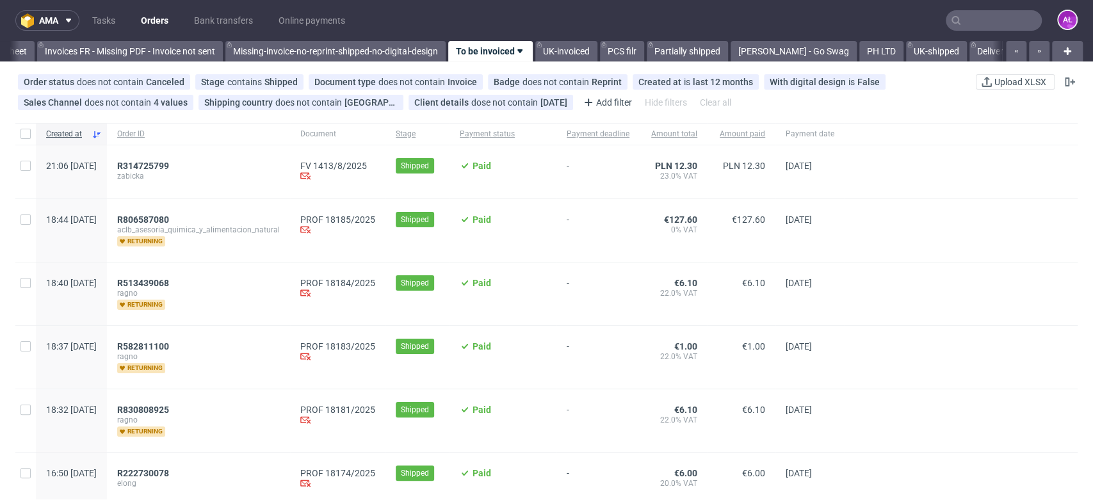
scroll to position [0, 2145]
click at [169, 221] on span "R806587080" at bounding box center [143, 219] width 52 height 10
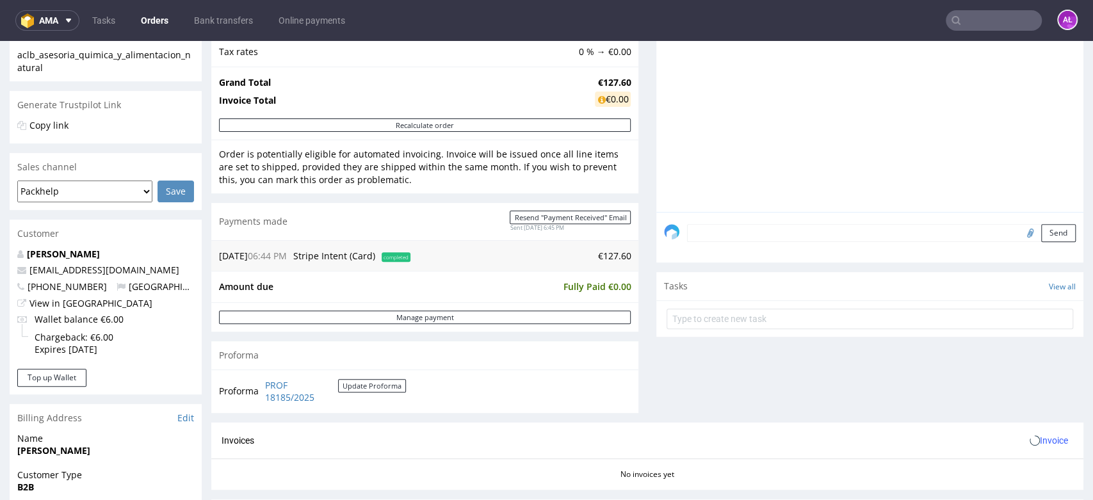
scroll to position [426, 0]
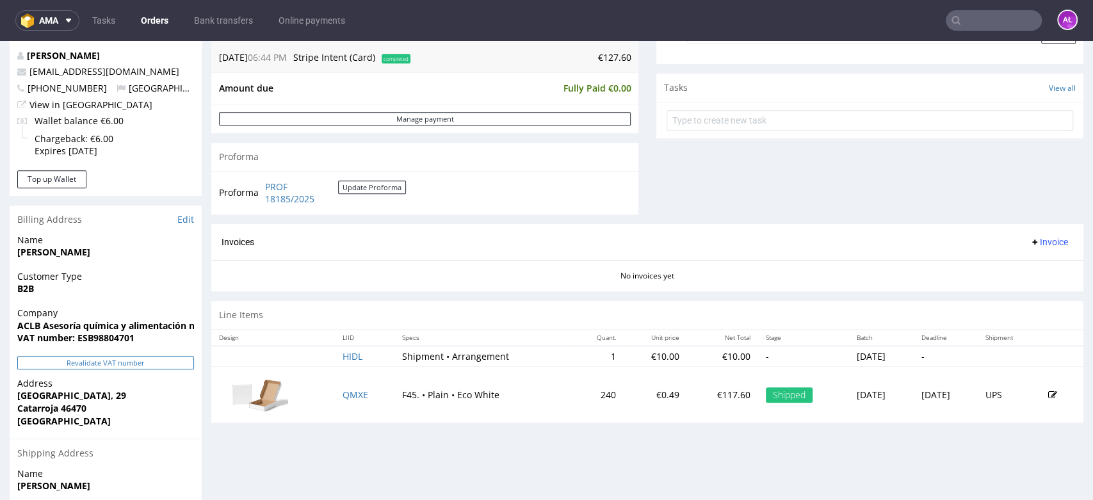
click at [173, 360] on button "Revalidate VAT number" at bounding box center [105, 362] width 177 height 13
click at [1029, 245] on span "Invoice" at bounding box center [1048, 242] width 38 height 10
click at [1030, 269] on span "Generate" at bounding box center [1026, 268] width 62 height 13
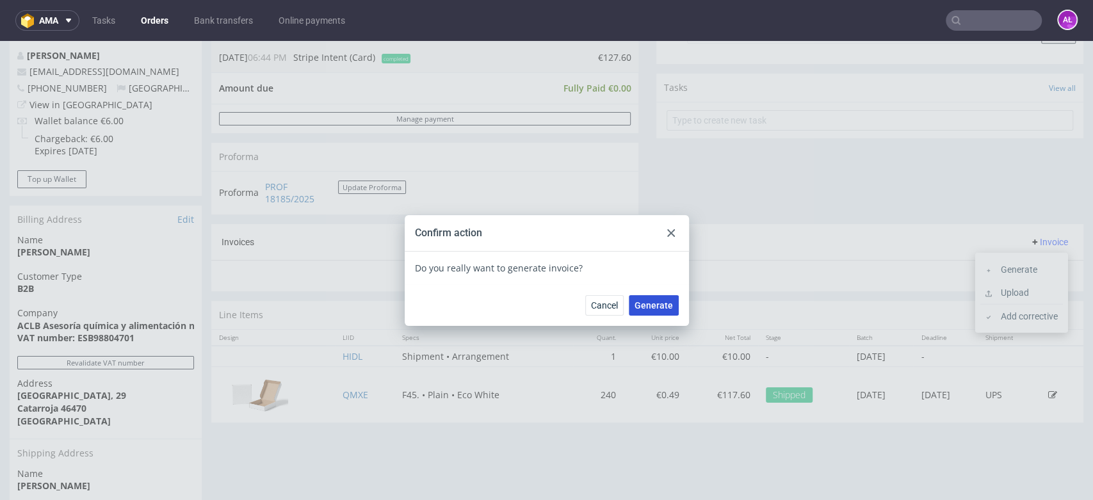
click at [668, 313] on button "Generate" at bounding box center [654, 305] width 50 height 20
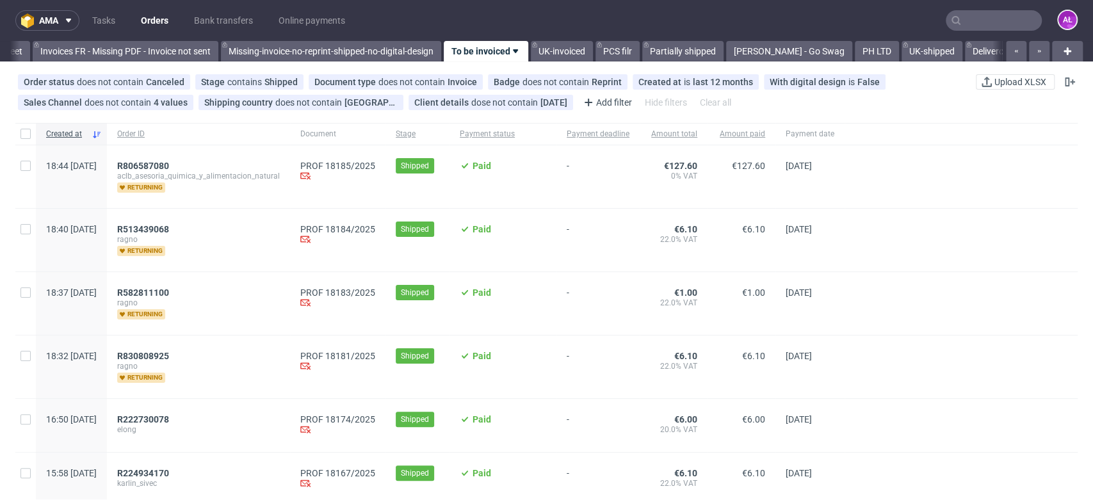
scroll to position [0, 2145]
click at [169, 232] on span "R513439068" at bounding box center [143, 229] width 52 height 10
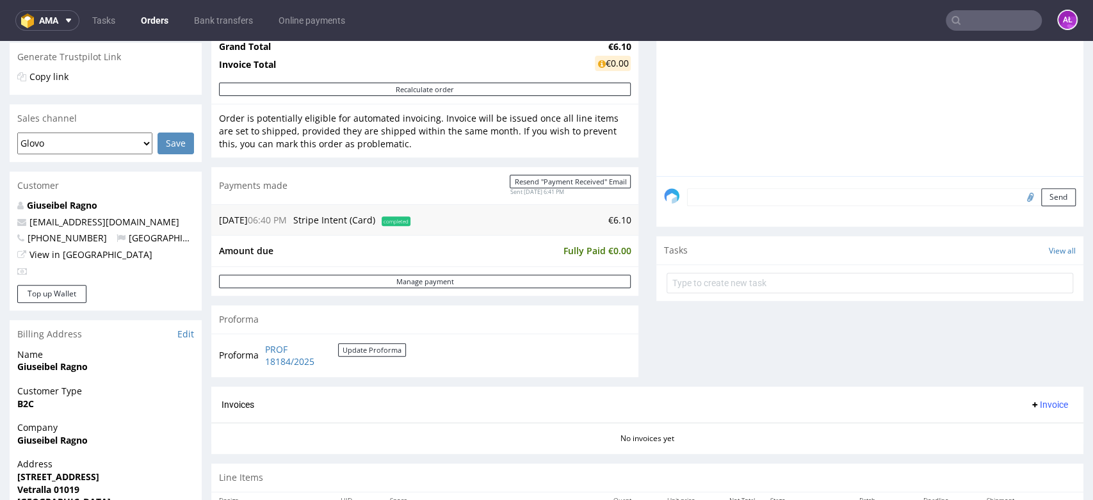
scroll to position [426, 0]
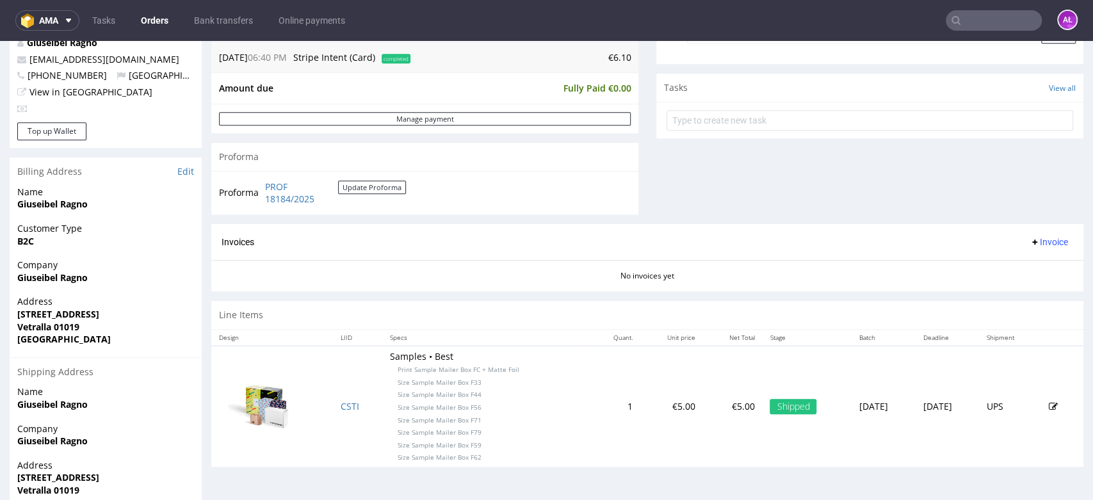
click at [1029, 248] on button "Invoice" at bounding box center [1048, 241] width 49 height 15
click at [1031, 266] on span "Generate" at bounding box center [1026, 268] width 62 height 13
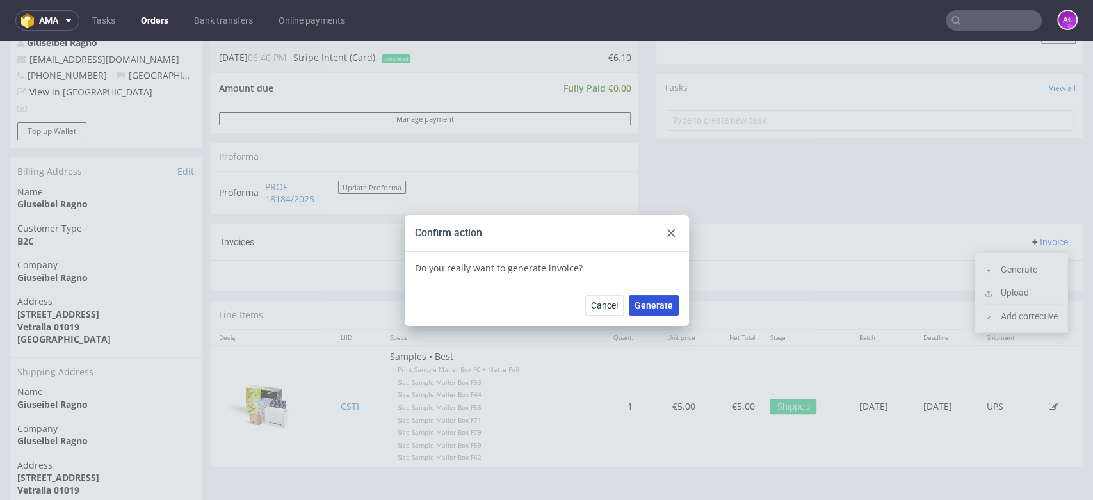
click at [643, 301] on span "Generate" at bounding box center [653, 305] width 38 height 9
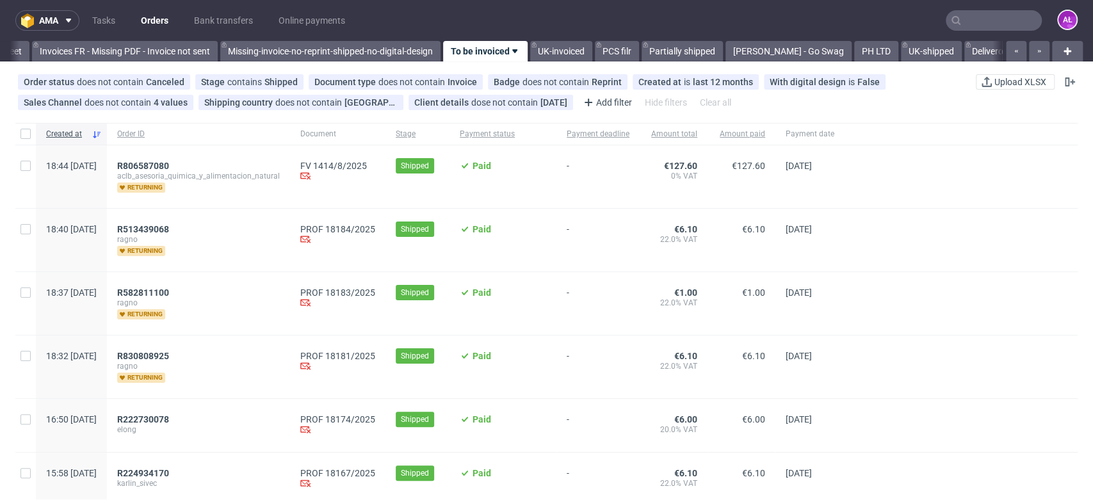
scroll to position [0, 2145]
click at [169, 354] on span "R830808925" at bounding box center [143, 356] width 52 height 10
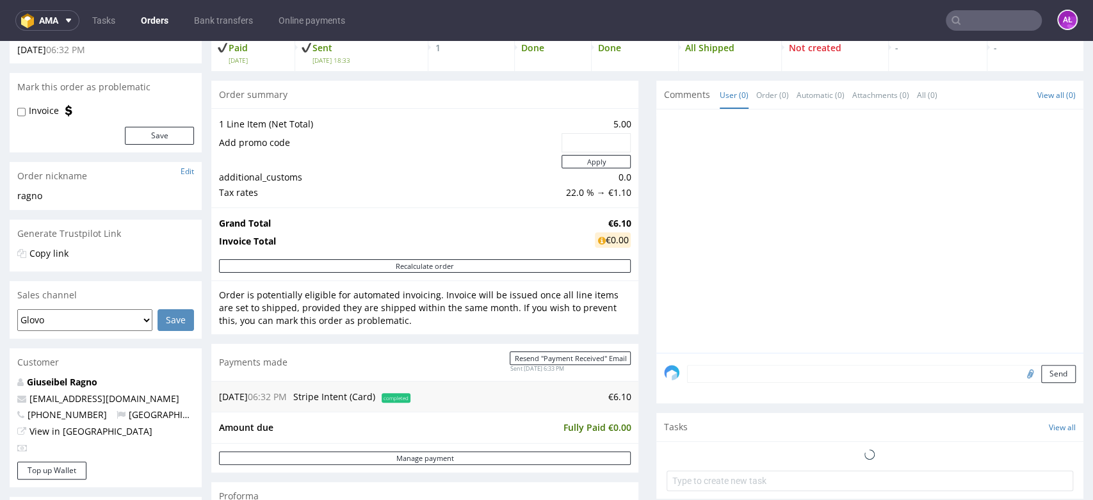
scroll to position [355, 0]
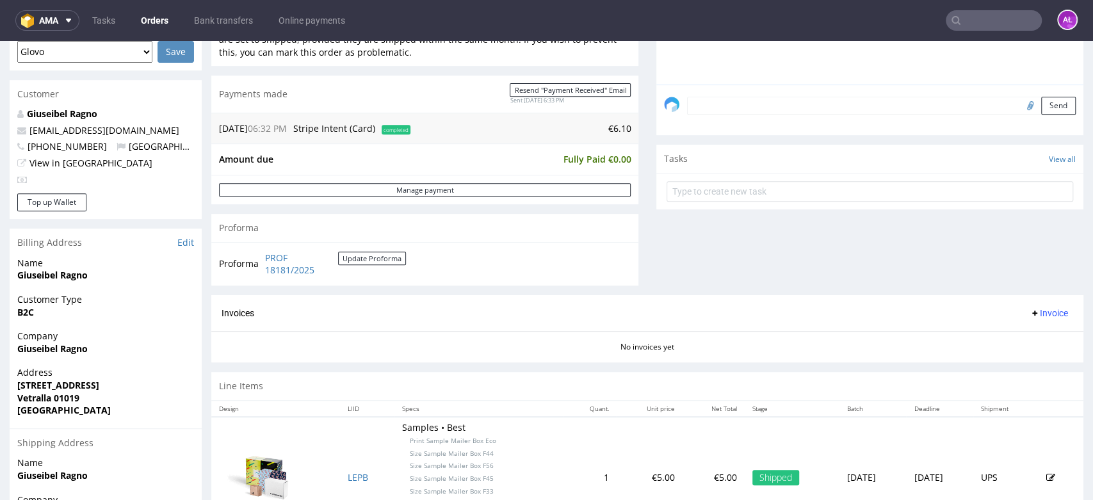
click at [1029, 313] on span "Invoice" at bounding box center [1048, 313] width 38 height 10
drag, startPoint x: 1029, startPoint y: 317, endPoint x: 1029, endPoint y: 337, distance: 19.9
click at [1029, 337] on span "Generate" at bounding box center [1026, 339] width 62 height 13
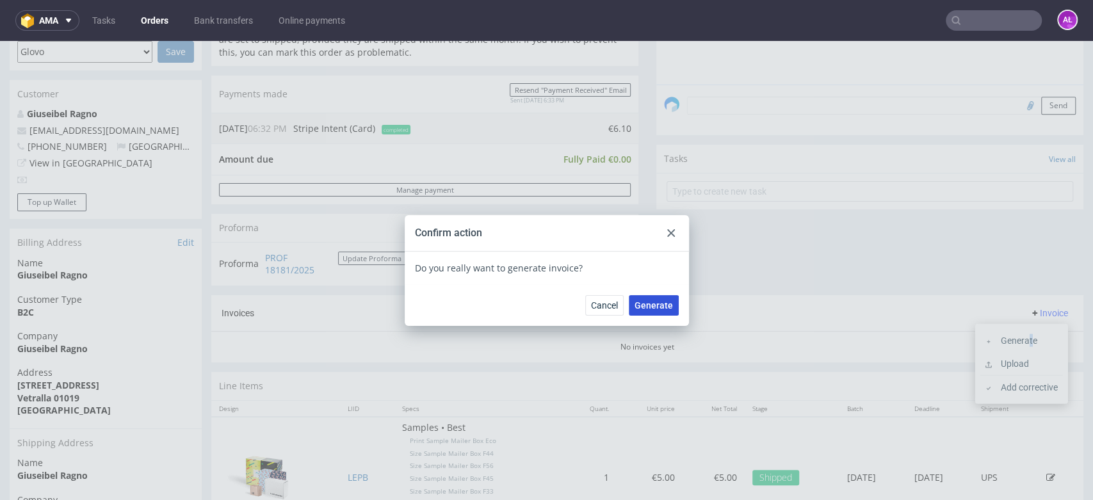
click at [643, 301] on span "Generate" at bounding box center [653, 305] width 38 height 9
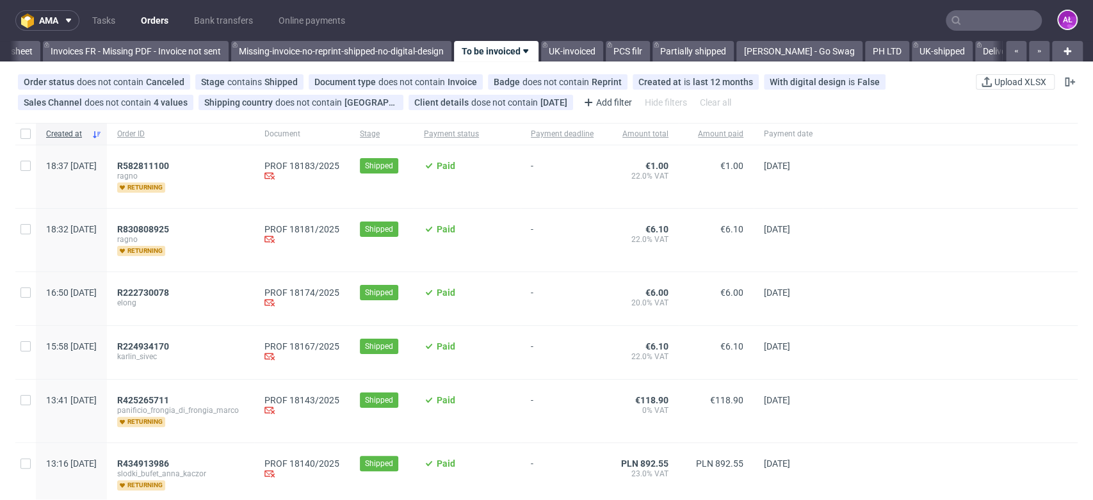
scroll to position [0, 2145]
click at [169, 287] on span "R222730078" at bounding box center [143, 292] width 52 height 10
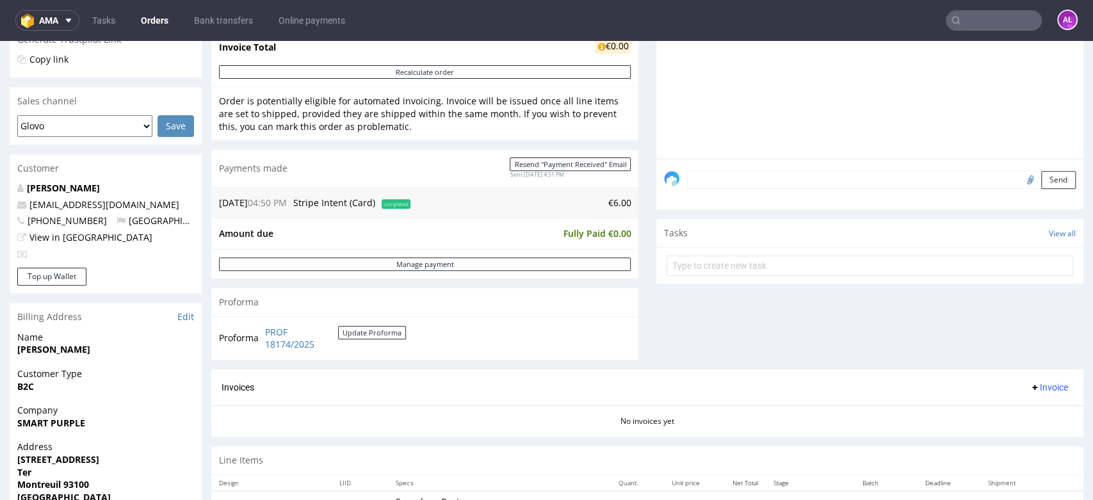
scroll to position [426, 0]
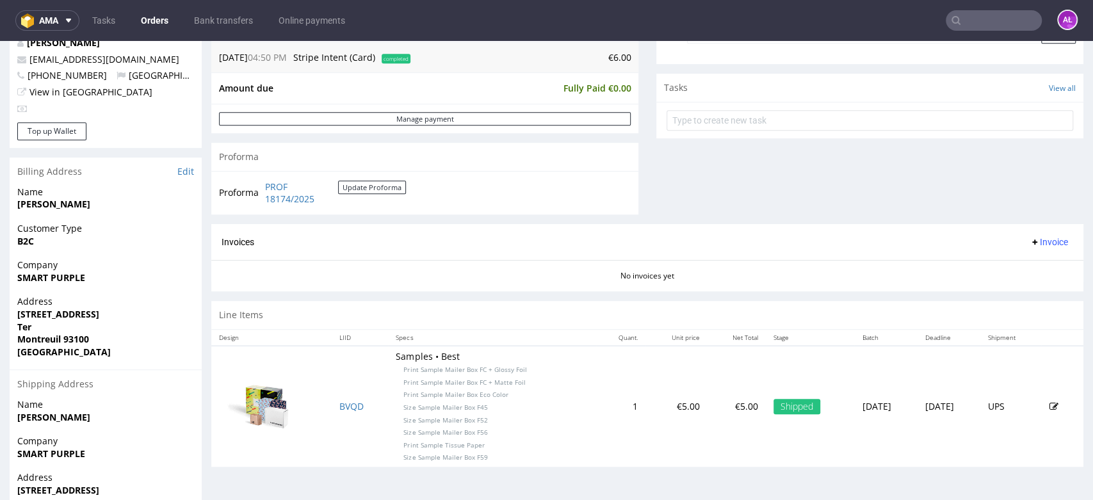
drag, startPoint x: 1038, startPoint y: 243, endPoint x: 1039, endPoint y: 251, distance: 7.7
click at [1039, 249] on button "Invoice" at bounding box center [1048, 241] width 49 height 15
click at [1038, 262] on span "Generate" at bounding box center [1026, 268] width 62 height 13
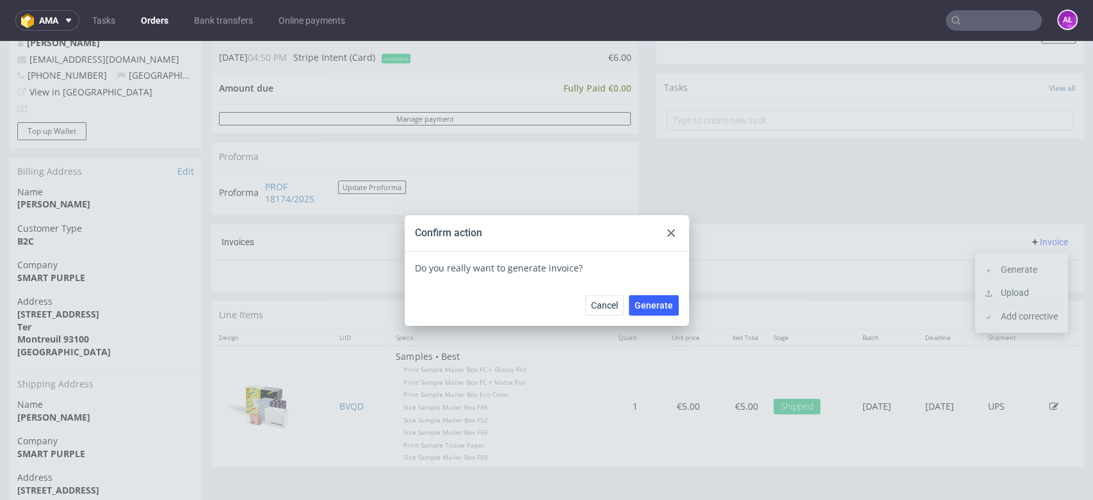
click at [659, 305] on span "Generate" at bounding box center [653, 305] width 38 height 9
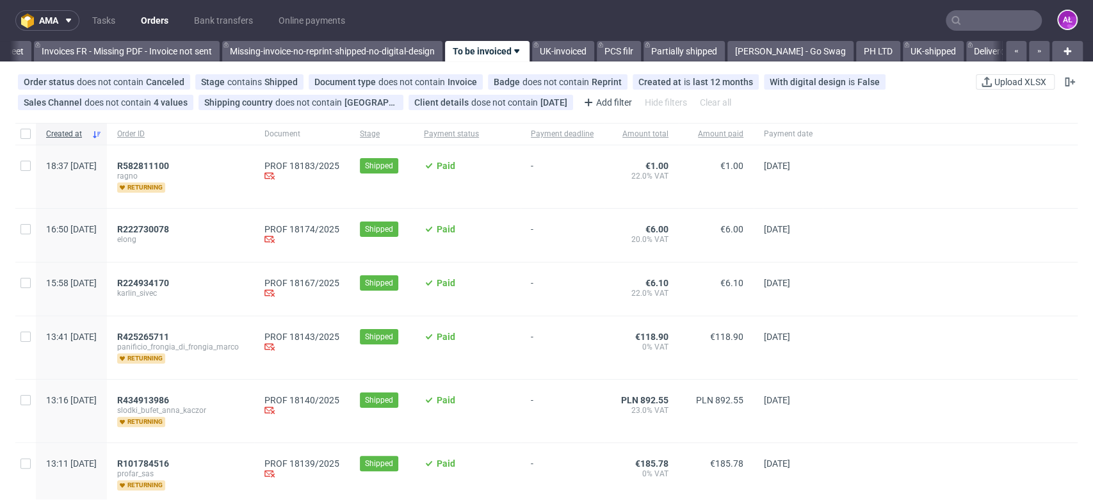
scroll to position [0, 2145]
click at [169, 285] on span "R224934170" at bounding box center [143, 283] width 52 height 10
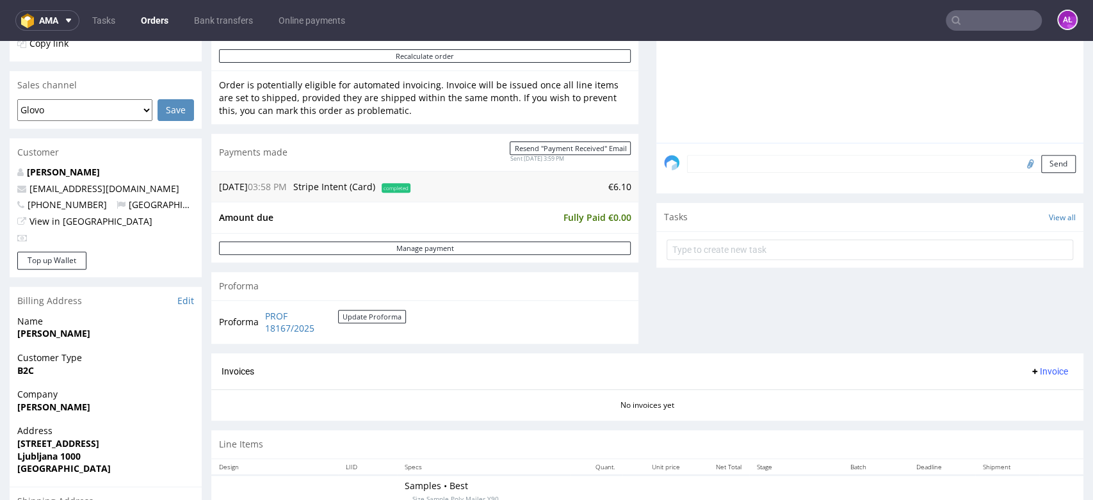
scroll to position [426, 0]
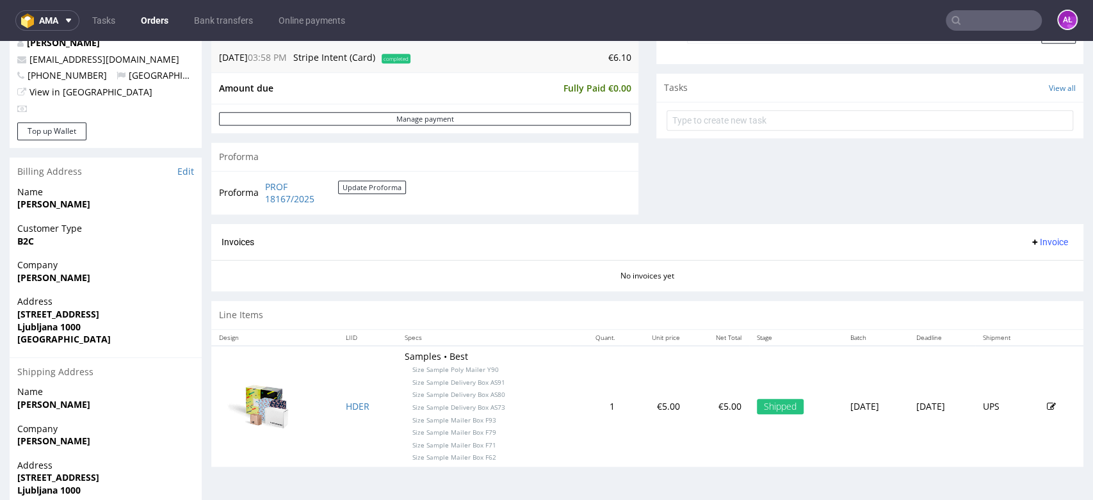
click at [1034, 248] on button "Invoice" at bounding box center [1048, 241] width 49 height 15
click at [1034, 271] on span "Generate" at bounding box center [1026, 268] width 62 height 13
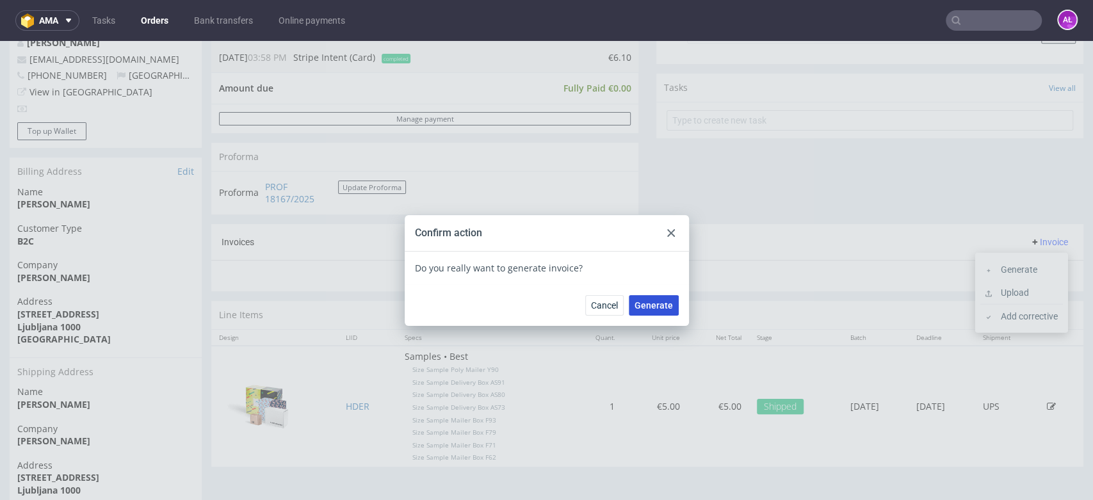
click at [670, 305] on button "Generate" at bounding box center [654, 305] width 50 height 20
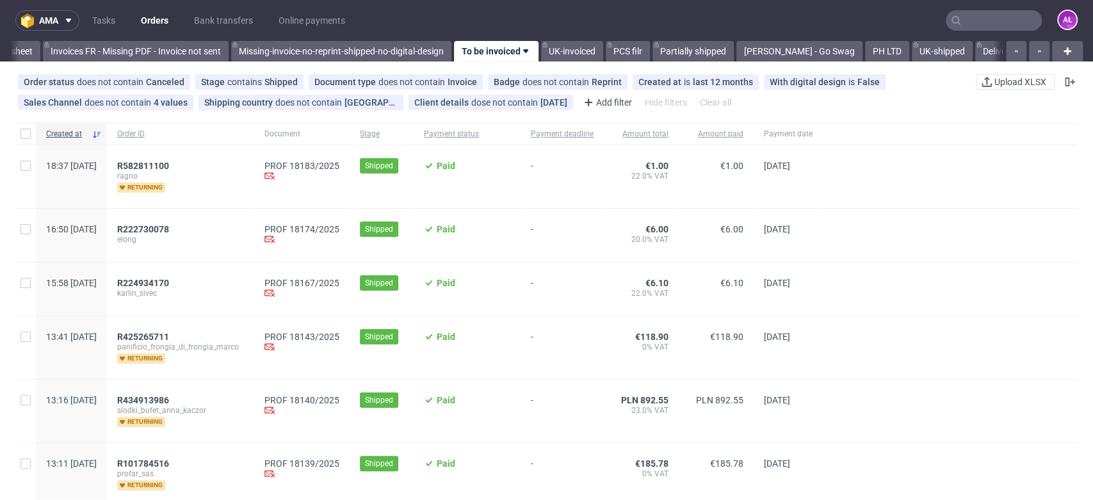
scroll to position [0, 2145]
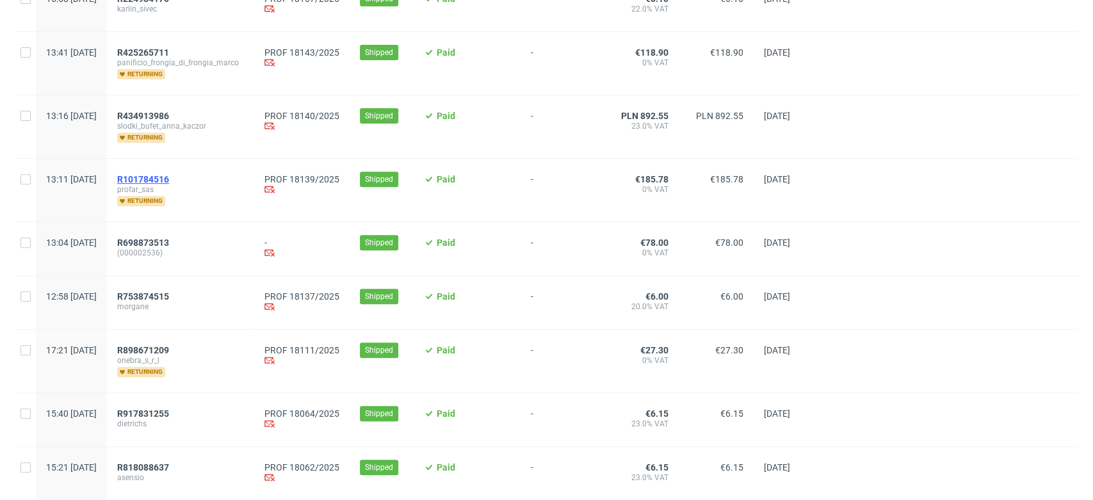
click at [169, 175] on span "R101784516" at bounding box center [143, 179] width 52 height 10
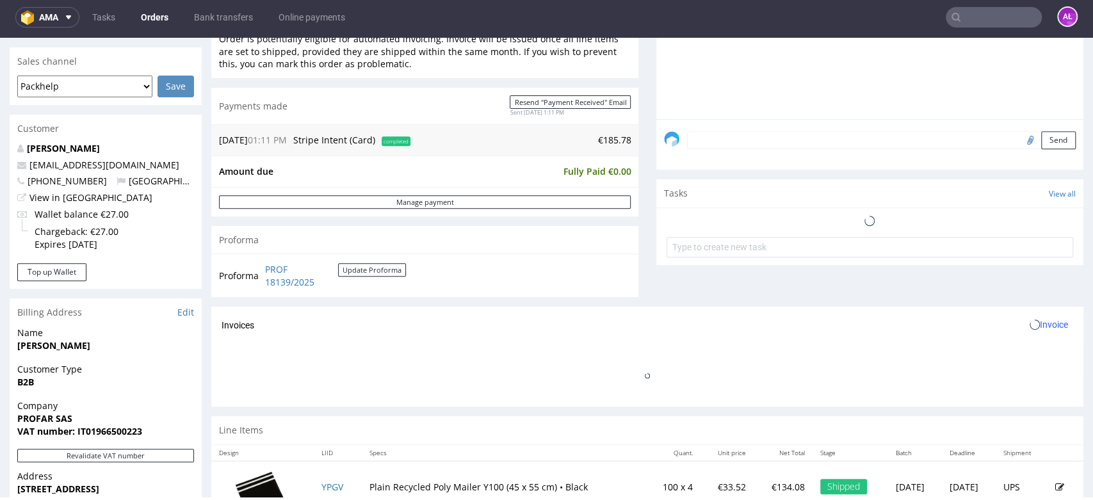
scroll to position [426, 0]
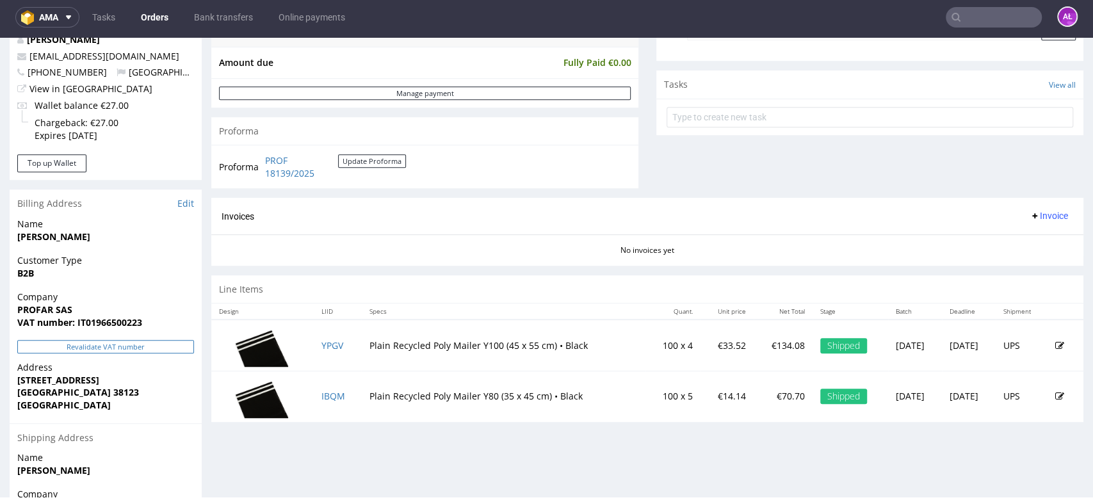
click at [171, 346] on button "Revalidate VAT number" at bounding box center [105, 346] width 177 height 13
click at [1029, 219] on span "Invoice" at bounding box center [1048, 216] width 38 height 10
click at [1034, 241] on span "Generate" at bounding box center [1026, 242] width 62 height 13
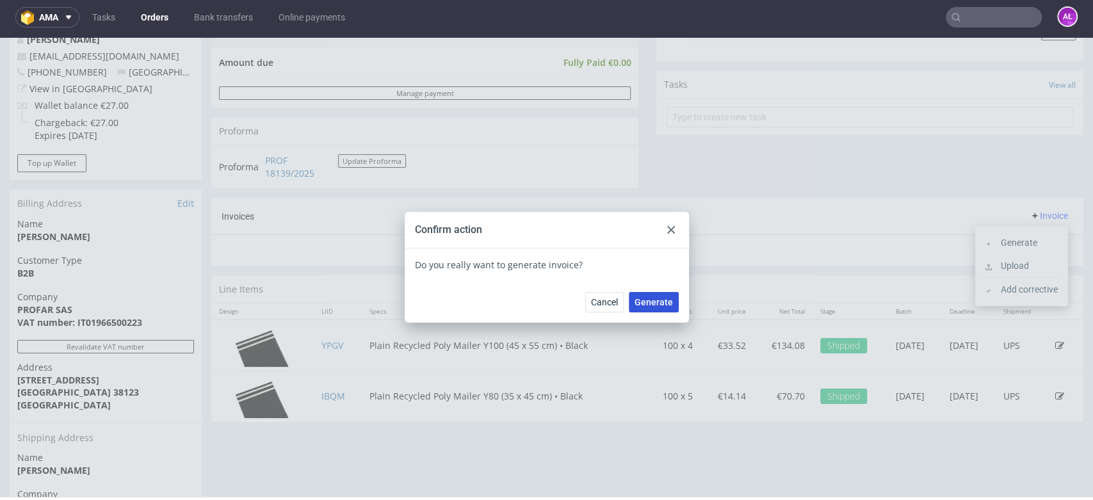
click at [658, 301] on span "Generate" at bounding box center [653, 302] width 38 height 9
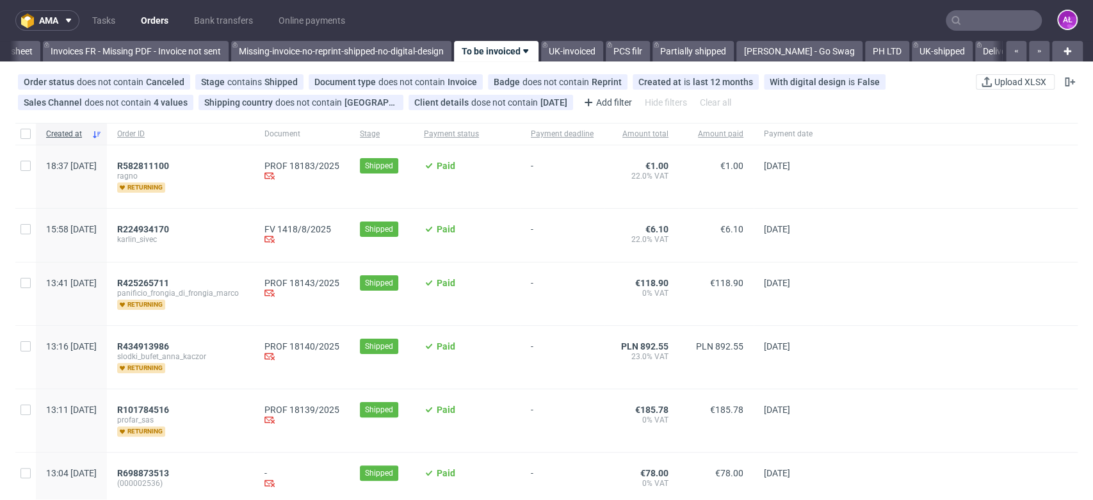
scroll to position [0, 2145]
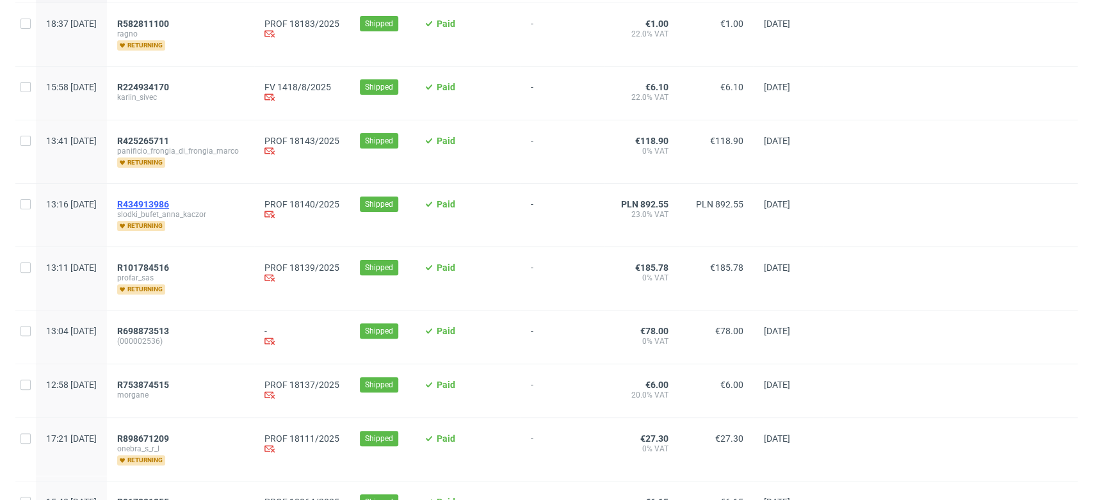
click at [169, 199] on span "R434913986" at bounding box center [143, 204] width 52 height 10
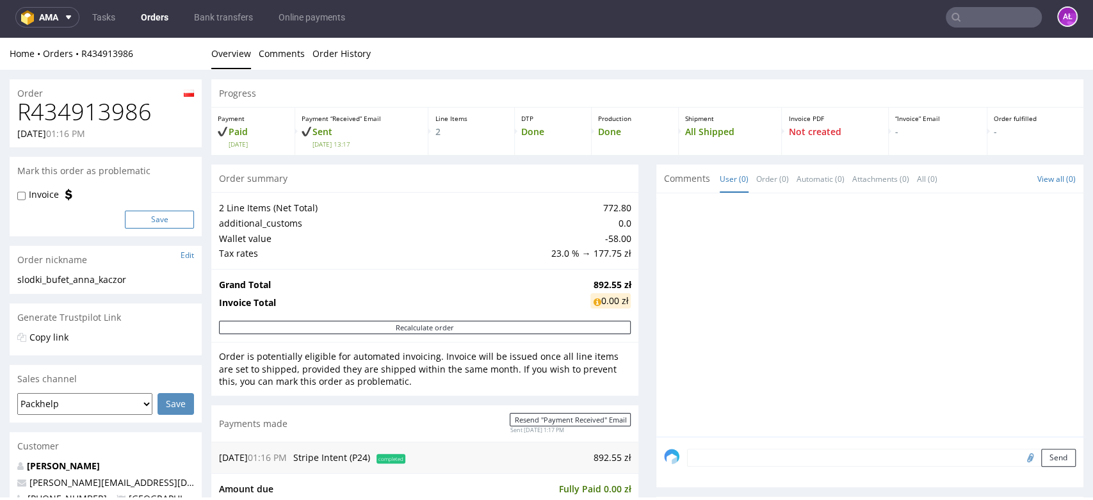
scroll to position [355, 0]
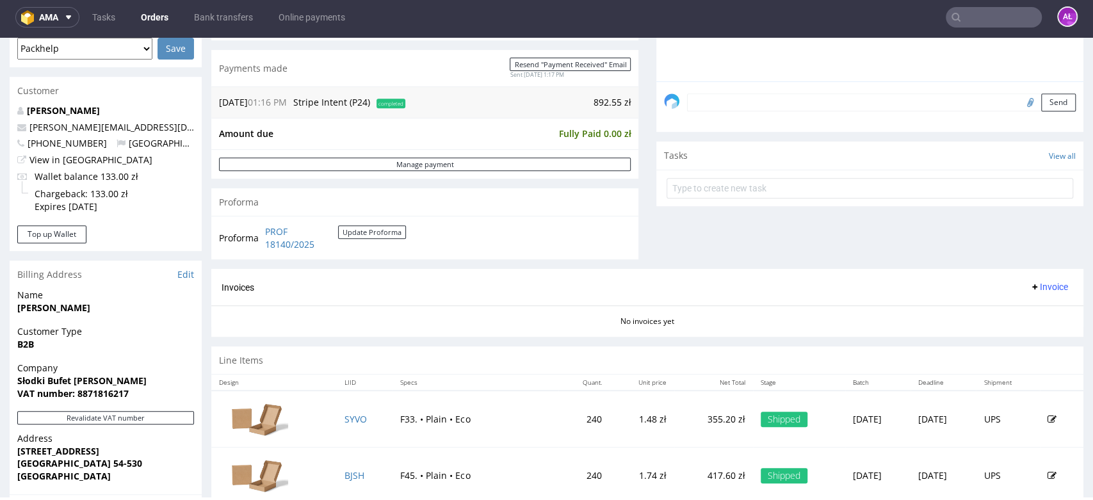
drag, startPoint x: 1047, startPoint y: 287, endPoint x: 1046, endPoint y: 294, distance: 7.2
click at [1047, 287] on button "Invoice" at bounding box center [1048, 286] width 49 height 15
click at [1044, 302] on li "Generate" at bounding box center [1021, 313] width 83 height 23
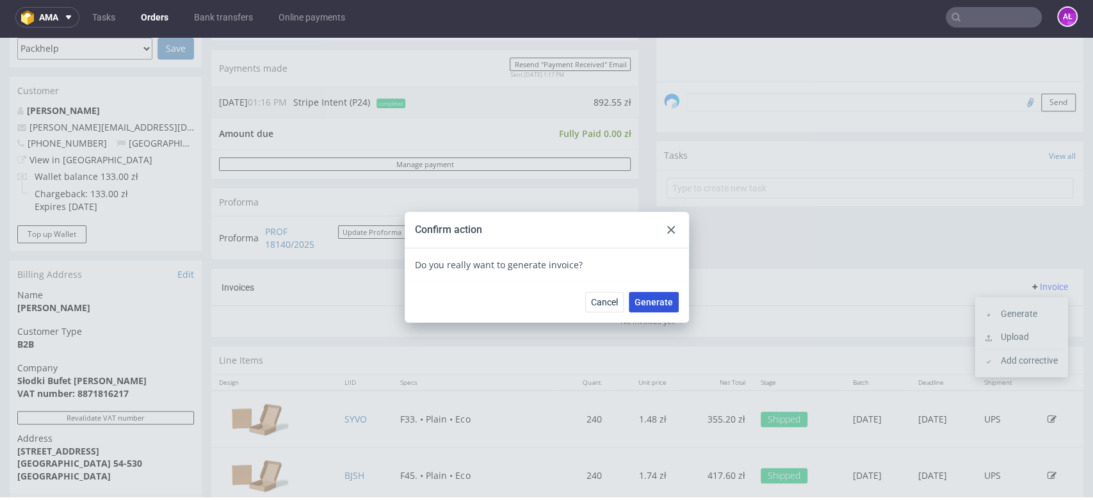
click at [666, 301] on span "Generate" at bounding box center [653, 302] width 38 height 9
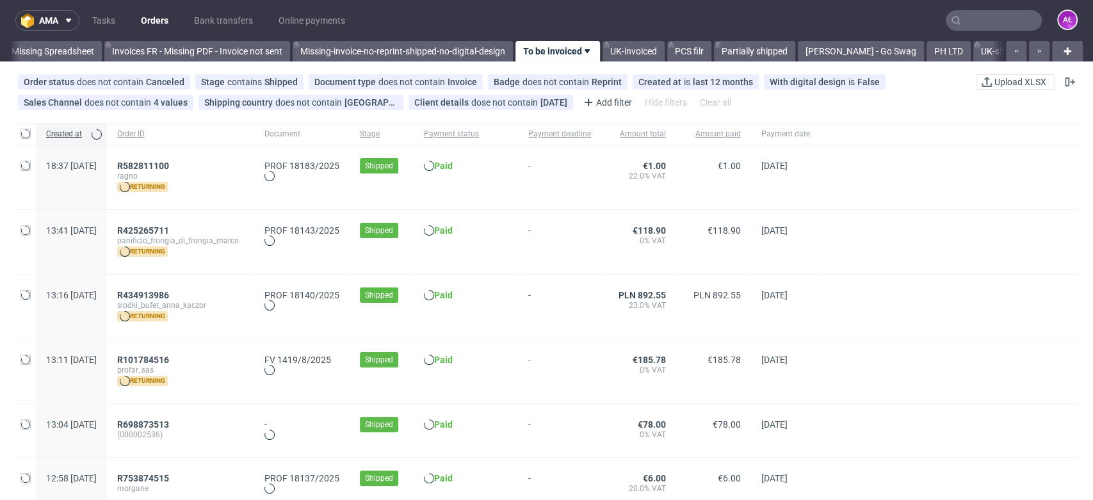
scroll to position [0, 2145]
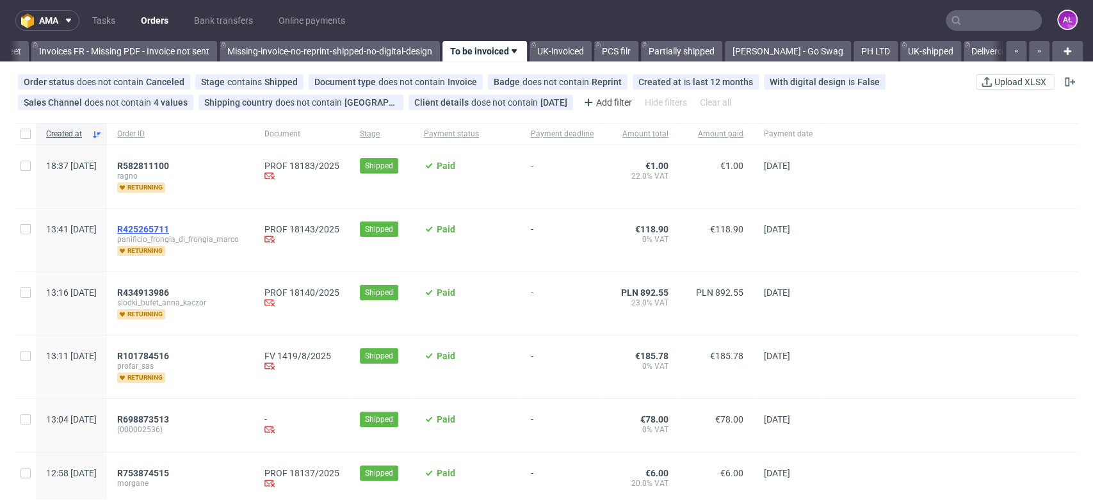
click at [169, 224] on span "R425265711" at bounding box center [143, 229] width 52 height 10
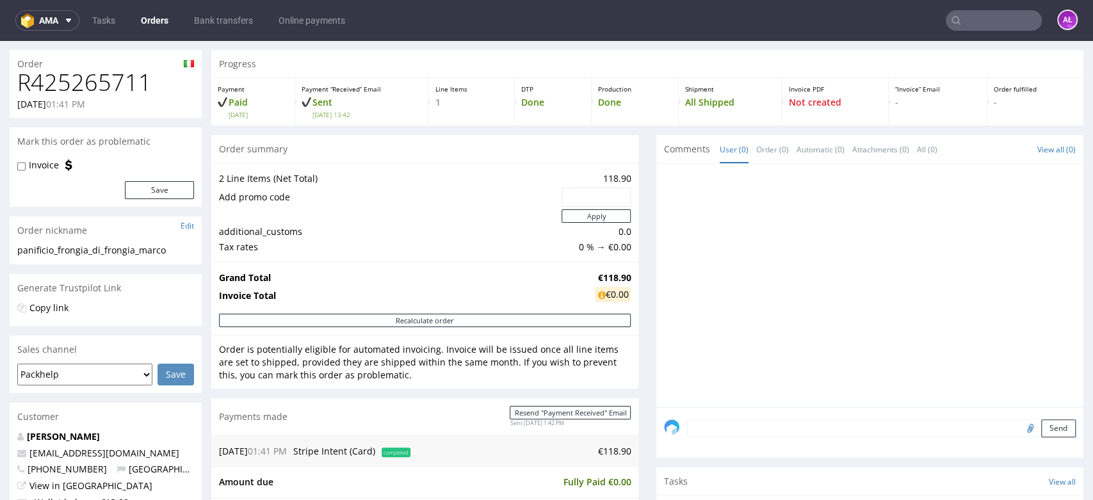
scroll to position [355, 0]
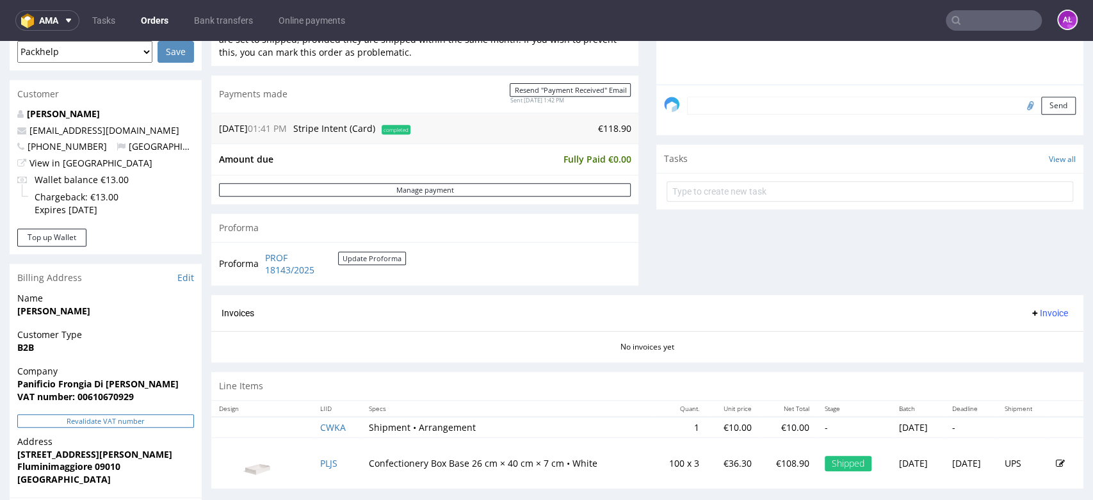
click at [184, 419] on button "Revalidate VAT number" at bounding box center [105, 420] width 177 height 13
click at [1031, 311] on span "Invoice" at bounding box center [1048, 313] width 38 height 10
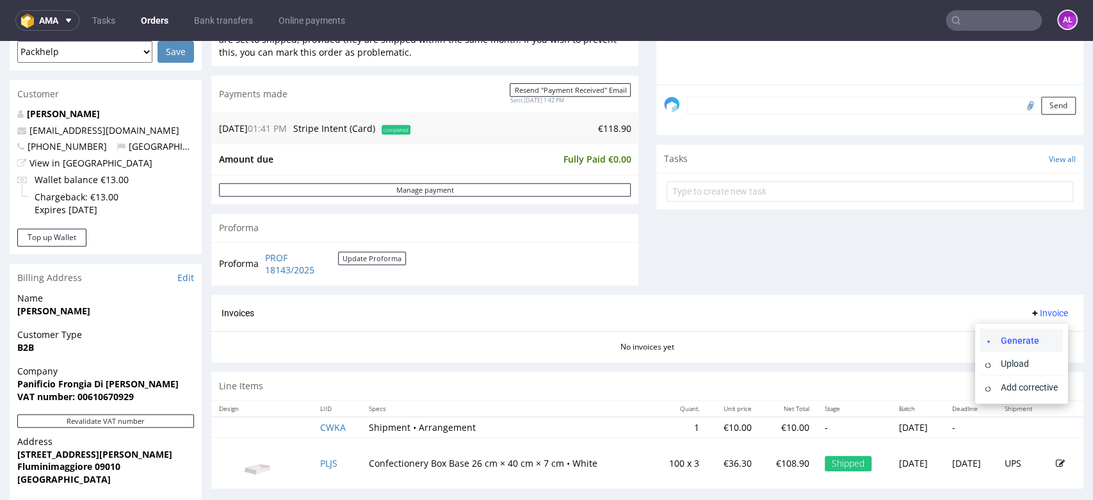
click at [1034, 336] on span "Generate" at bounding box center [1026, 339] width 62 height 13
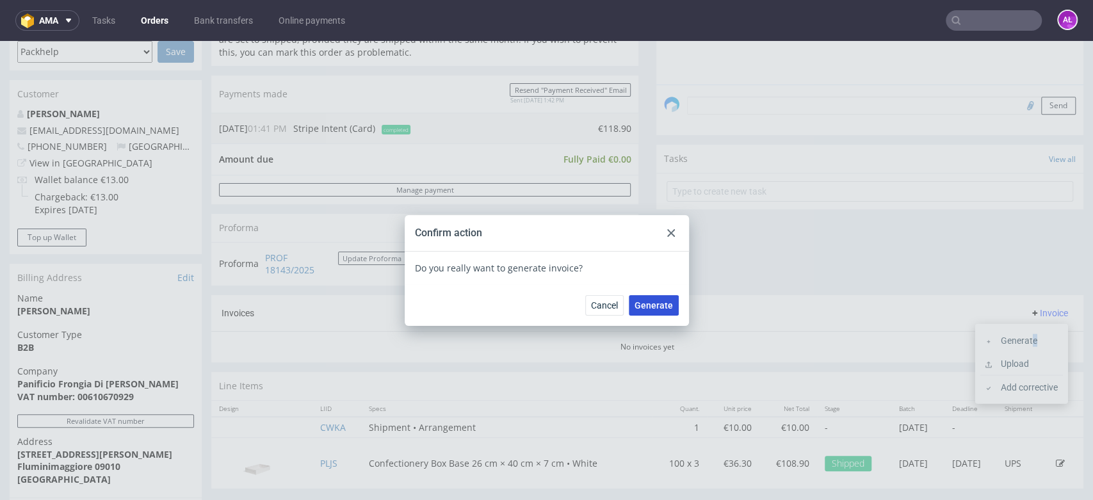
click at [661, 309] on span "Generate" at bounding box center [653, 305] width 38 height 9
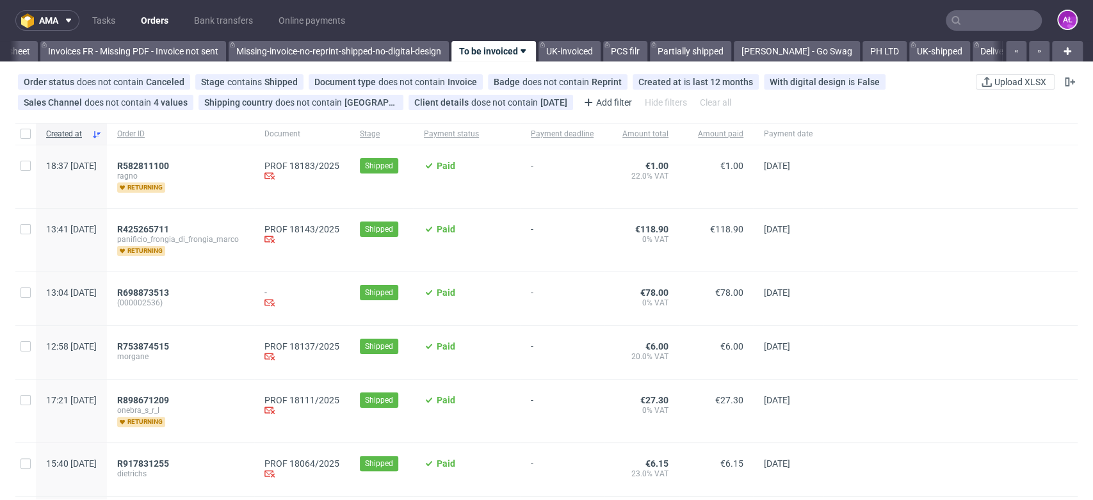
scroll to position [0, 2145]
click at [169, 342] on span "R753874515" at bounding box center [143, 346] width 52 height 10
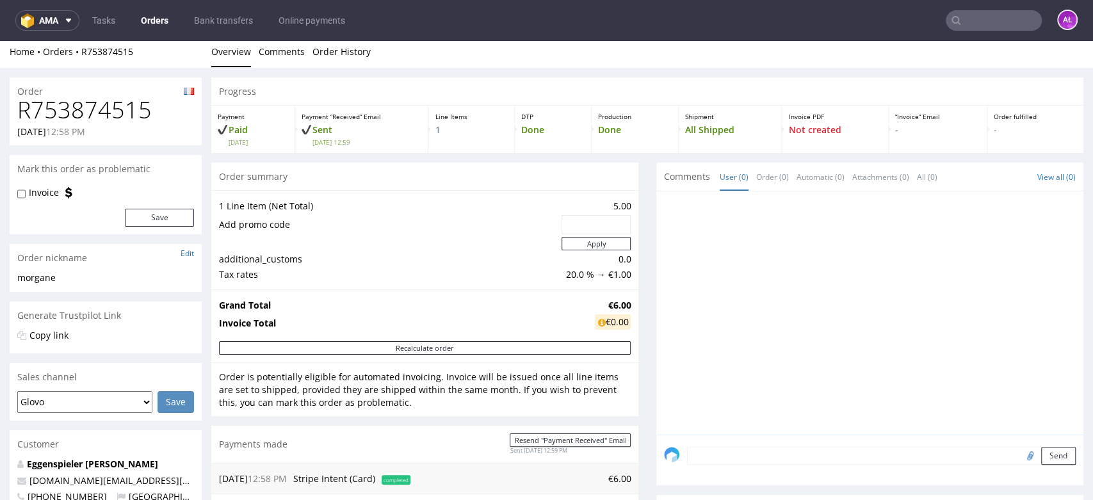
scroll to position [426, 0]
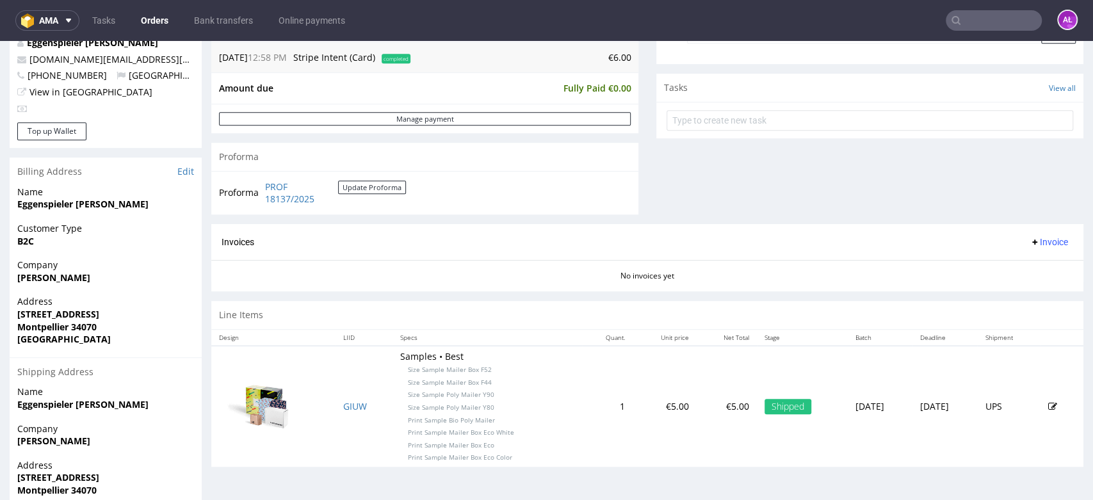
drag, startPoint x: 1022, startPoint y: 239, endPoint x: 1024, endPoint y: 248, distance: 9.3
click at [1029, 239] on span "Invoice" at bounding box center [1048, 242] width 38 height 10
drag, startPoint x: 1024, startPoint y: 248, endPoint x: 1030, endPoint y: 268, distance: 20.0
click at [1030, 268] on span "Generate" at bounding box center [1026, 268] width 62 height 13
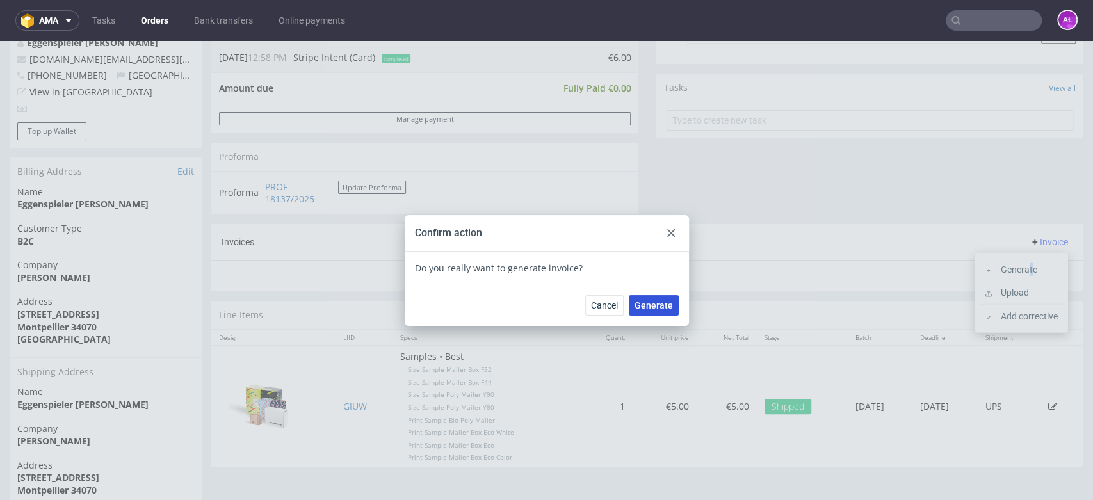
click at [647, 308] on span "Generate" at bounding box center [653, 305] width 38 height 9
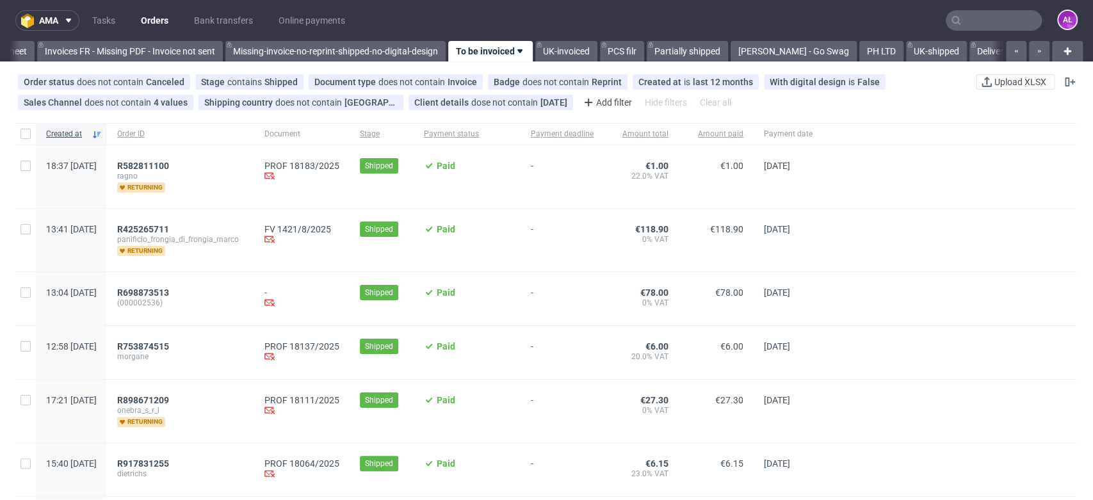
scroll to position [0, 2145]
click at [169, 167] on span "R582811100" at bounding box center [143, 166] width 52 height 10
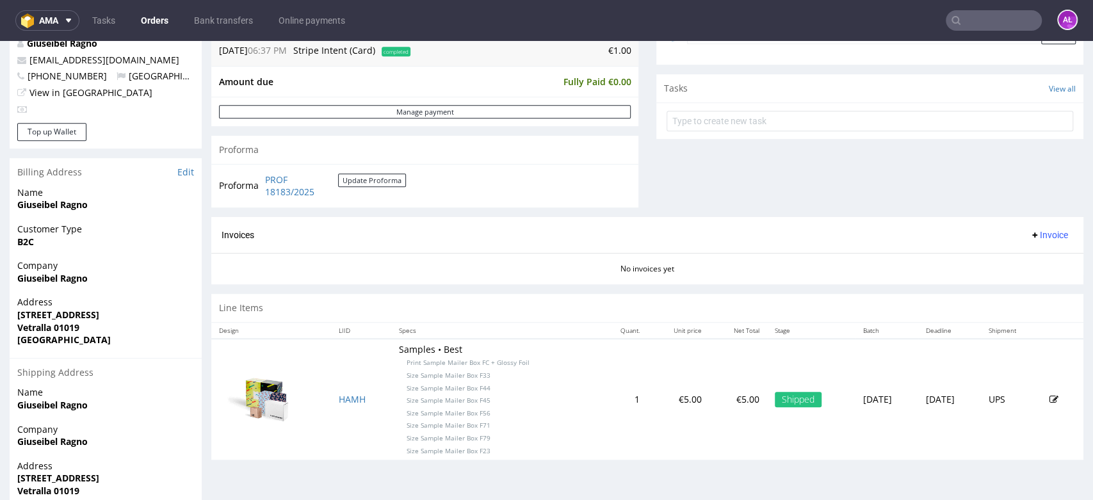
scroll to position [426, 0]
click at [1029, 236] on span "Invoice" at bounding box center [1048, 234] width 38 height 10
click at [1030, 264] on span "Generate" at bounding box center [1026, 261] width 62 height 13
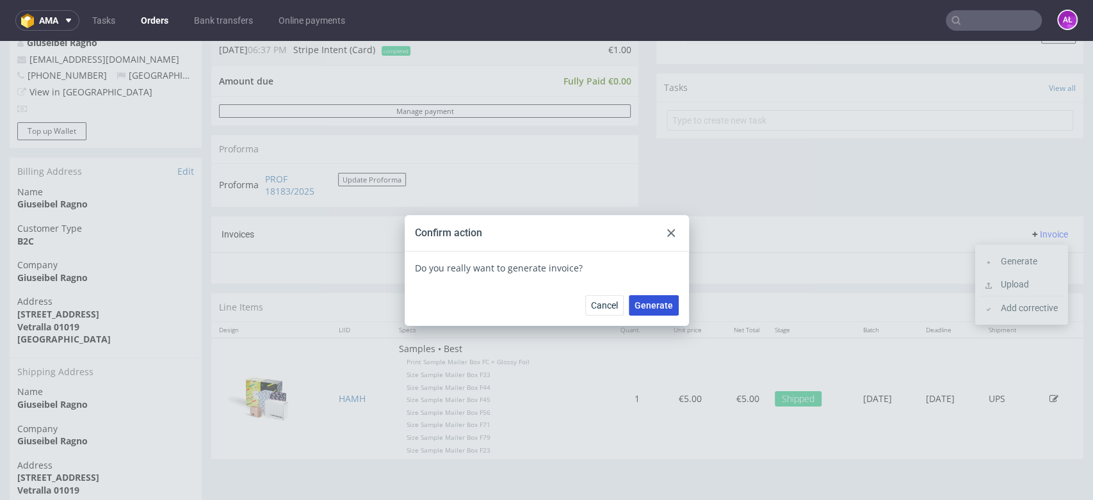
click at [655, 296] on button "Generate" at bounding box center [654, 305] width 50 height 20
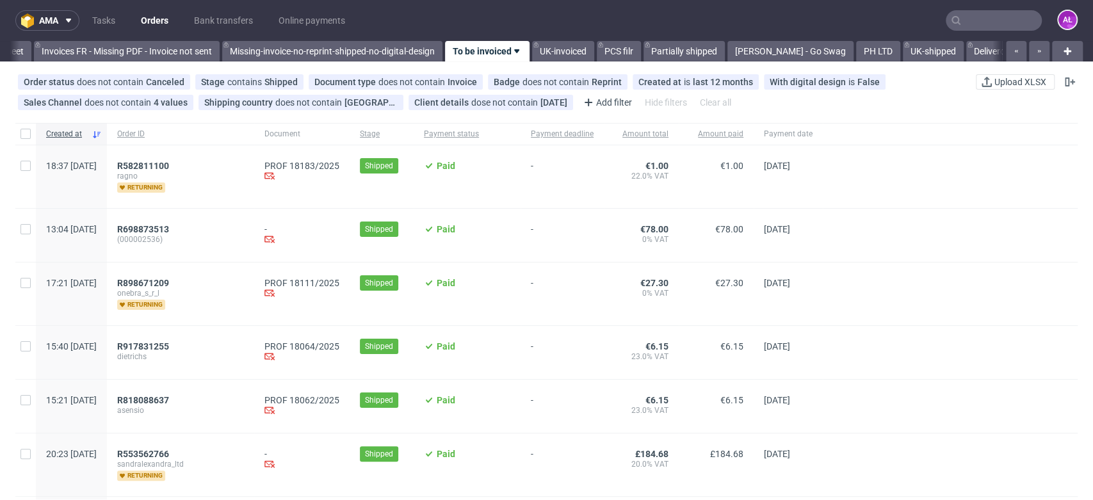
scroll to position [0, 2145]
click at [169, 344] on span "R917831255" at bounding box center [143, 346] width 52 height 10
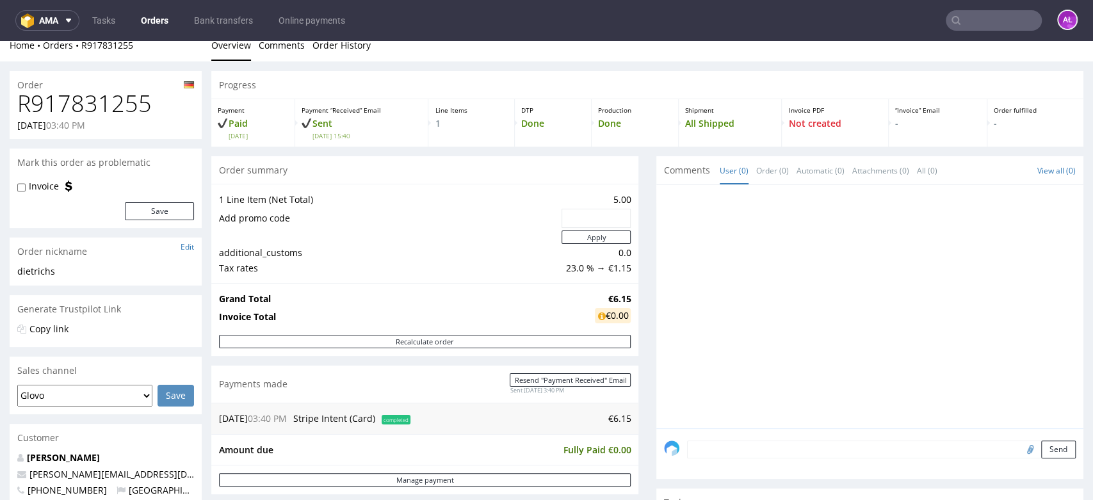
scroll to position [426, 0]
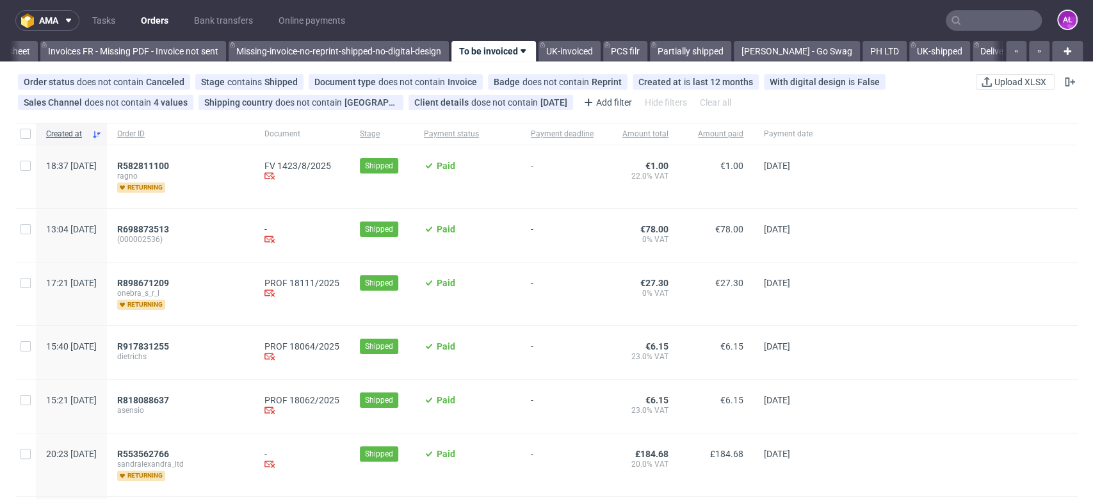
scroll to position [0, 2145]
click at [169, 166] on span "R582811100" at bounding box center [143, 166] width 52 height 10
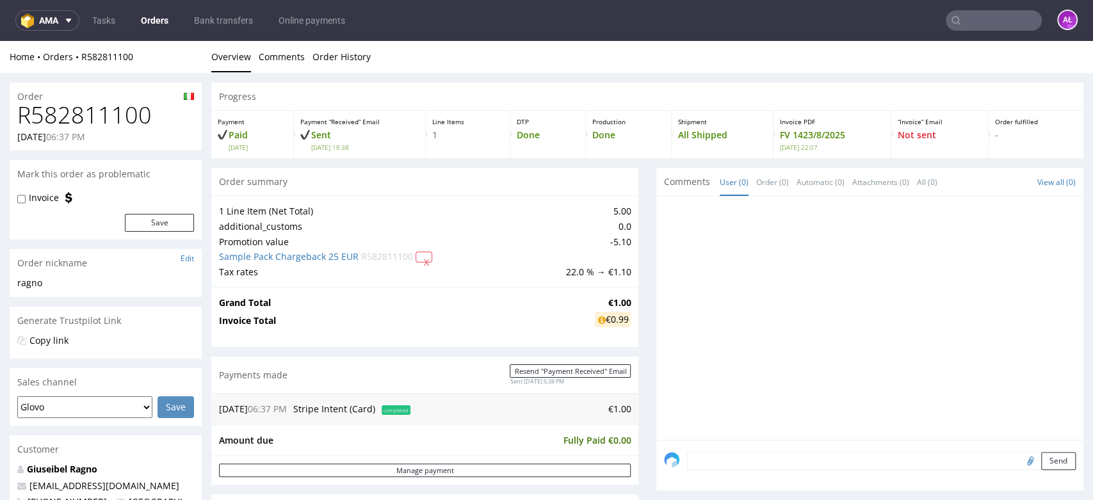
scroll to position [355, 0]
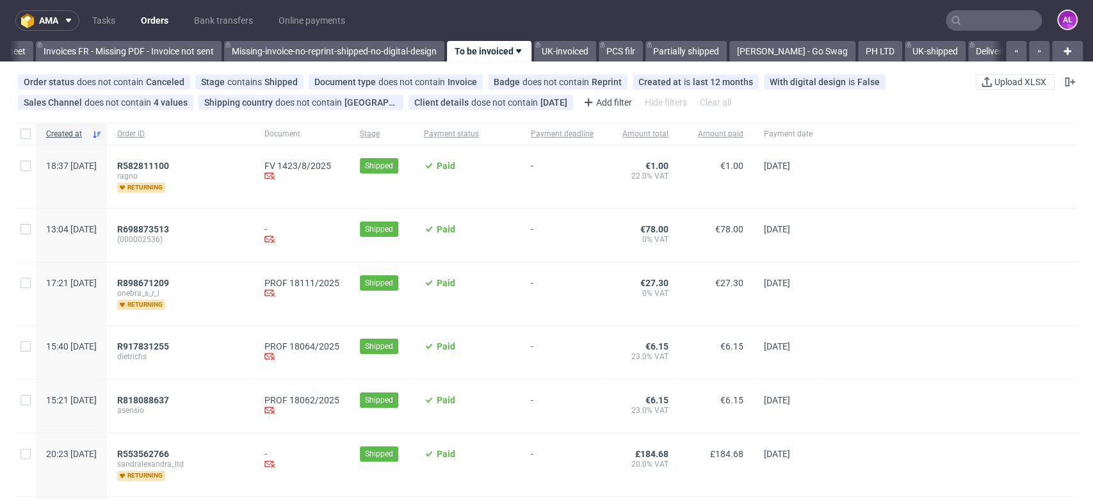
scroll to position [0, 2145]
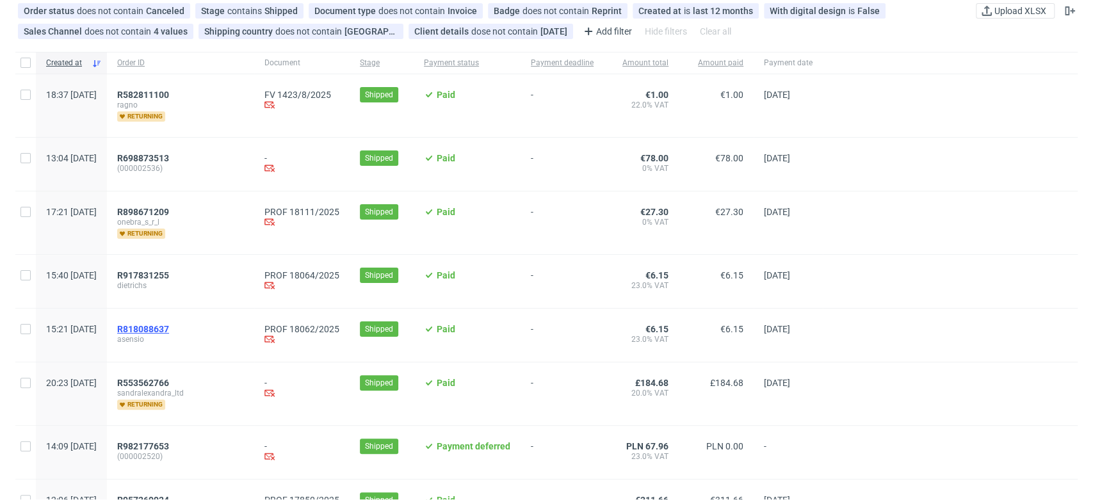
click at [169, 326] on span "R818088637" at bounding box center [143, 329] width 52 height 10
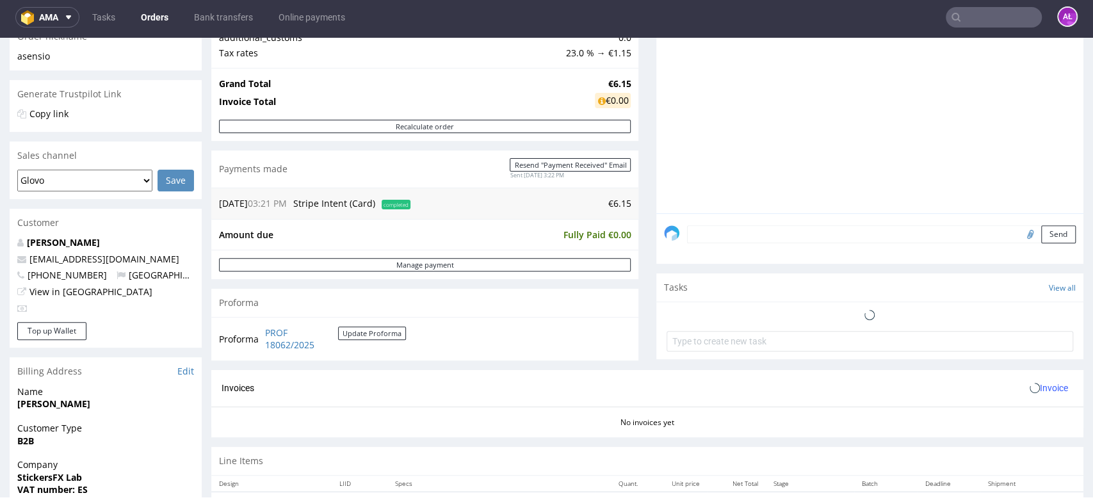
scroll to position [355, 0]
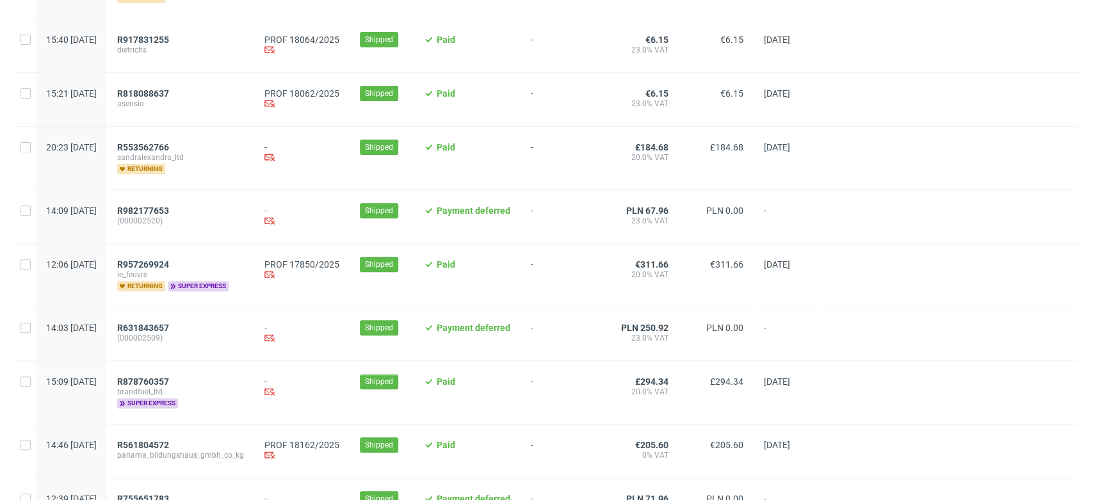
scroll to position [284, 0]
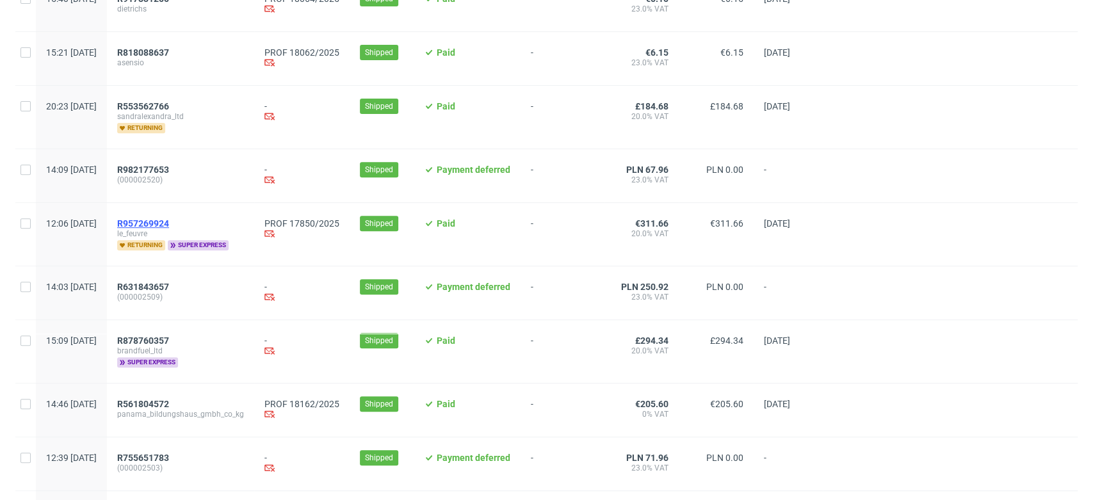
click at [169, 225] on span "R957269924" at bounding box center [143, 223] width 52 height 10
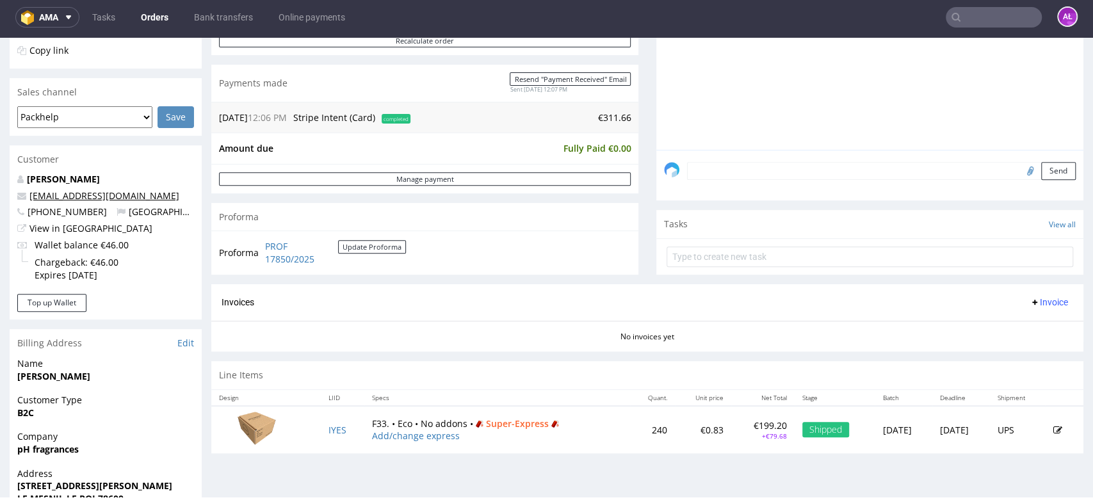
scroll to position [284, 0]
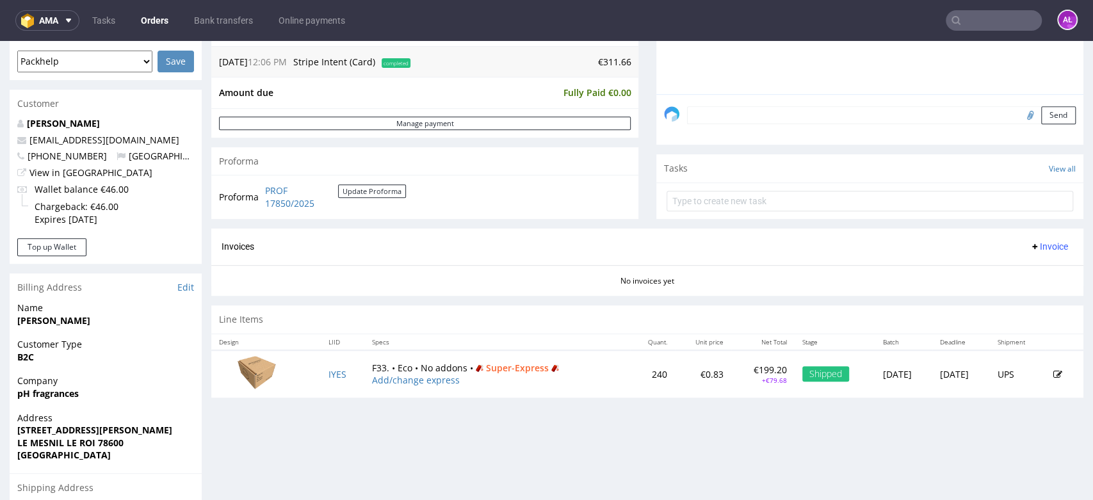
scroll to position [426, 0]
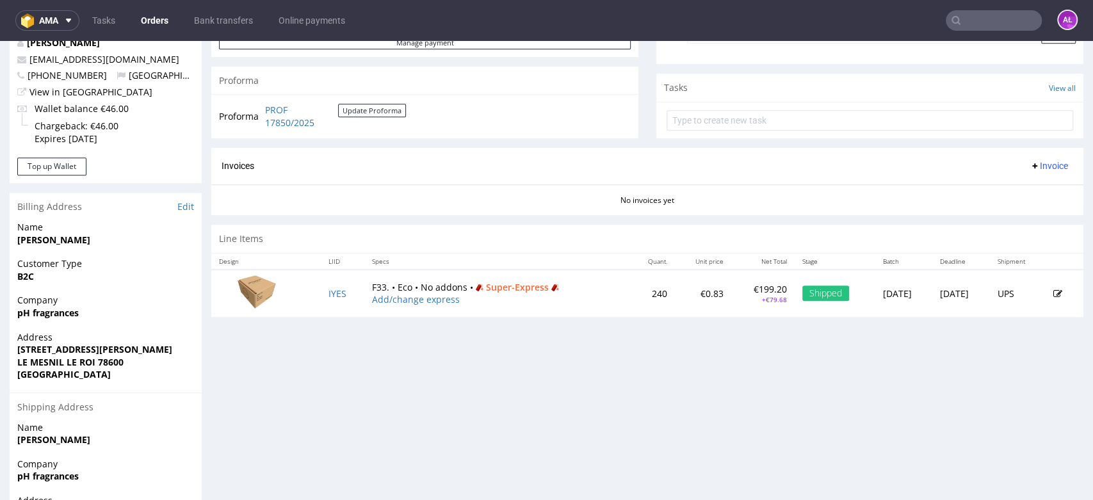
click at [1029, 168] on span "Invoice" at bounding box center [1048, 166] width 38 height 10
click at [1034, 197] on span "Generate" at bounding box center [1026, 192] width 62 height 13
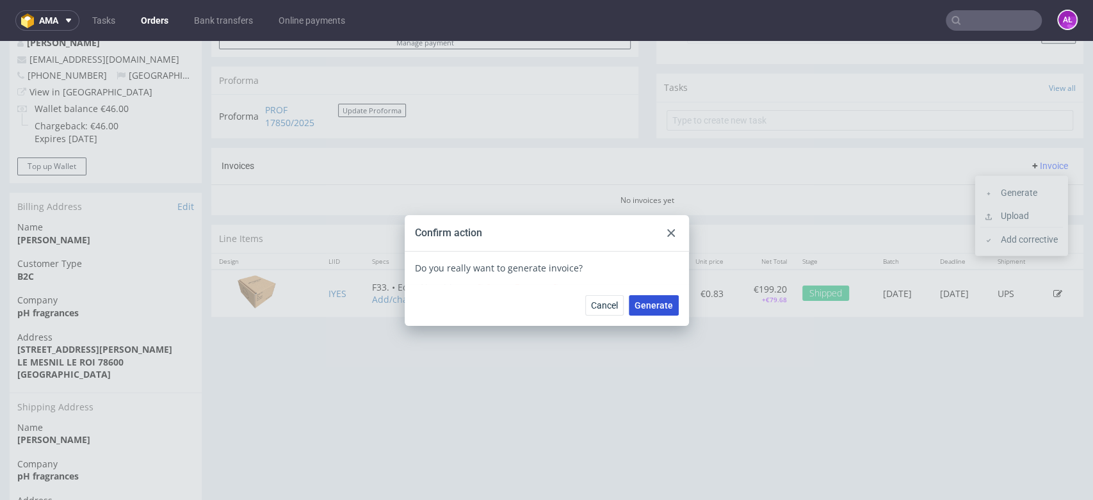
click at [653, 310] on span "Generate" at bounding box center [653, 305] width 38 height 9
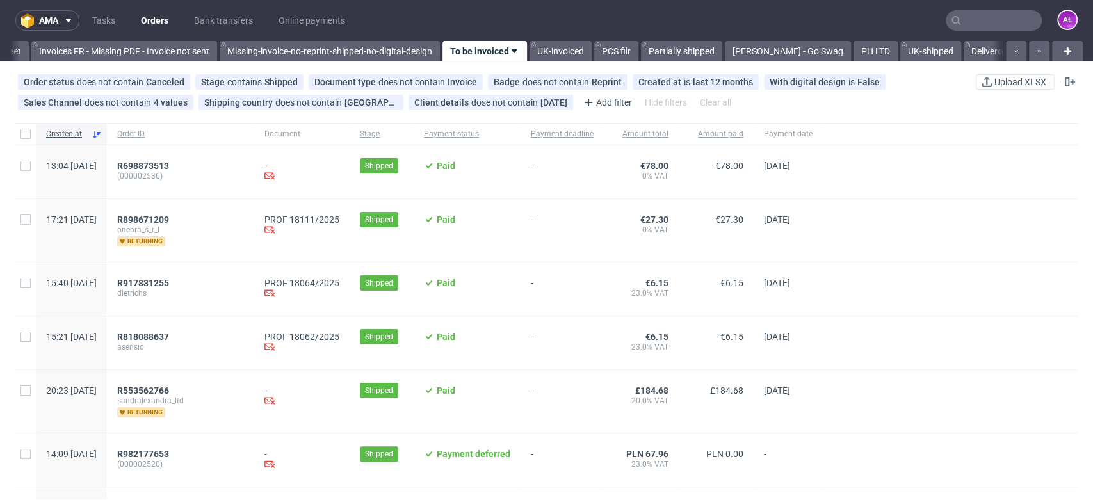
scroll to position [355, 0]
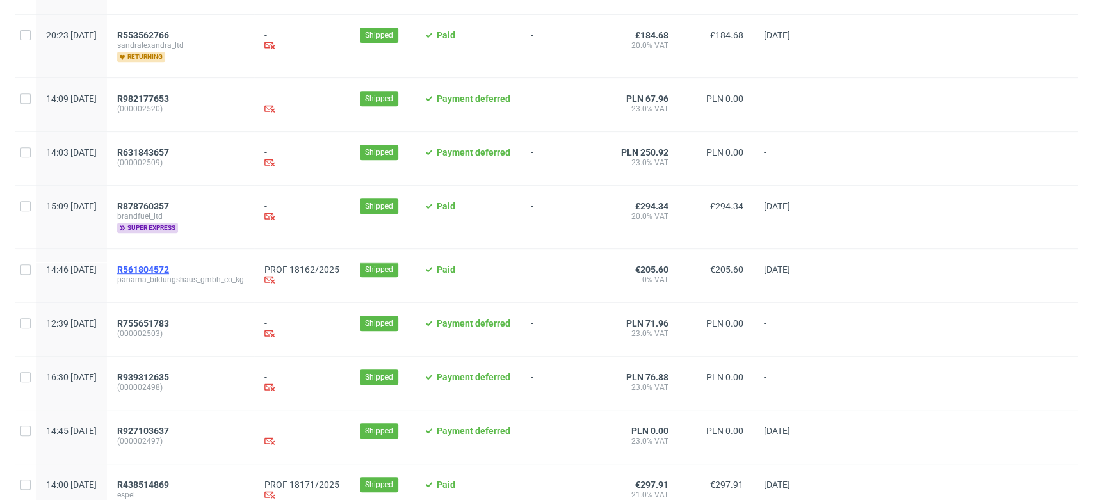
click at [169, 264] on span "R561804572" at bounding box center [143, 269] width 52 height 10
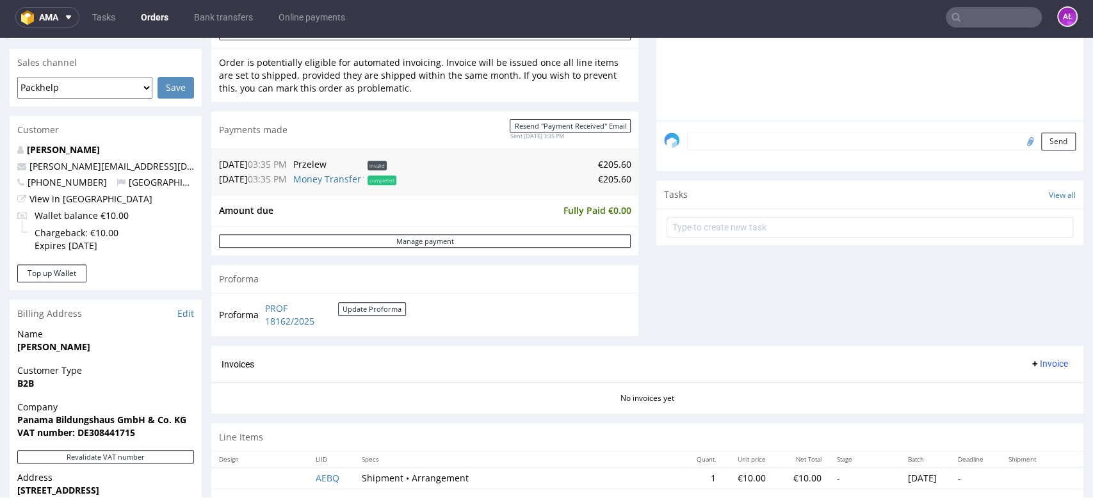
scroll to position [497, 0]
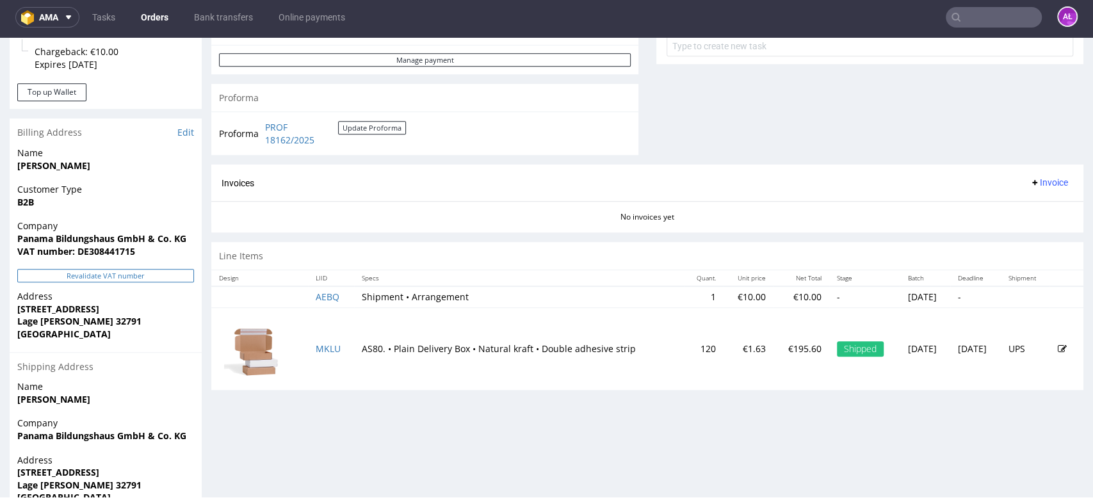
click at [184, 277] on button "Revalidate VAT number" at bounding box center [105, 275] width 177 height 13
click at [1029, 182] on span "Invoice" at bounding box center [1048, 182] width 38 height 10
click at [1026, 198] on li "Generate" at bounding box center [1021, 209] width 83 height 23
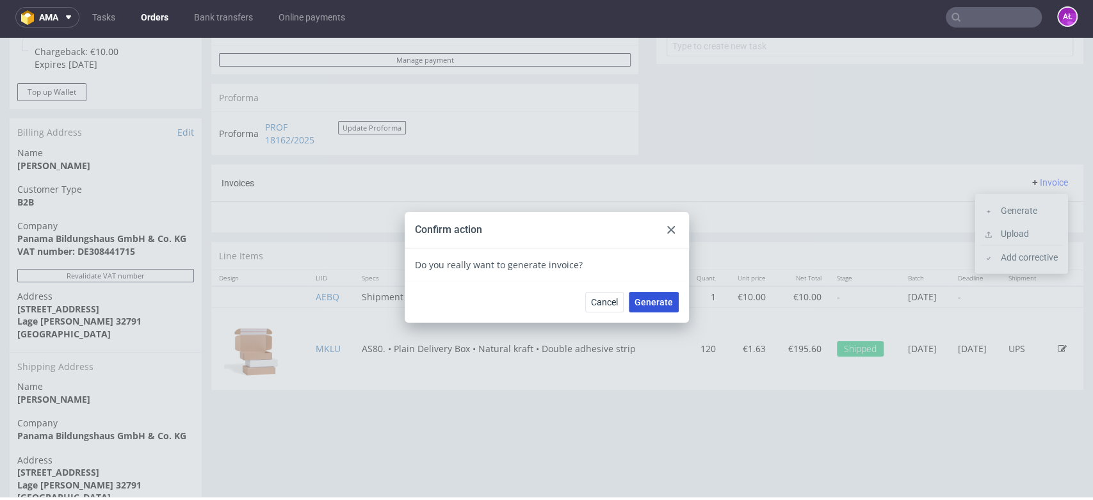
click at [652, 303] on span "Generate" at bounding box center [653, 302] width 38 height 9
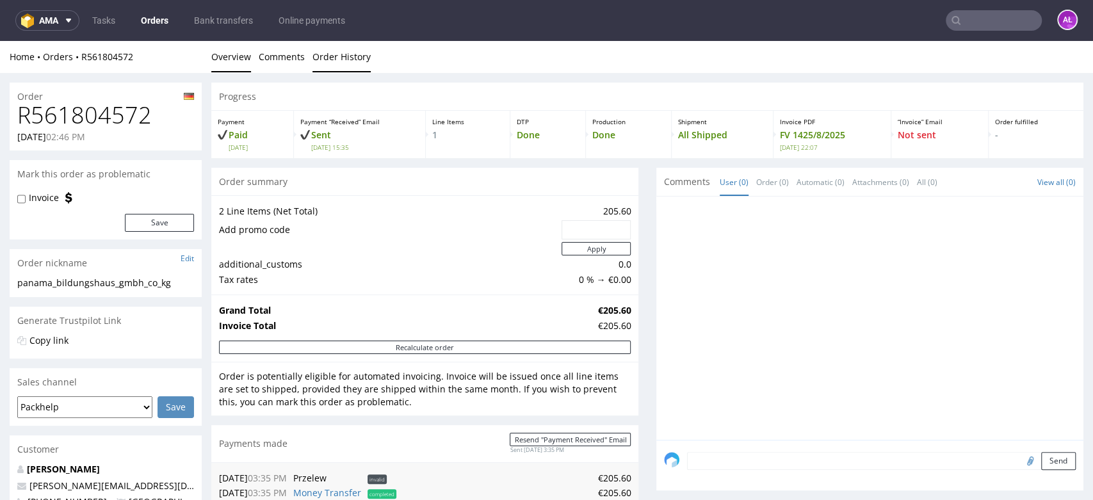
click at [342, 58] on link "Order History" at bounding box center [341, 56] width 58 height 31
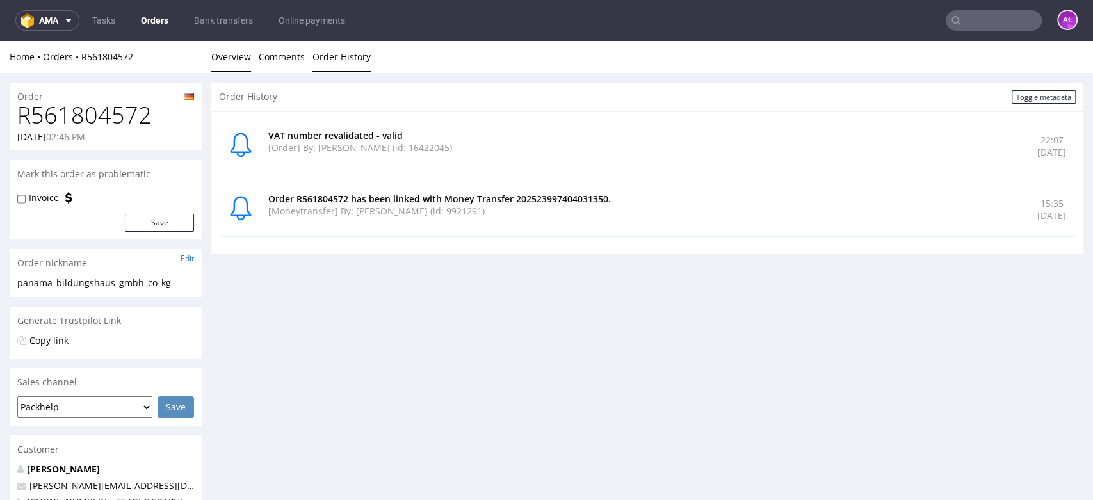
click at [237, 59] on link "Overview" at bounding box center [231, 56] width 40 height 31
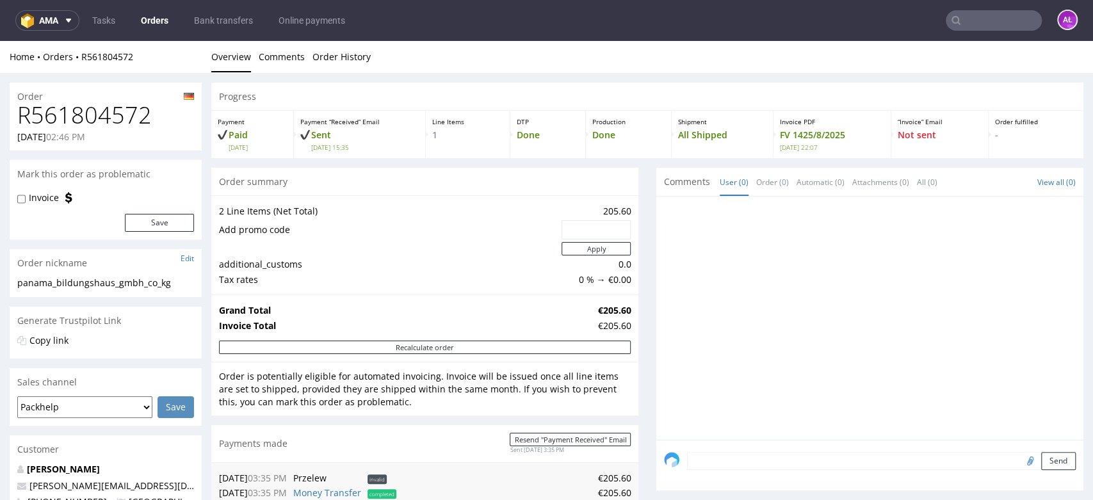
scroll to position [355, 0]
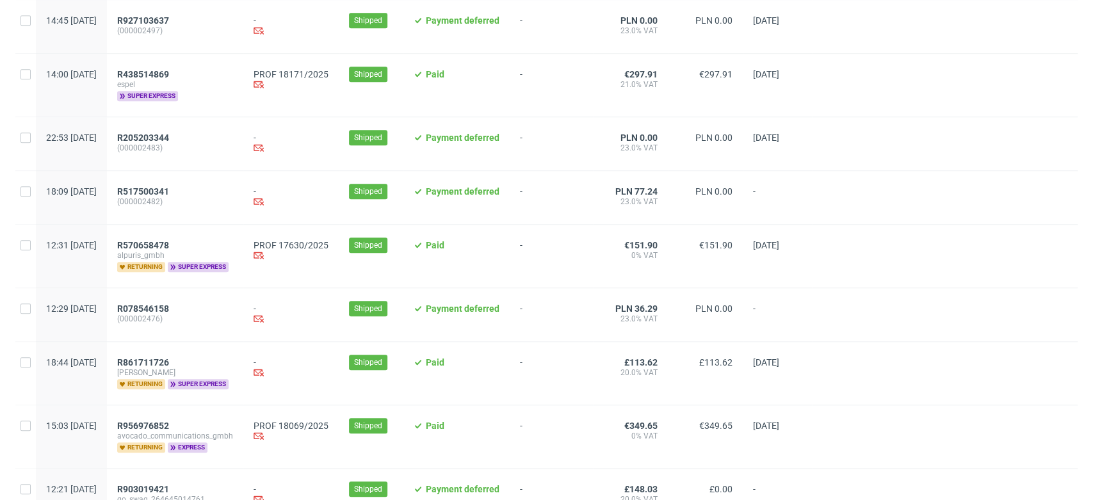
scroll to position [853, 0]
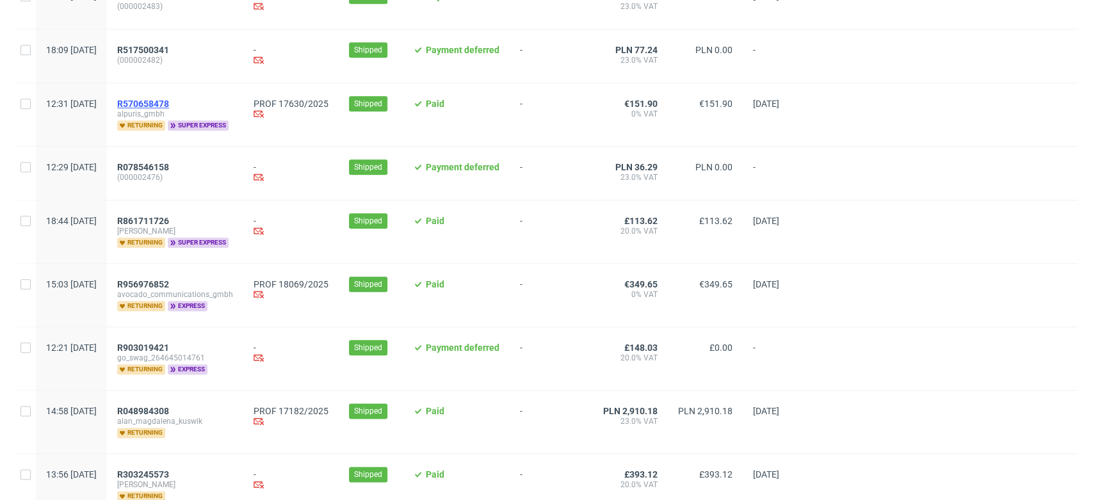
click at [169, 106] on span "R570658478" at bounding box center [143, 104] width 52 height 10
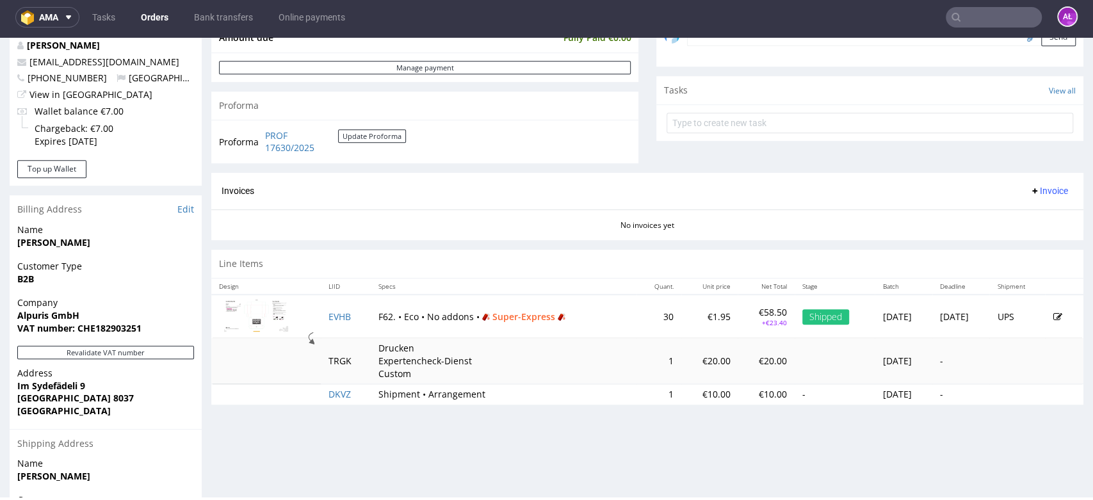
scroll to position [426, 0]
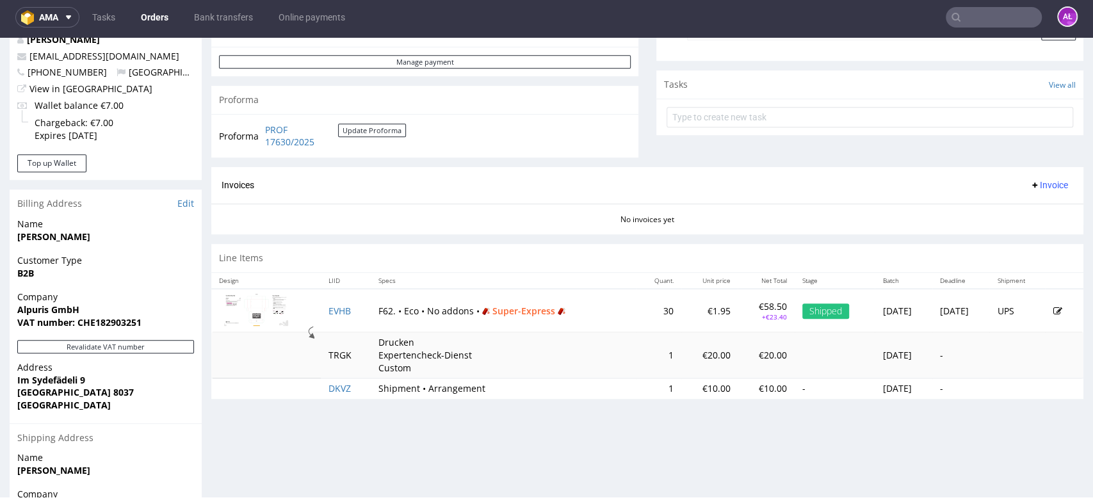
click at [1029, 185] on span "Invoice" at bounding box center [1048, 185] width 38 height 10
click at [1029, 206] on span "Generate" at bounding box center [1026, 211] width 62 height 13
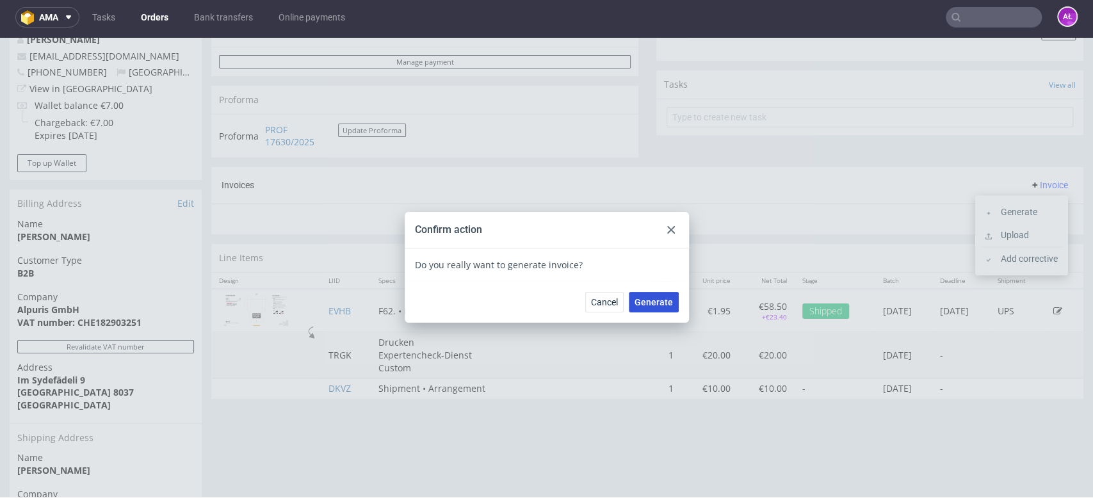
click at [666, 296] on button "Generate" at bounding box center [654, 302] width 50 height 20
